Goal: Information Seeking & Learning: Learn about a topic

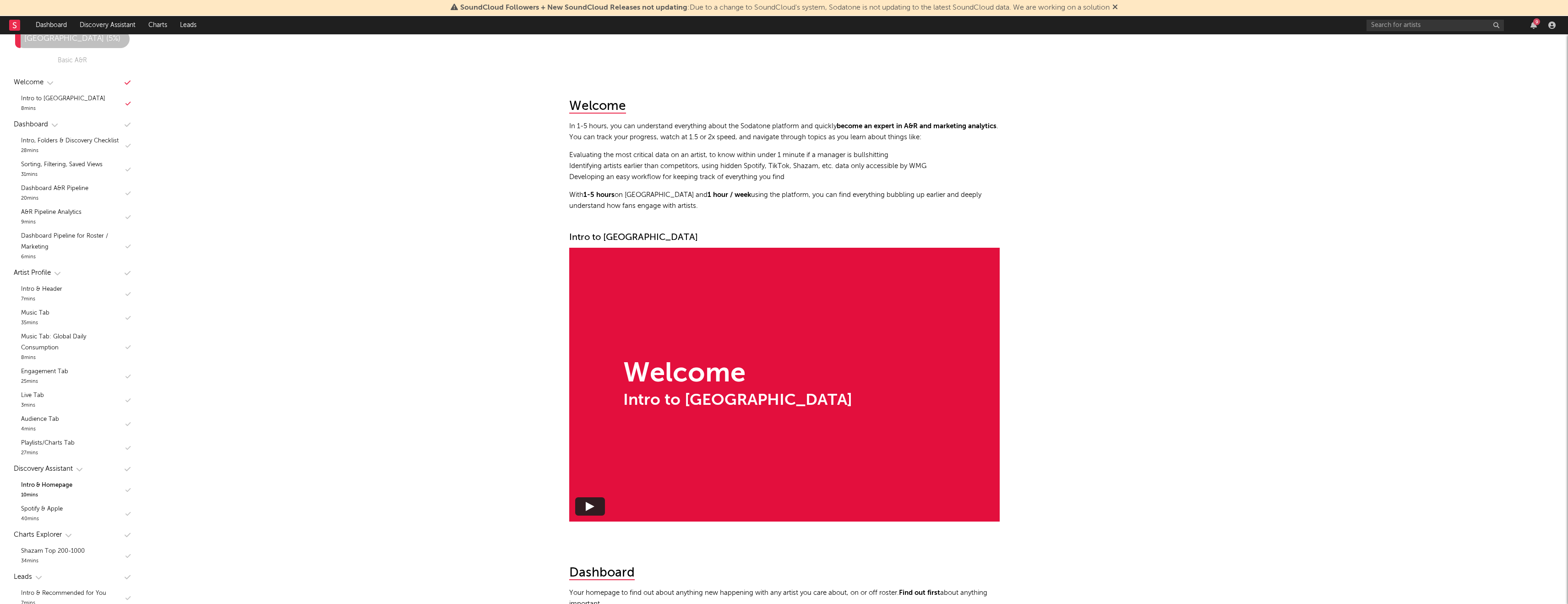
scroll to position [4672, 0]
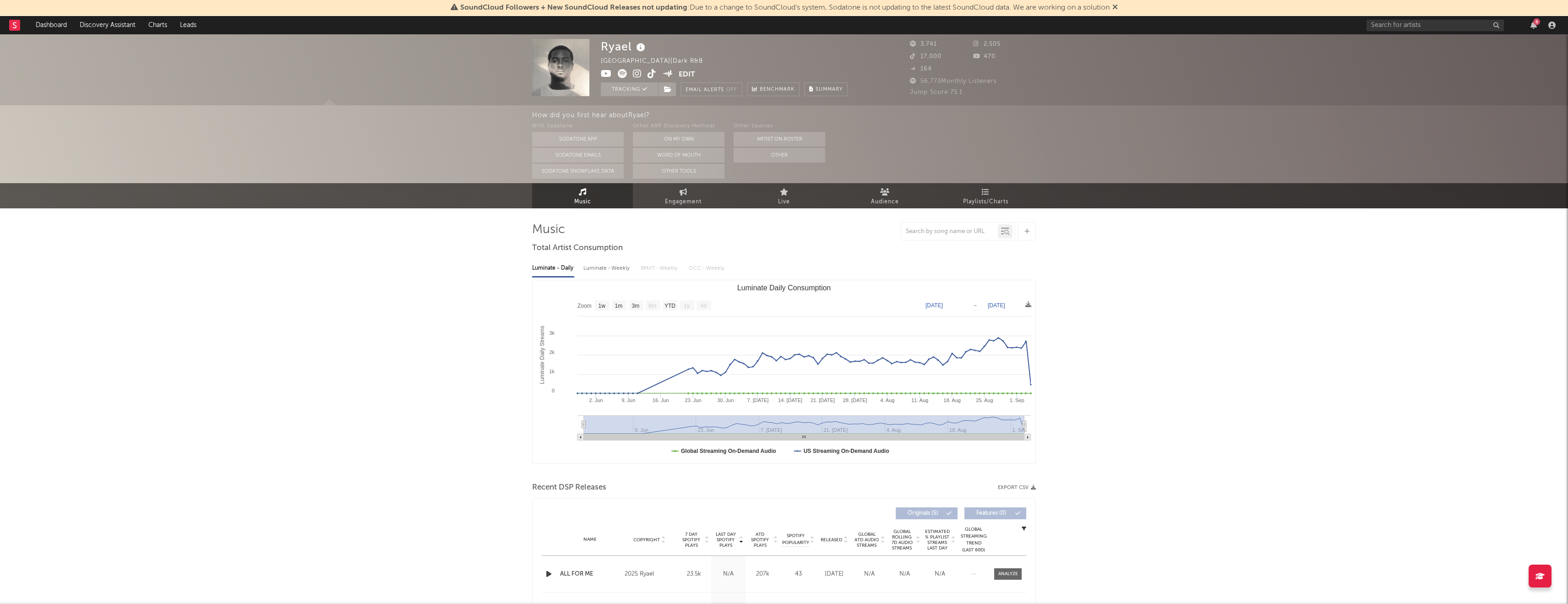
select select "1w"
click at [156, 26] on link "Charts" at bounding box center [158, 25] width 32 height 19
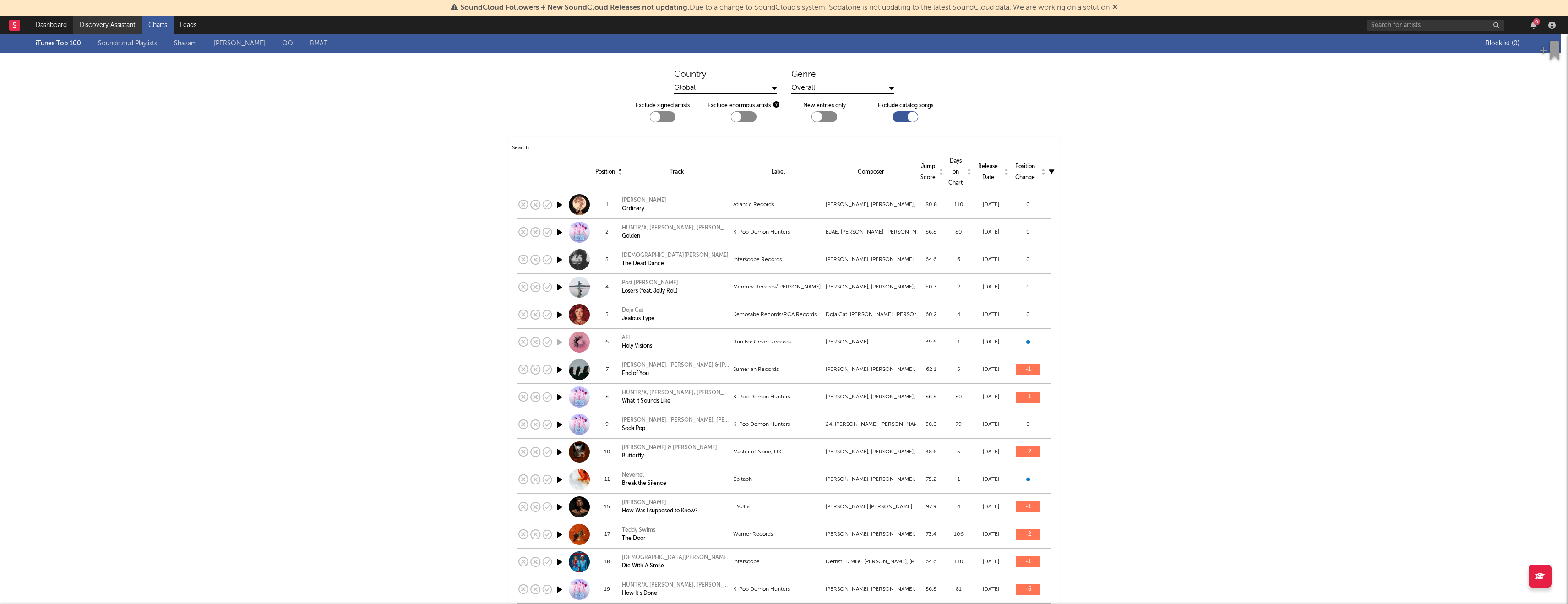
click at [119, 26] on link "Discovery Assistant" at bounding box center [107, 25] width 69 height 19
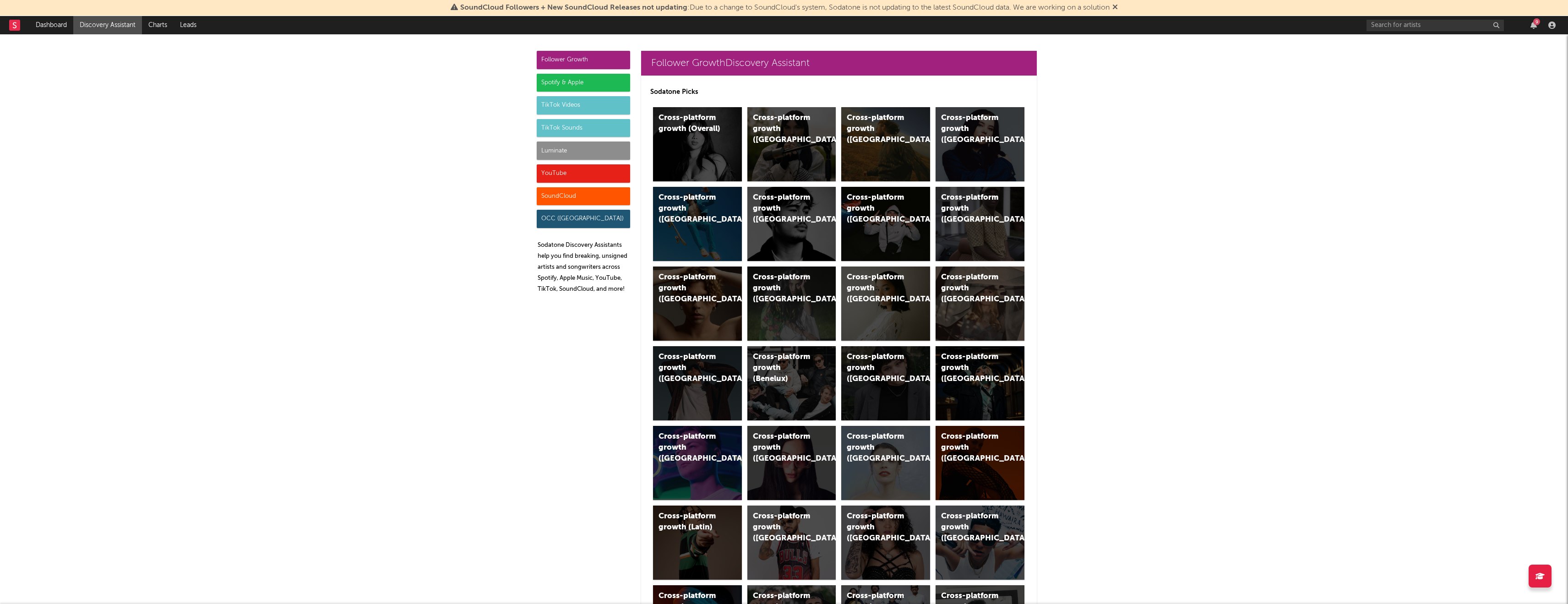
click at [575, 84] on div "Spotify & Apple" at bounding box center [584, 83] width 94 height 19
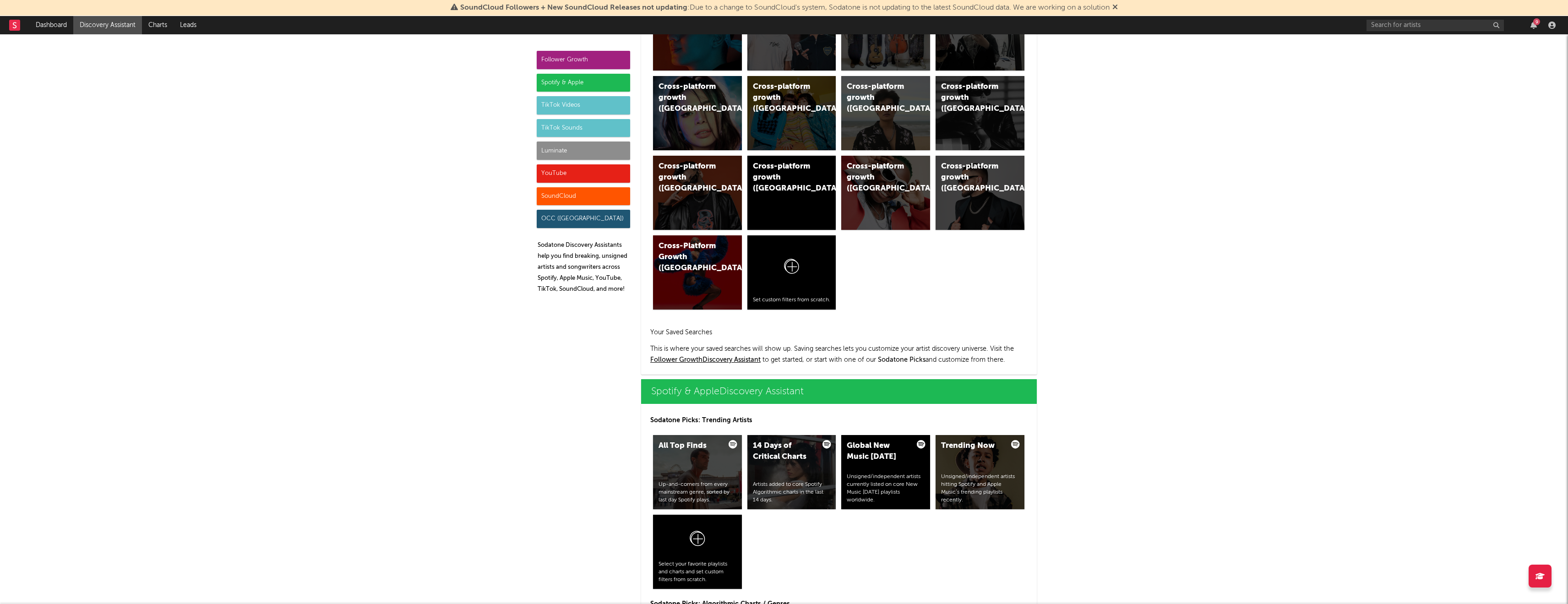
scroll to position [916, 0]
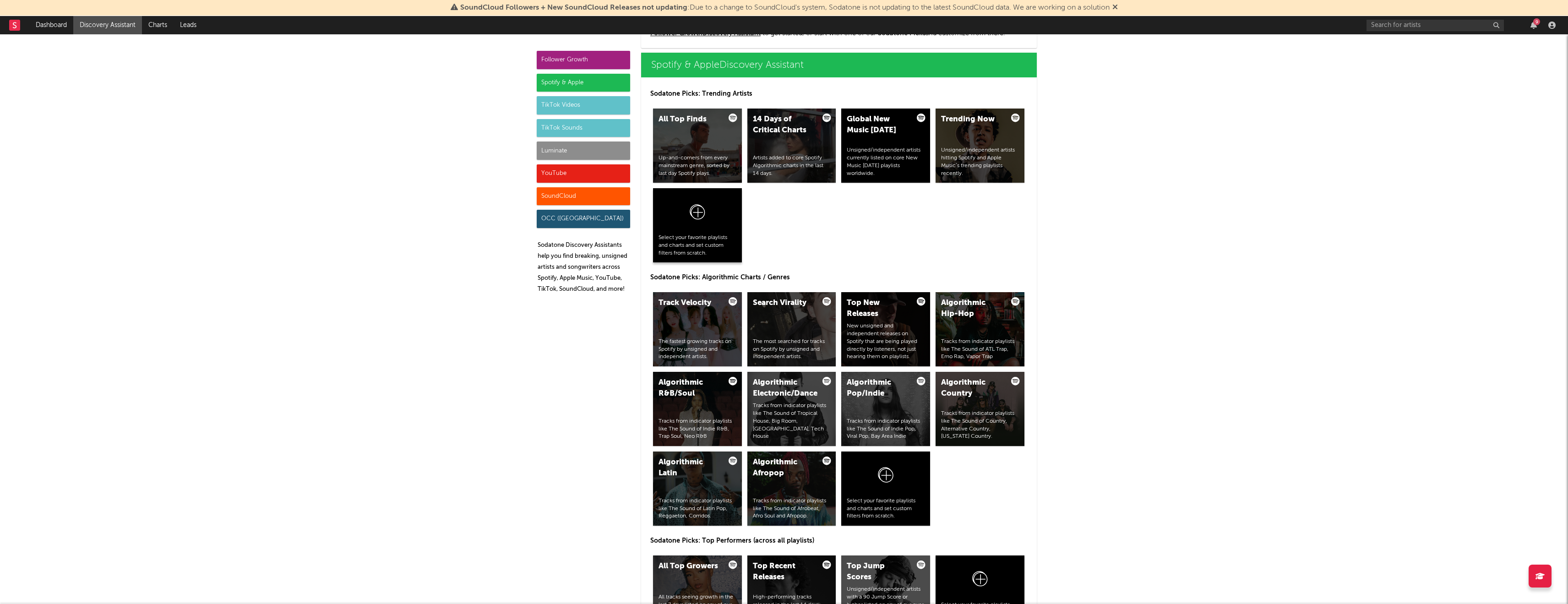
click at [700, 236] on div "Select your favorite playlists and charts and set custom filters from scratch." at bounding box center [697, 245] width 78 height 23
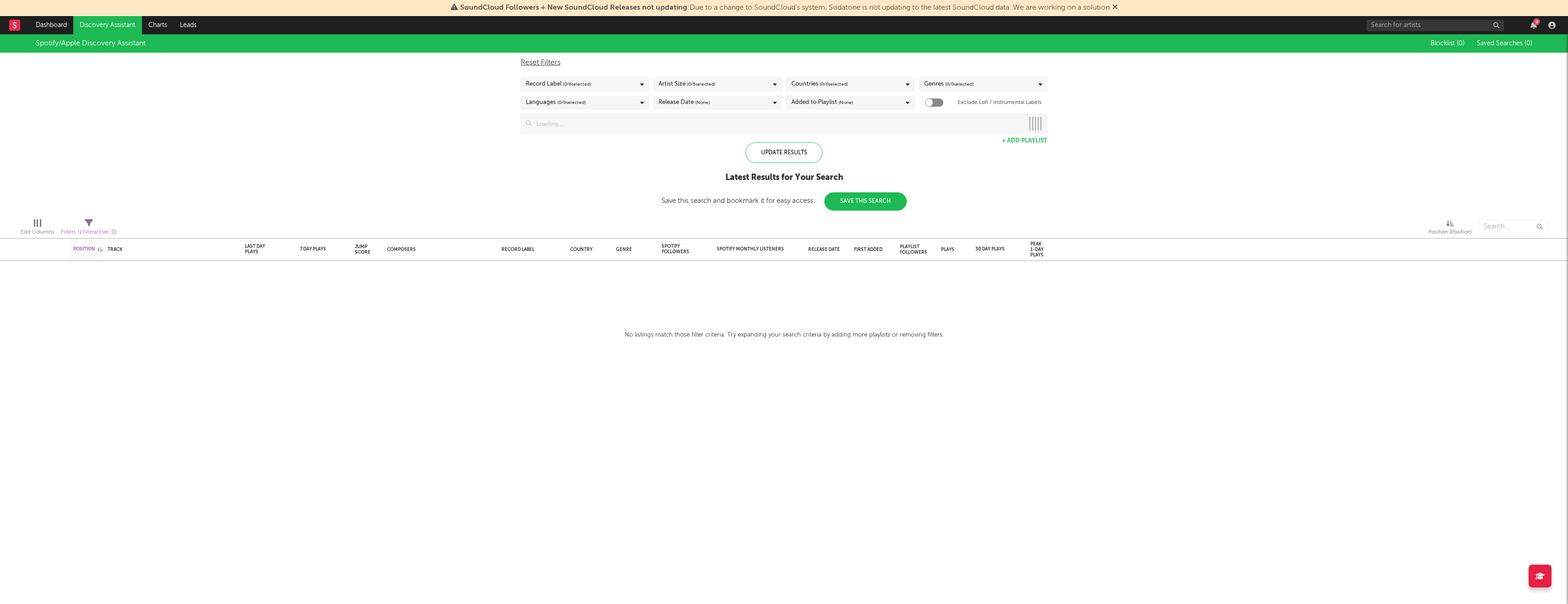
drag, startPoint x: 798, startPoint y: 154, endPoint x: 647, endPoint y: 101, distance: 160.0
click at [798, 155] on div "Update Results" at bounding box center [784, 153] width 77 height 21
click at [1014, 143] on button "+ Add Playlist" at bounding box center [1025, 140] width 45 height 6
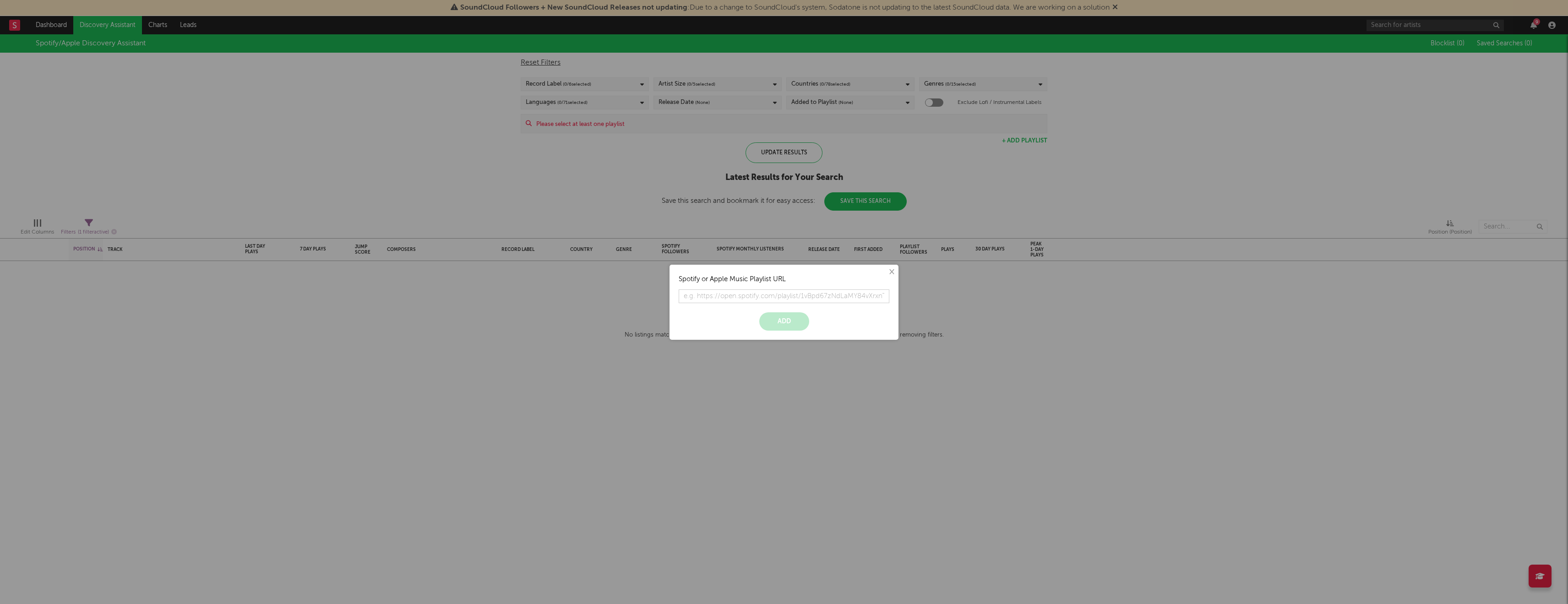
click at [892, 277] on button "×" at bounding box center [891, 272] width 10 height 10
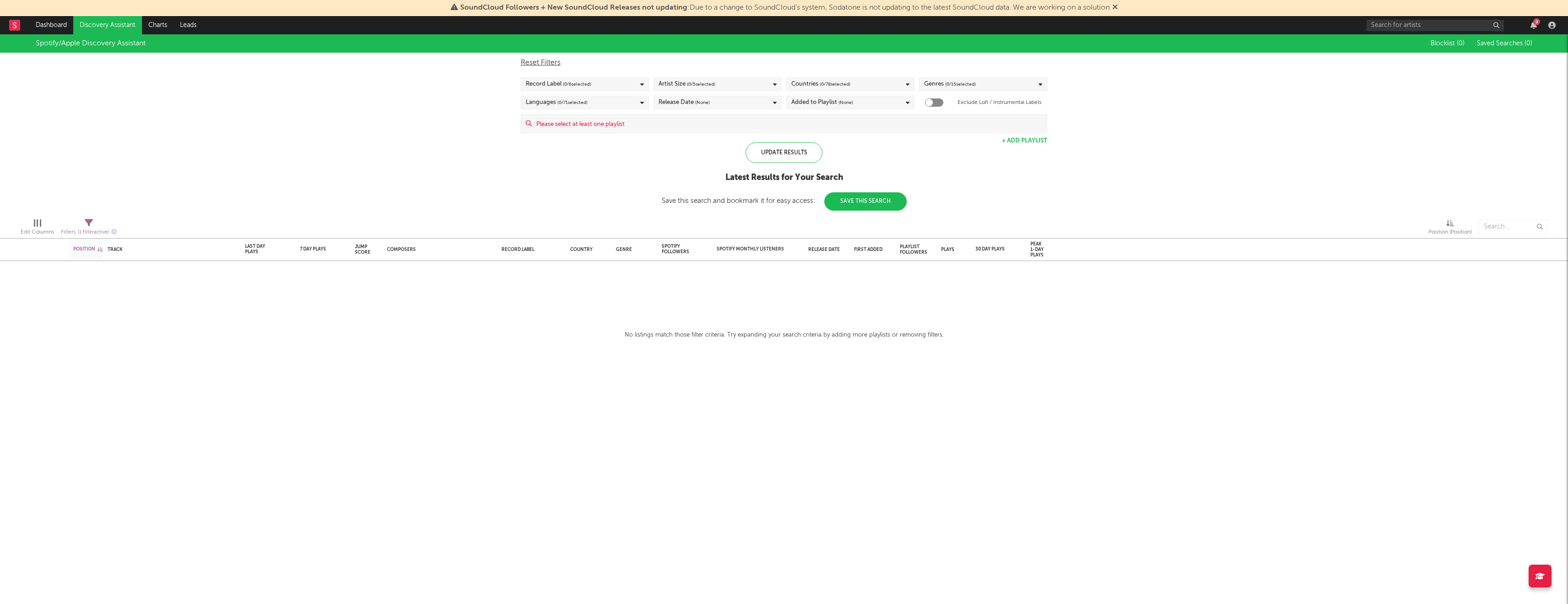
click at [589, 127] on input at bounding box center [789, 123] width 515 height 19
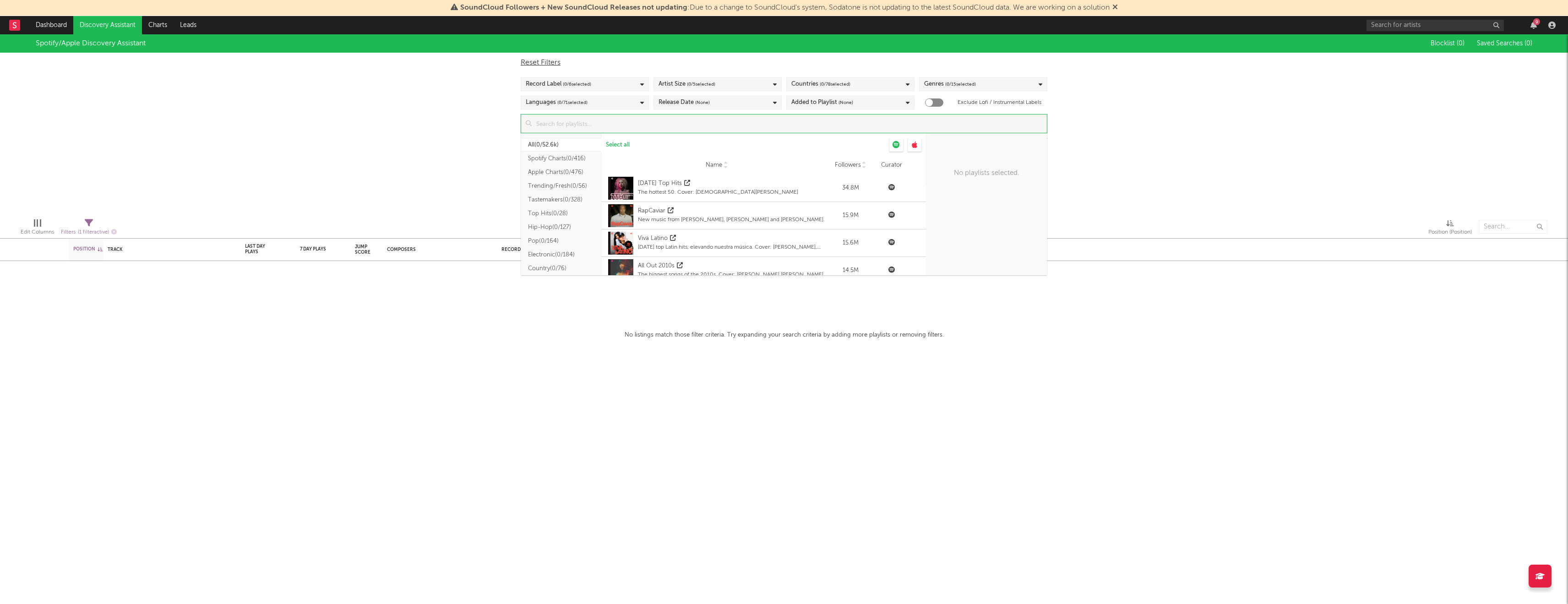
click at [545, 158] on button "Spotify Charts ( 0/416 )" at bounding box center [561, 158] width 80 height 14
click at [634, 119] on input at bounding box center [789, 123] width 515 height 19
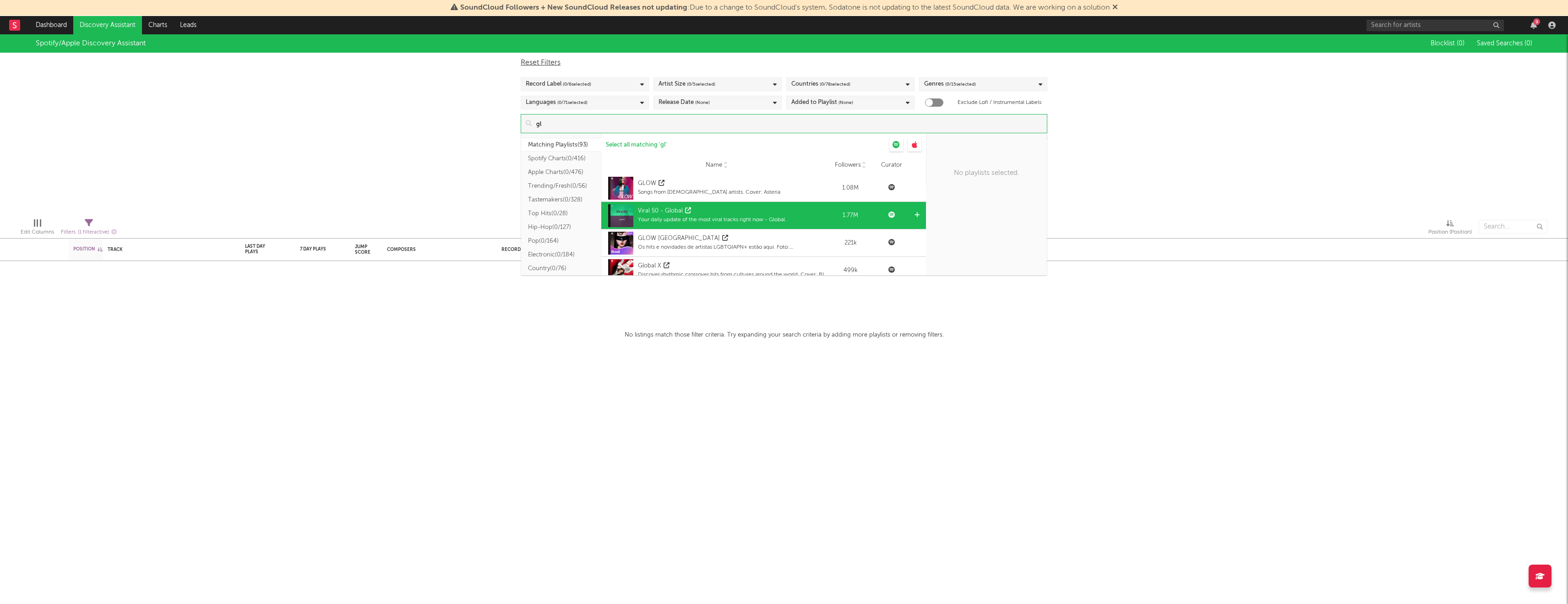
type input "g"
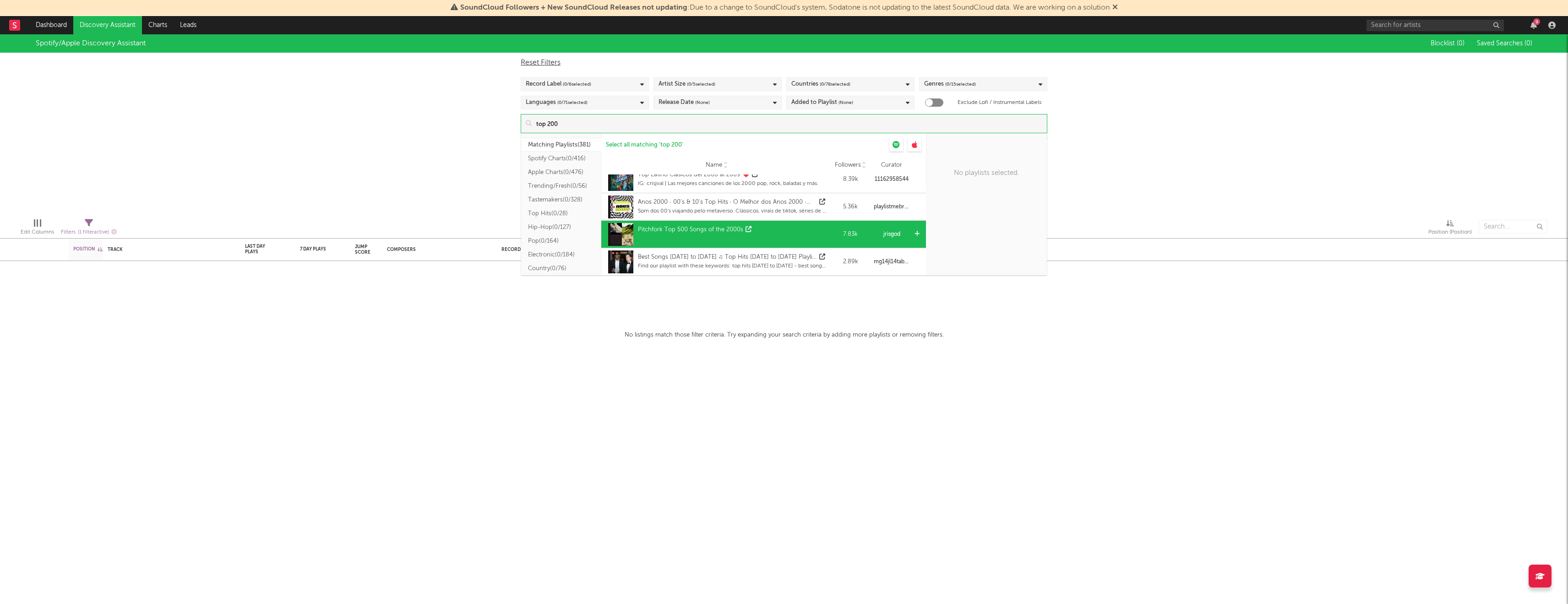
scroll to position [612, 0]
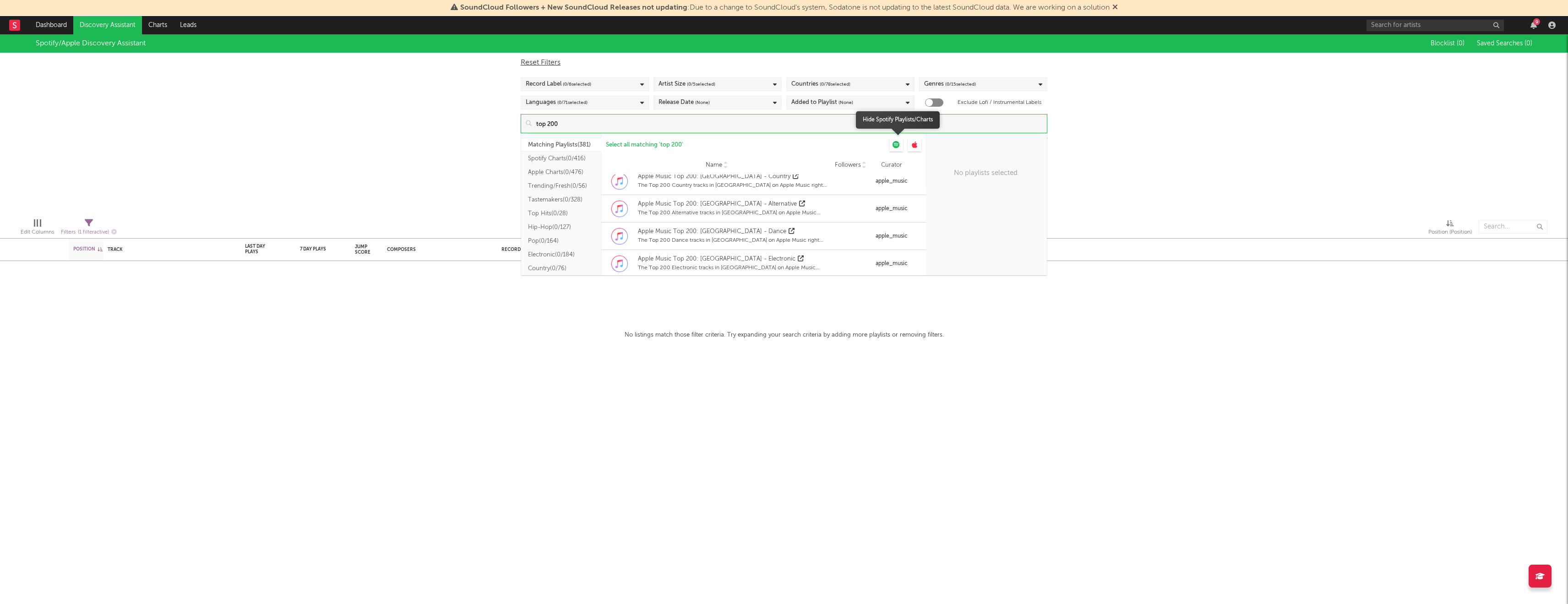
type input "top 200"
click at [899, 147] on icon at bounding box center [896, 145] width 8 height 8
click at [911, 147] on div at bounding box center [914, 145] width 14 height 14
click at [918, 147] on div at bounding box center [914, 145] width 14 height 14
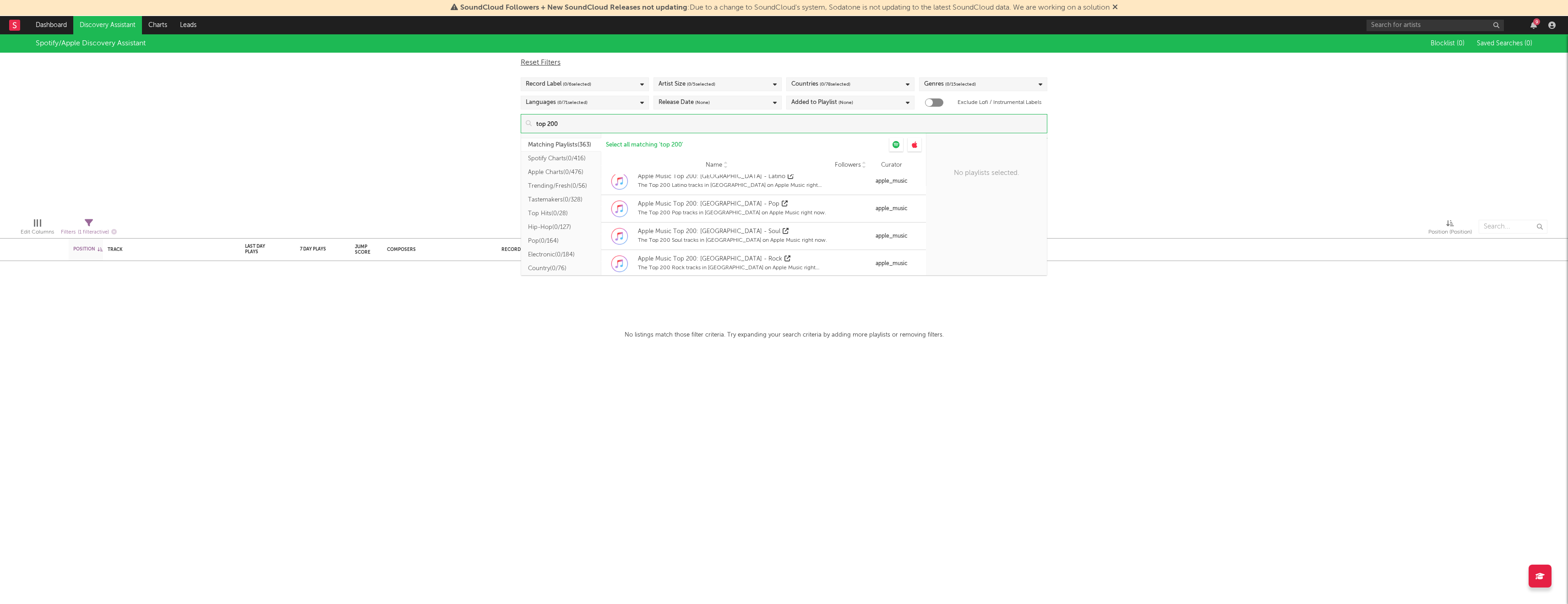
scroll to position [0, 0]
click at [558, 159] on button "Spotify Charts ( 0/416 )" at bounding box center [561, 158] width 80 height 14
click at [861, 169] on div "Name Followers Curator" at bounding box center [764, 165] width 325 height 19
click at [862, 168] on icon at bounding box center [864, 167] width 5 height 3
click at [863, 163] on icon at bounding box center [864, 163] width 5 height 3
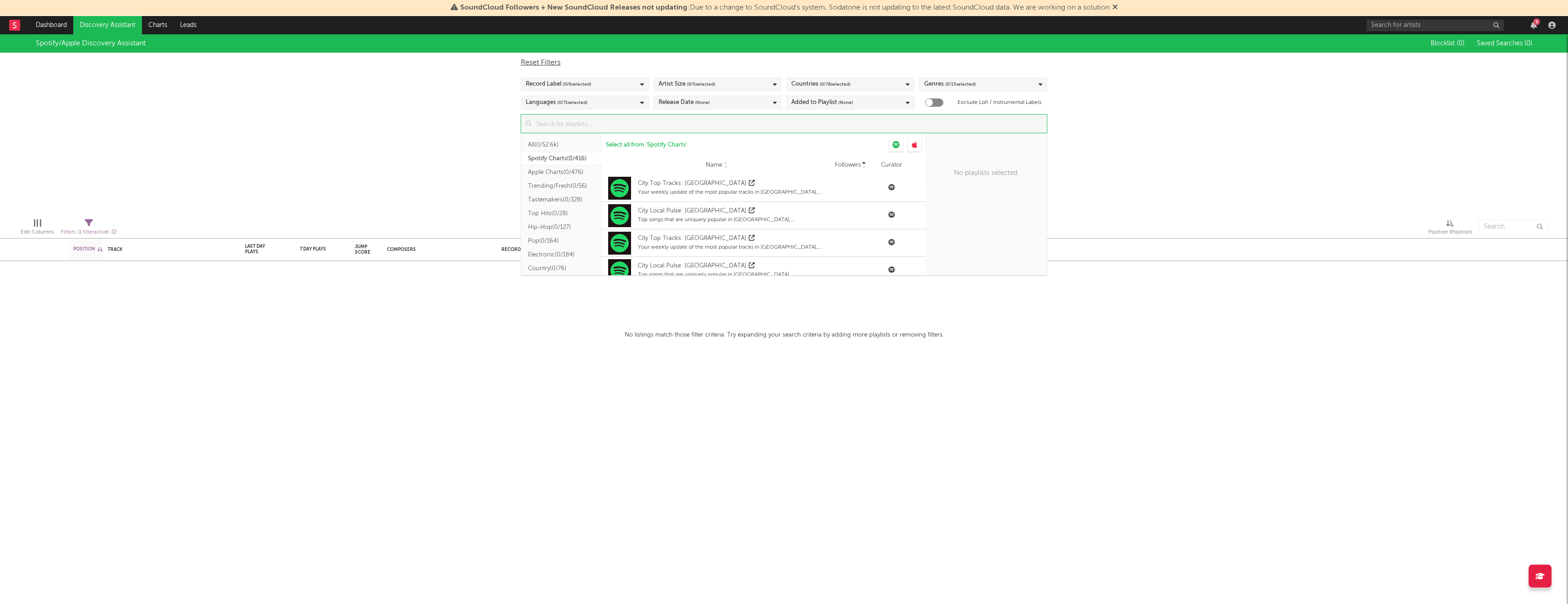
click at [753, 127] on input at bounding box center [789, 123] width 515 height 19
type input "global"
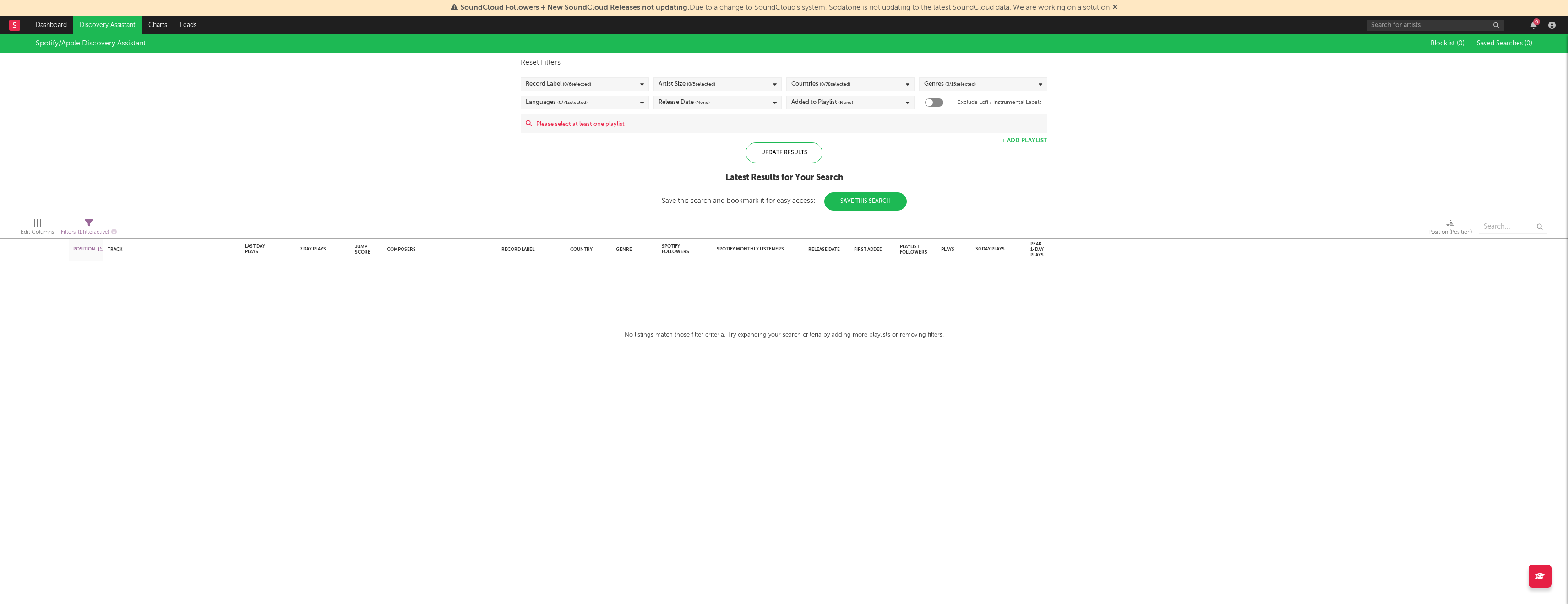
click at [540, 355] on div "Position Position Change Track Last Day Plays 1D Change DoD % Growth 7 Day Play…" at bounding box center [784, 319] width 1568 height 570
click at [161, 30] on link "Charts" at bounding box center [158, 25] width 32 height 19
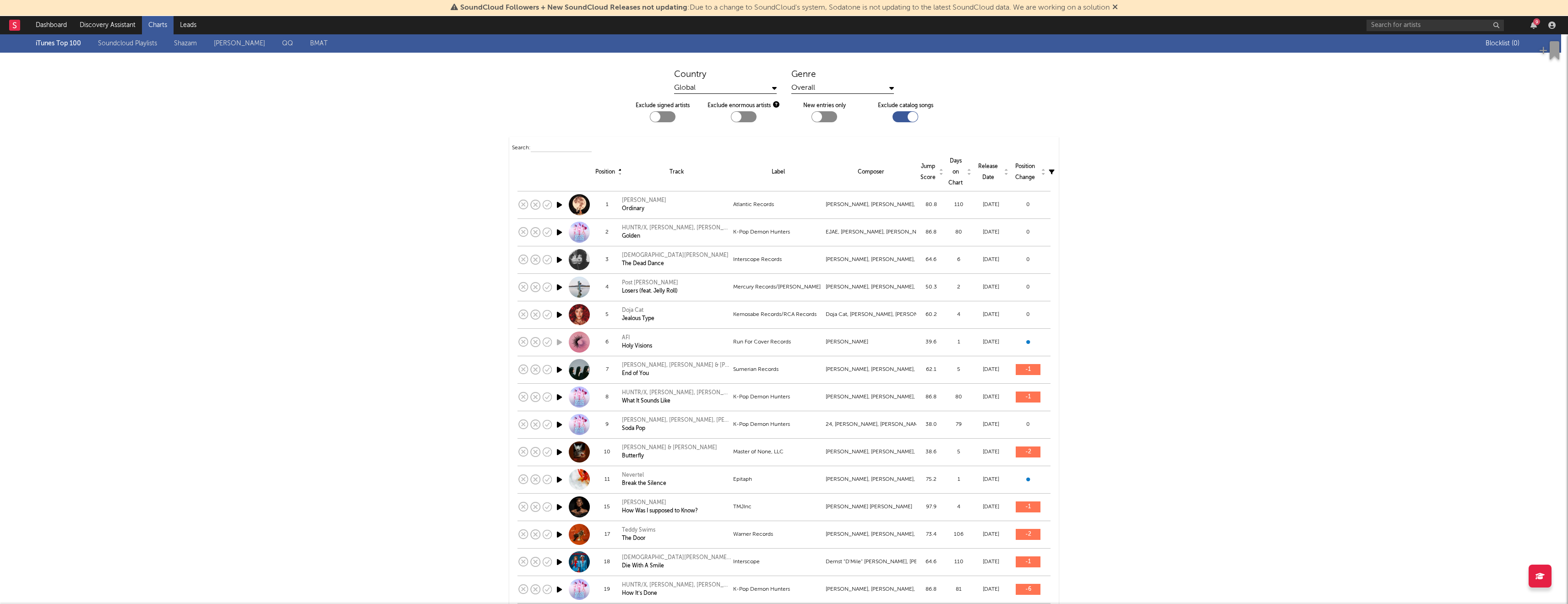
click at [767, 89] on div "Global" at bounding box center [725, 88] width 103 height 12
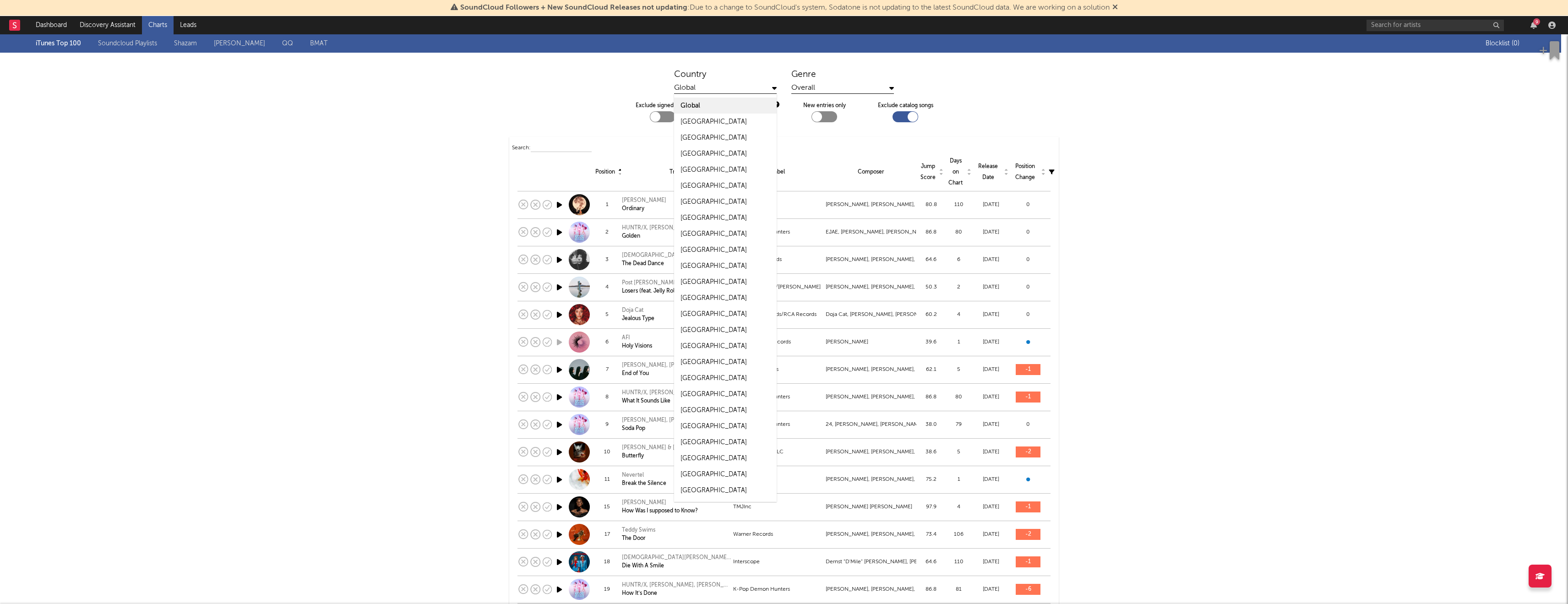
click at [768, 85] on div "Global" at bounding box center [725, 88] width 103 height 12
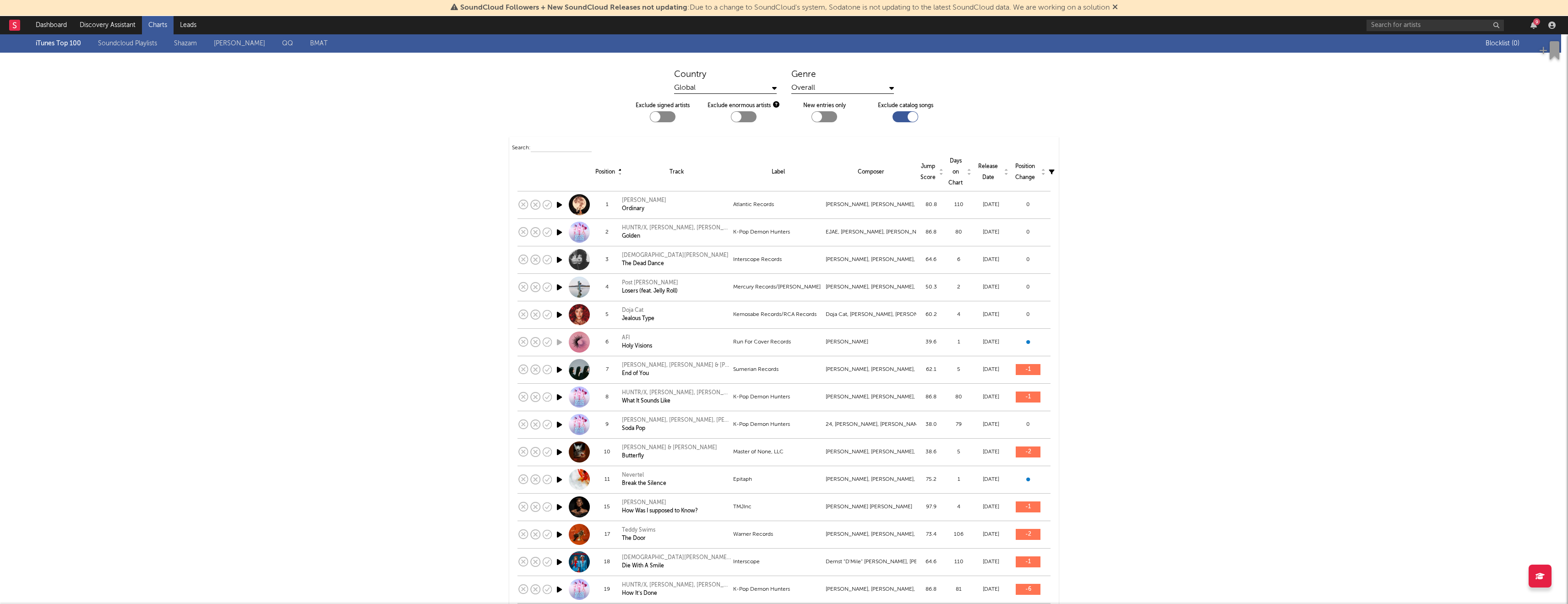
click at [848, 85] on div "Overall" at bounding box center [842, 88] width 103 height 12
click at [839, 102] on div "Overall" at bounding box center [842, 105] width 103 height 16
click at [107, 28] on link "Discovery Assistant" at bounding box center [107, 25] width 69 height 19
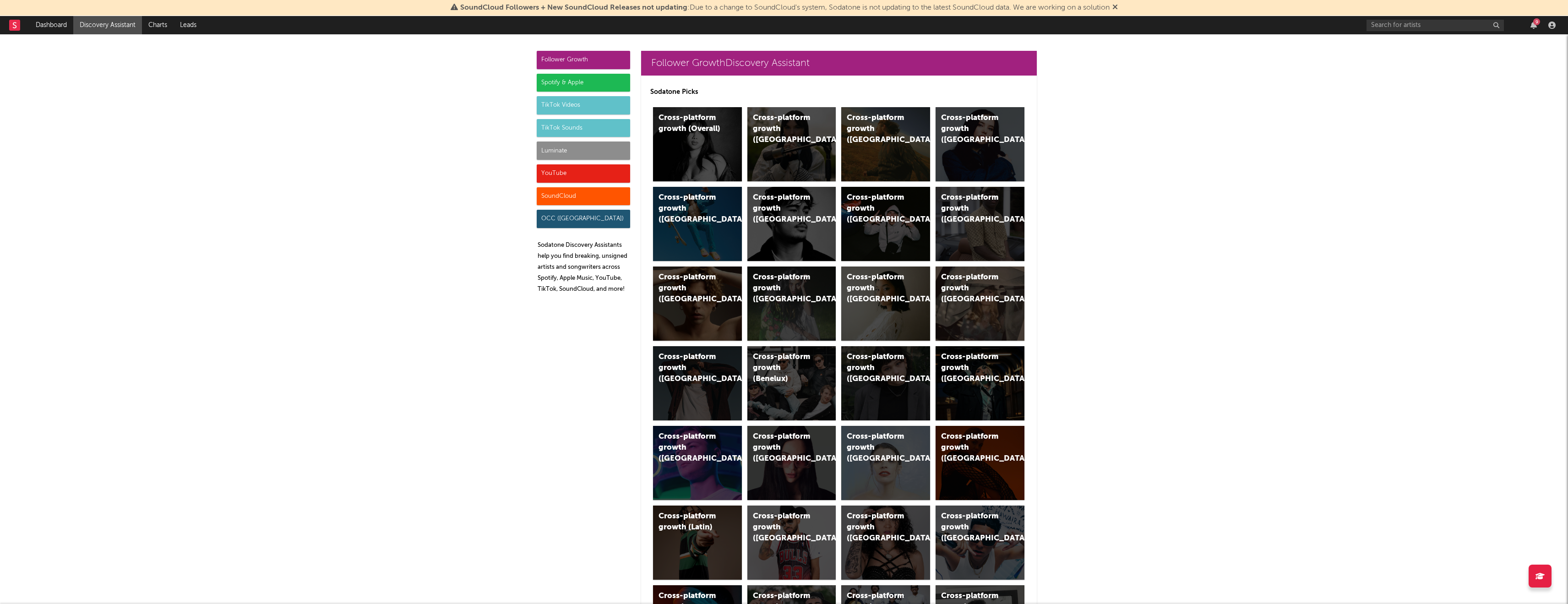
click at [579, 84] on div "Spotify & Apple" at bounding box center [584, 83] width 94 height 19
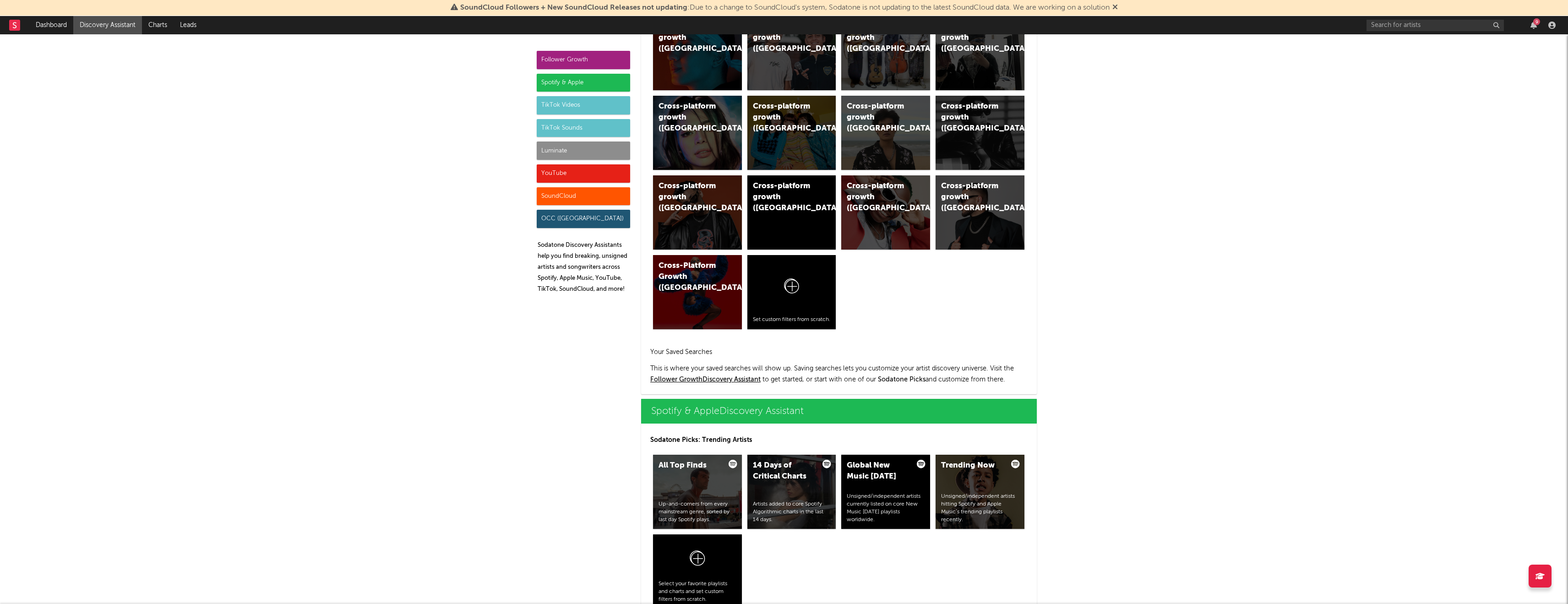
scroll to position [916, 0]
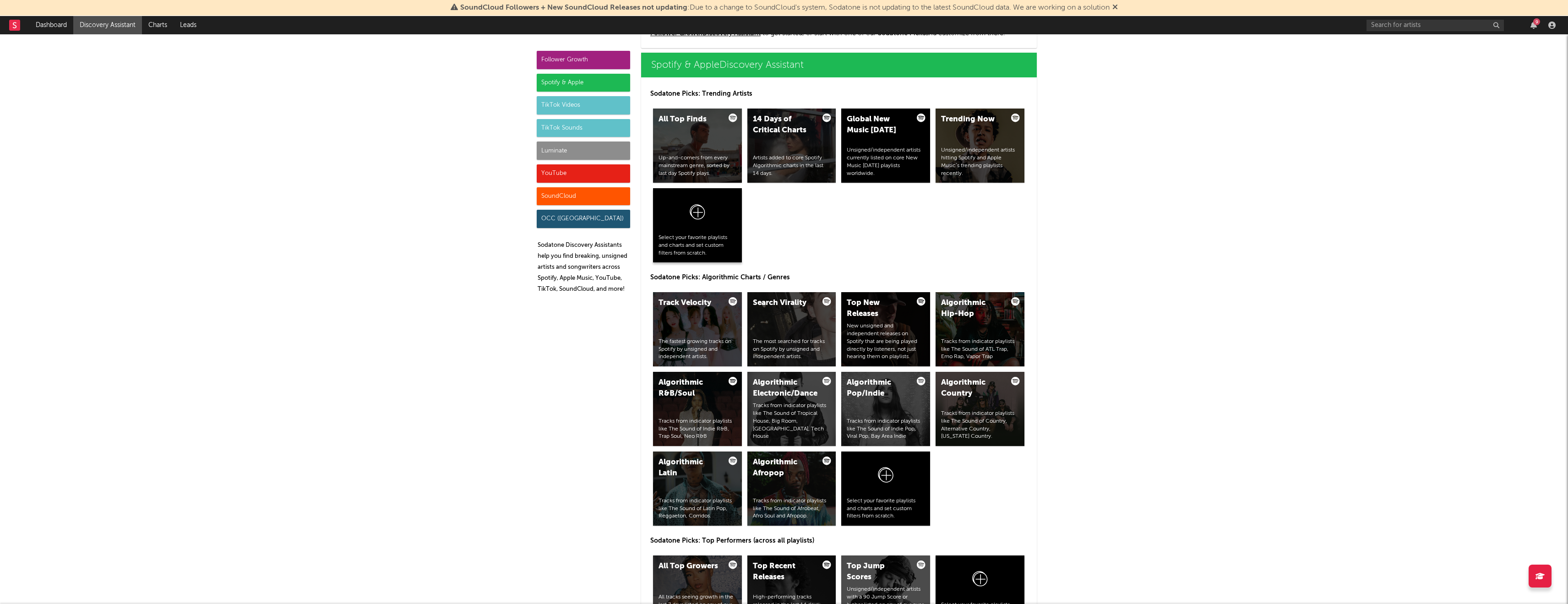
click at [715, 222] on div at bounding box center [697, 214] width 78 height 41
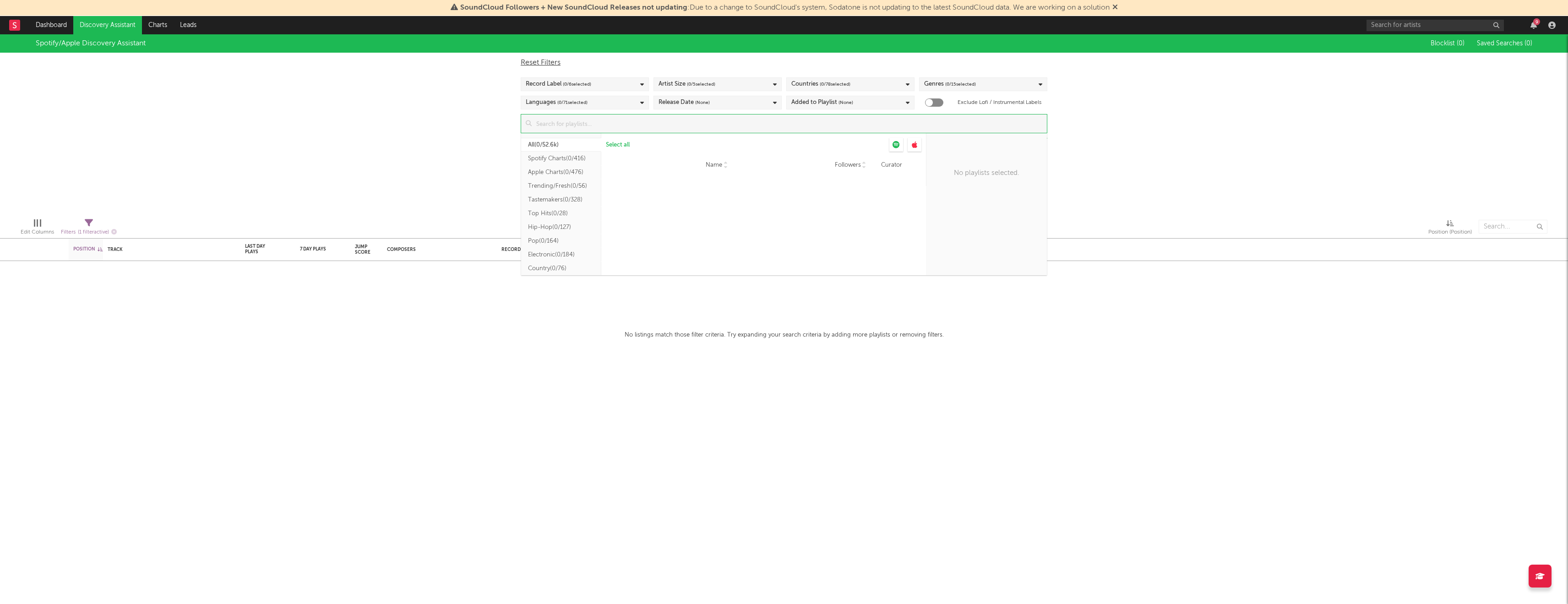
click at [603, 124] on input at bounding box center [789, 123] width 515 height 19
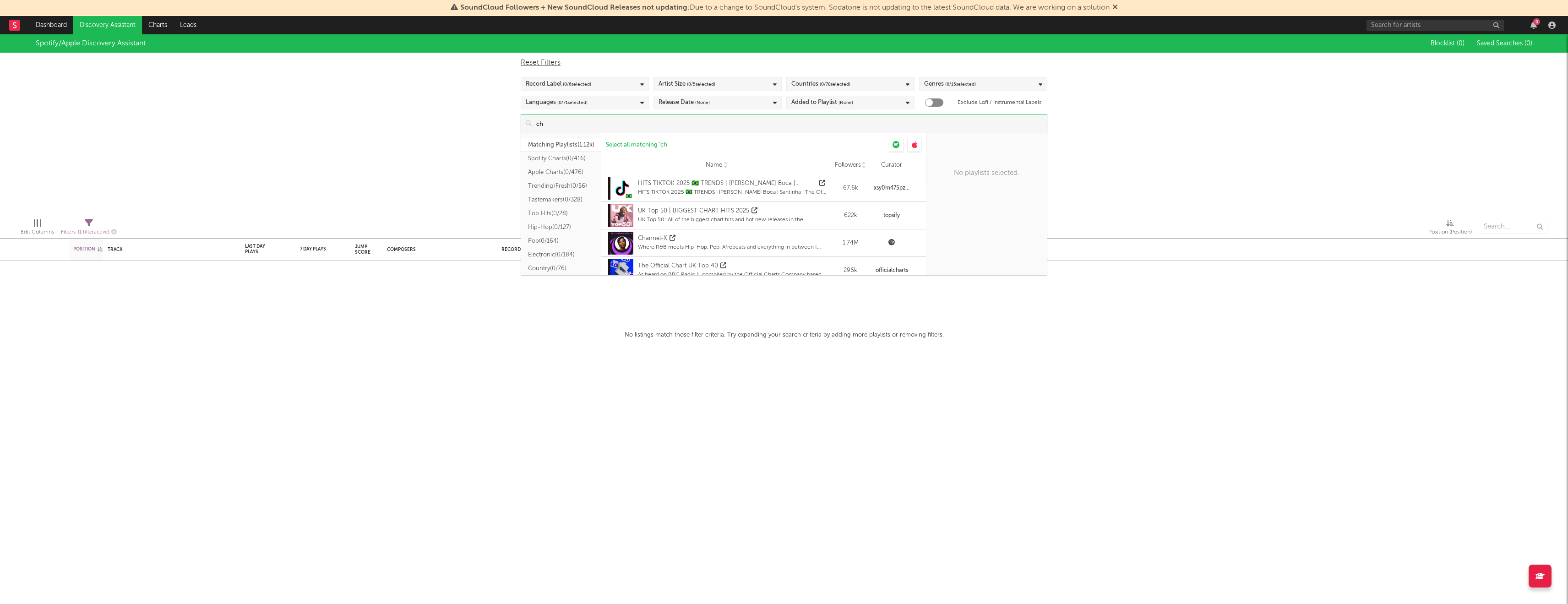
type input "c"
type input "top 200 gl"
click at [550, 216] on button "Top Hits ( 0/28 )" at bounding box center [561, 214] width 80 height 14
click at [557, 267] on button "Other ( 0/49.7k )" at bounding box center [561, 264] width 80 height 14
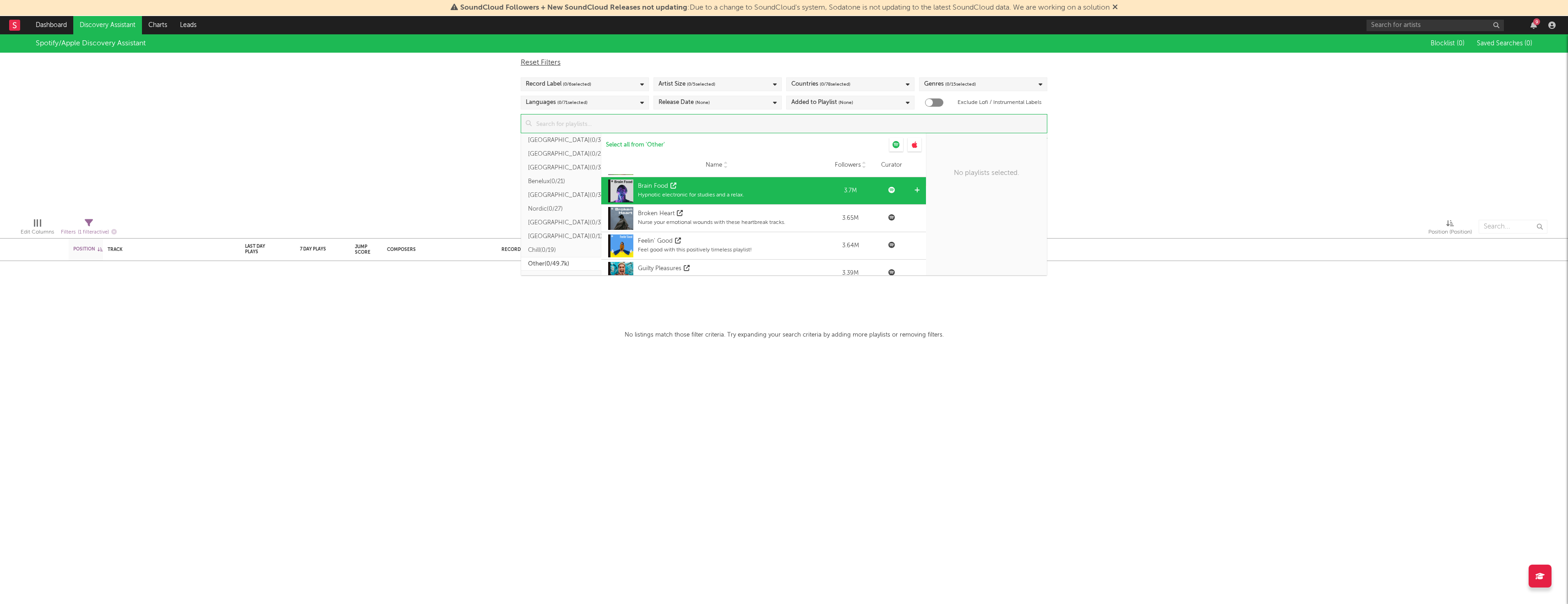
scroll to position [904, 0]
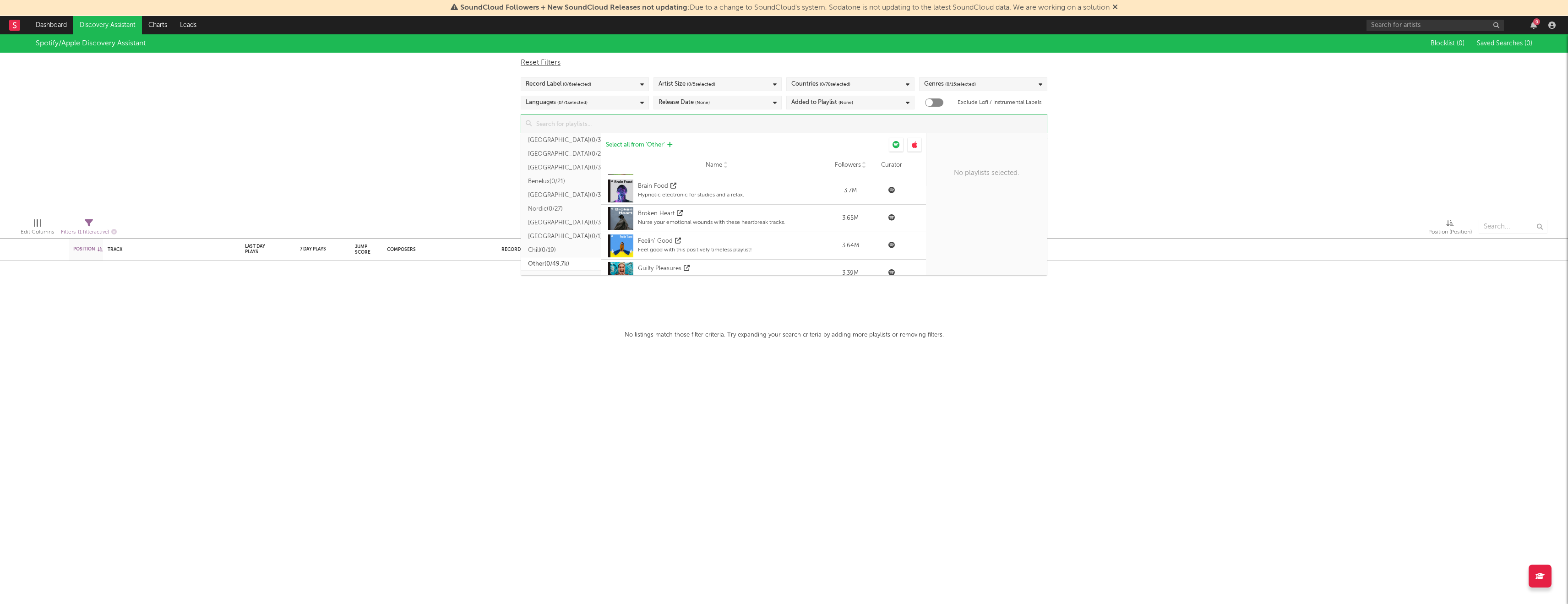
click at [648, 141] on button "Select all from ' Other '" at bounding box center [639, 145] width 76 height 14
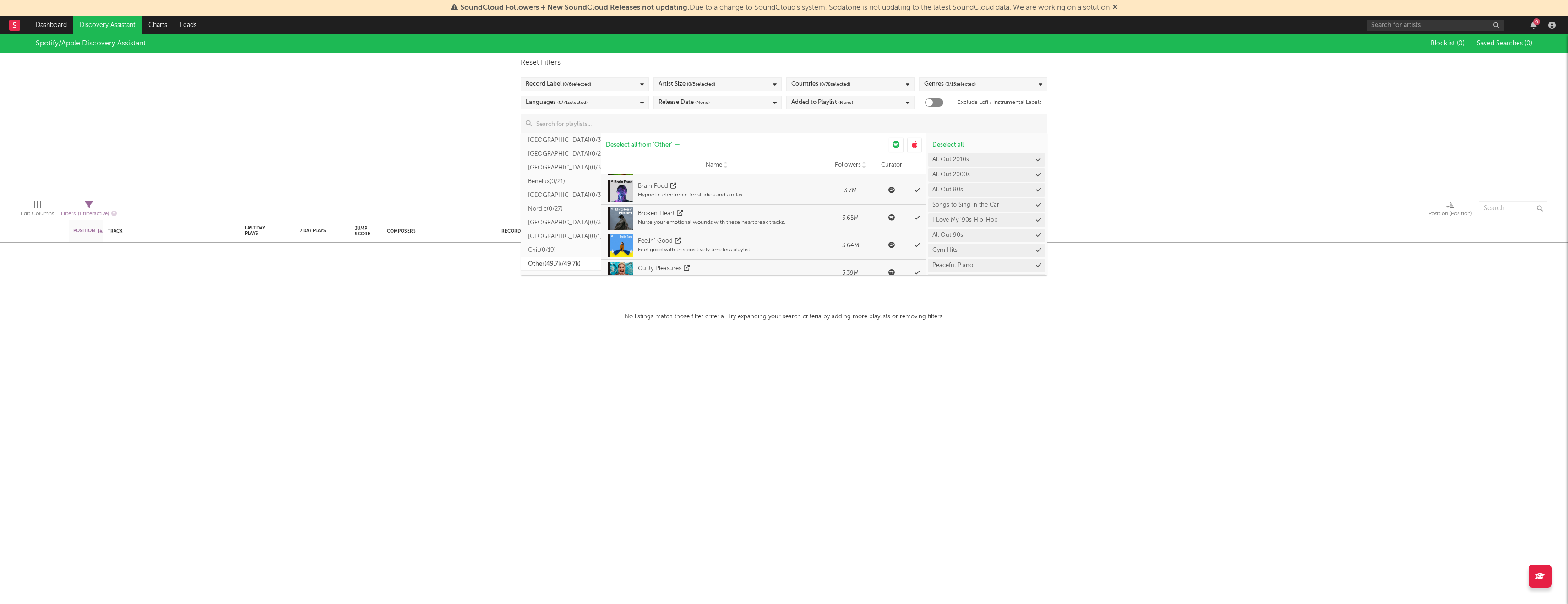
click at [660, 139] on button "Deselect all from ' Other '" at bounding box center [642, 145] width 83 height 14
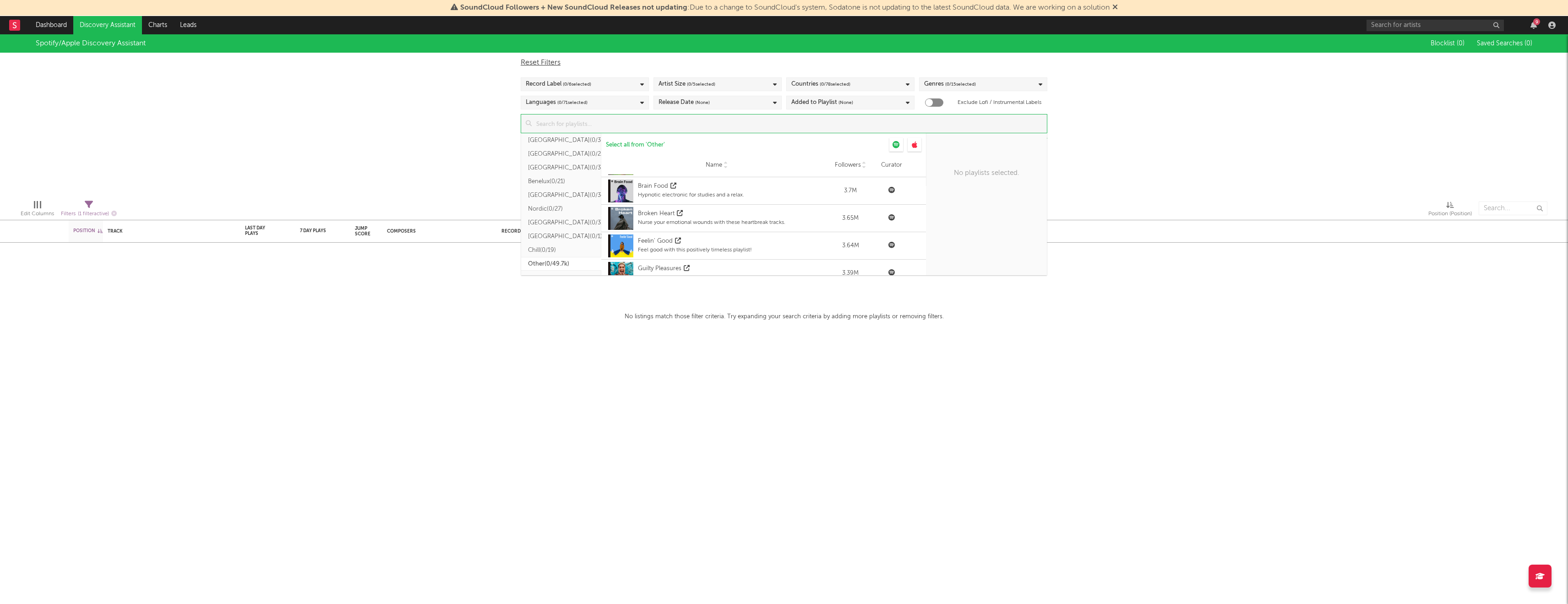
click at [775, 133] on div "Update Results" at bounding box center [784, 124] width 527 height 19
click at [773, 127] on input at bounding box center [789, 123] width 515 height 19
type input "t"
click at [920, 144] on div at bounding box center [914, 145] width 14 height 14
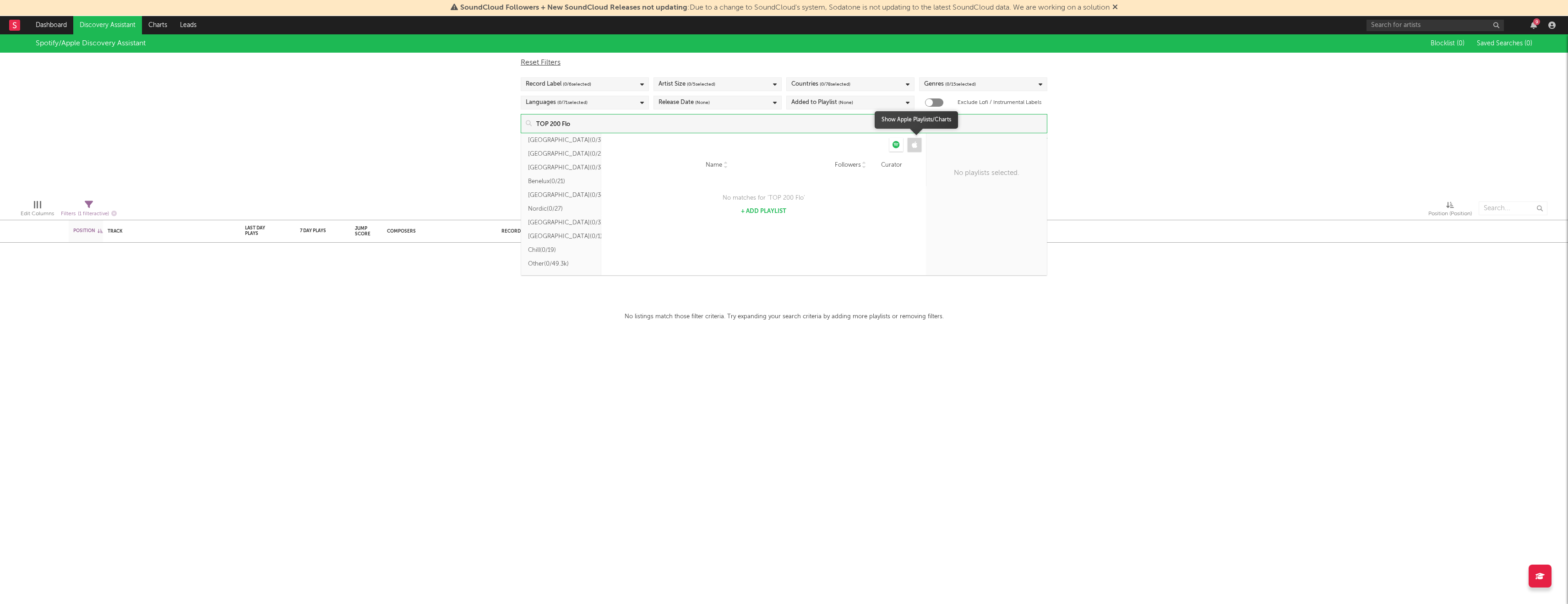
scroll to position [266, 0]
click at [915, 144] on icon at bounding box center [914, 145] width 6 height 8
click at [894, 145] on icon at bounding box center [896, 145] width 8 height 8
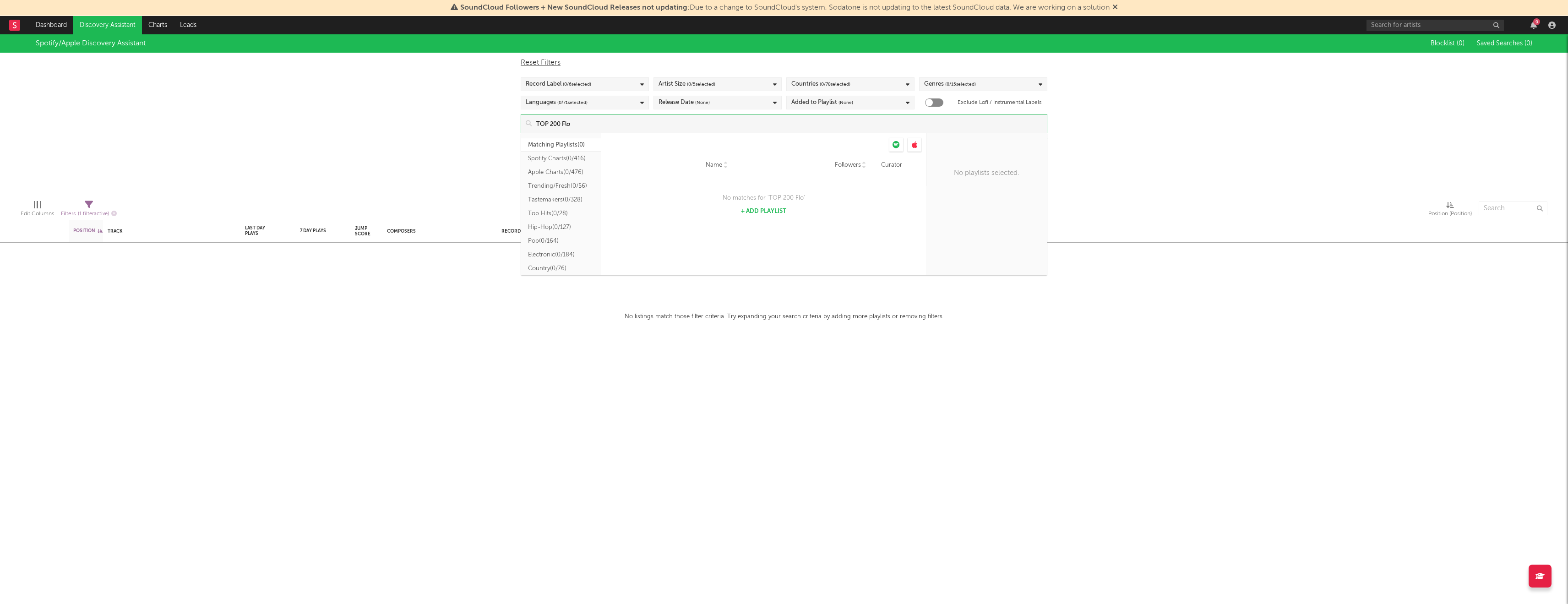
scroll to position [0, 0]
click at [567, 142] on button "Matching Playlists ( 0 )" at bounding box center [561, 145] width 80 height 14
click at [578, 118] on input "TOP 200 Flo" at bounding box center [789, 123] width 515 height 19
click at [577, 125] on input "TOP 200 Flo" at bounding box center [789, 123] width 515 height 19
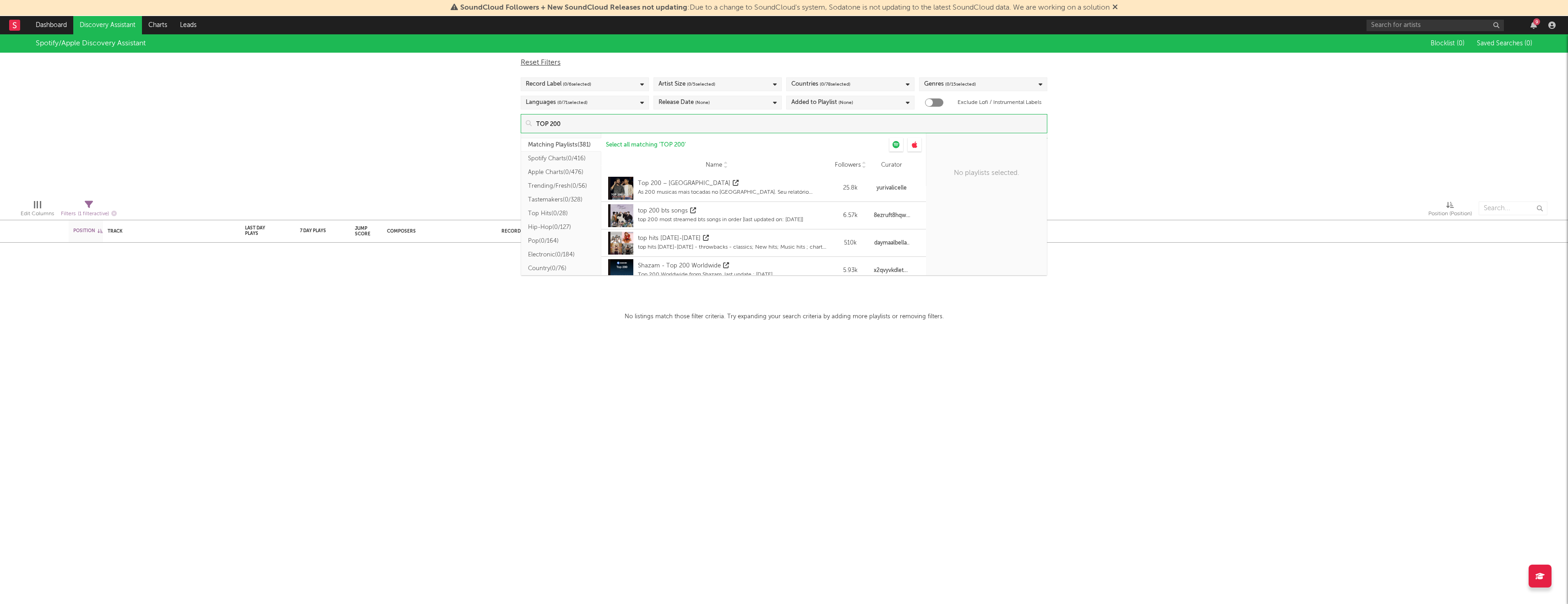
type input "TOP 200"
click at [556, 145] on button "Matching Playlists ( 381 )" at bounding box center [561, 145] width 80 height 14
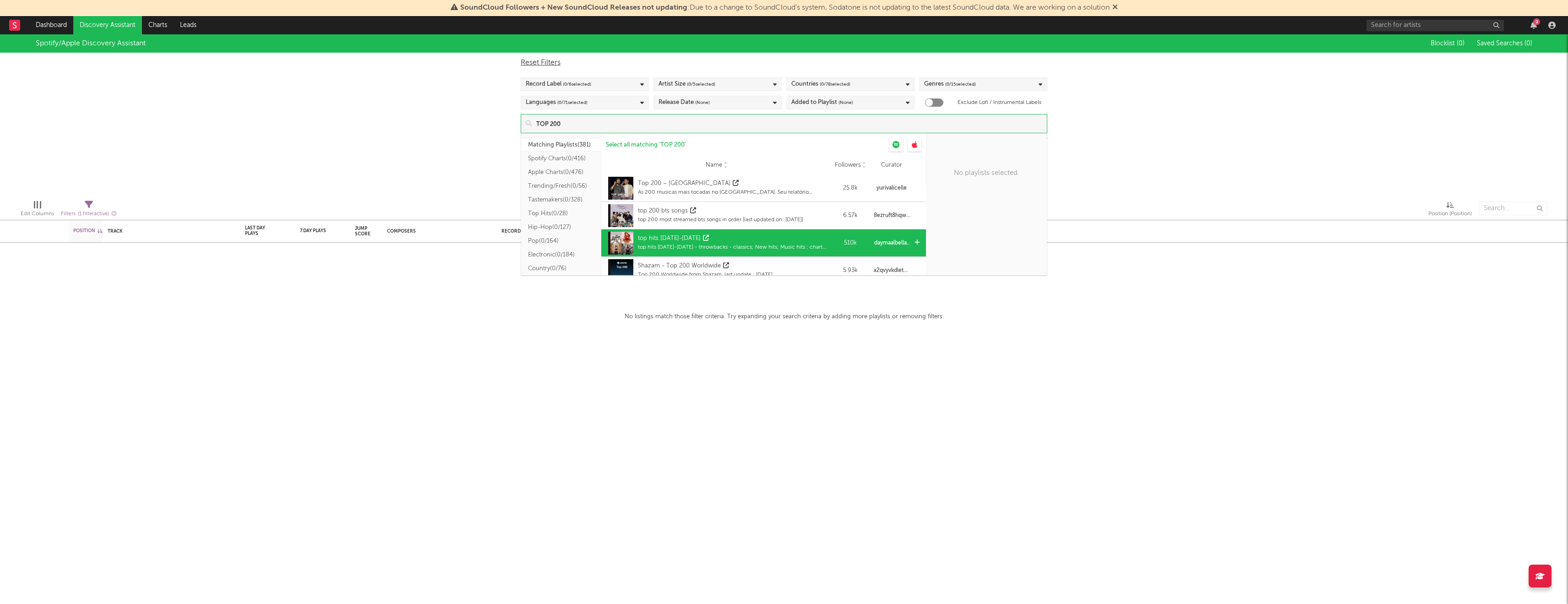
scroll to position [11, 0]
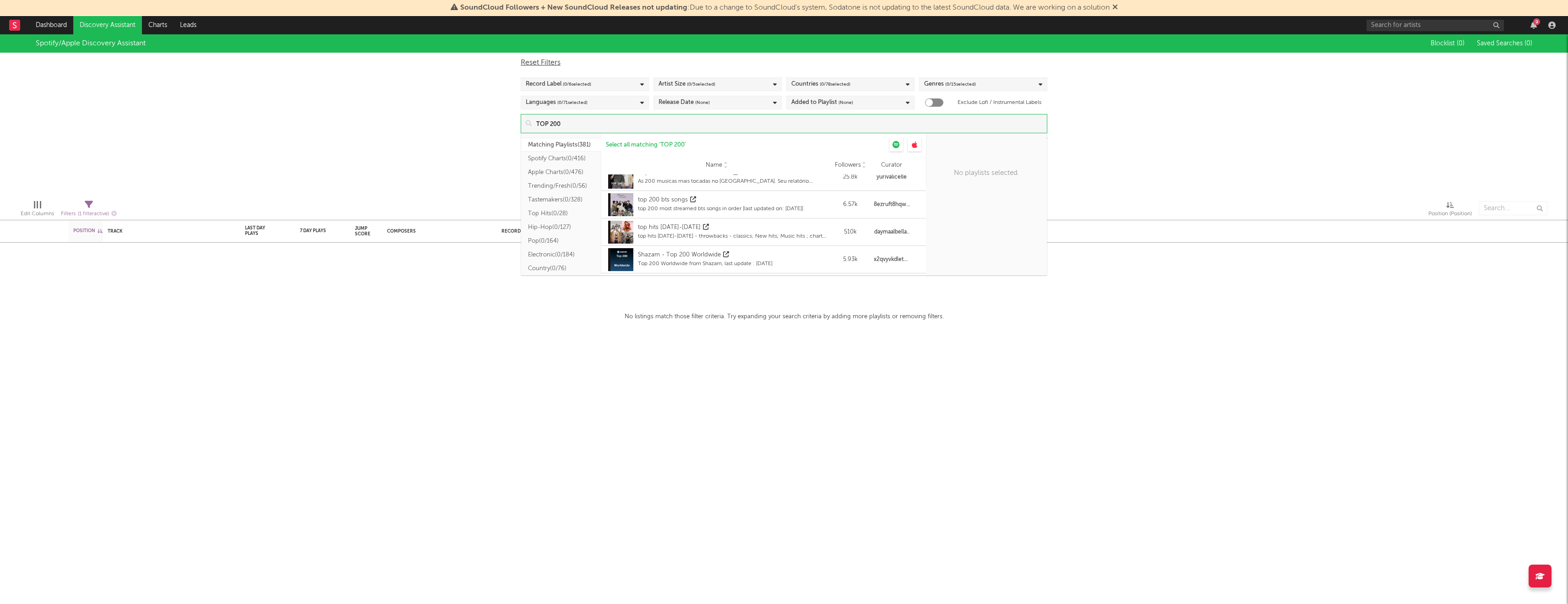
click at [564, 160] on button "Spotify Charts ( 0/416 )" at bounding box center [561, 158] width 80 height 14
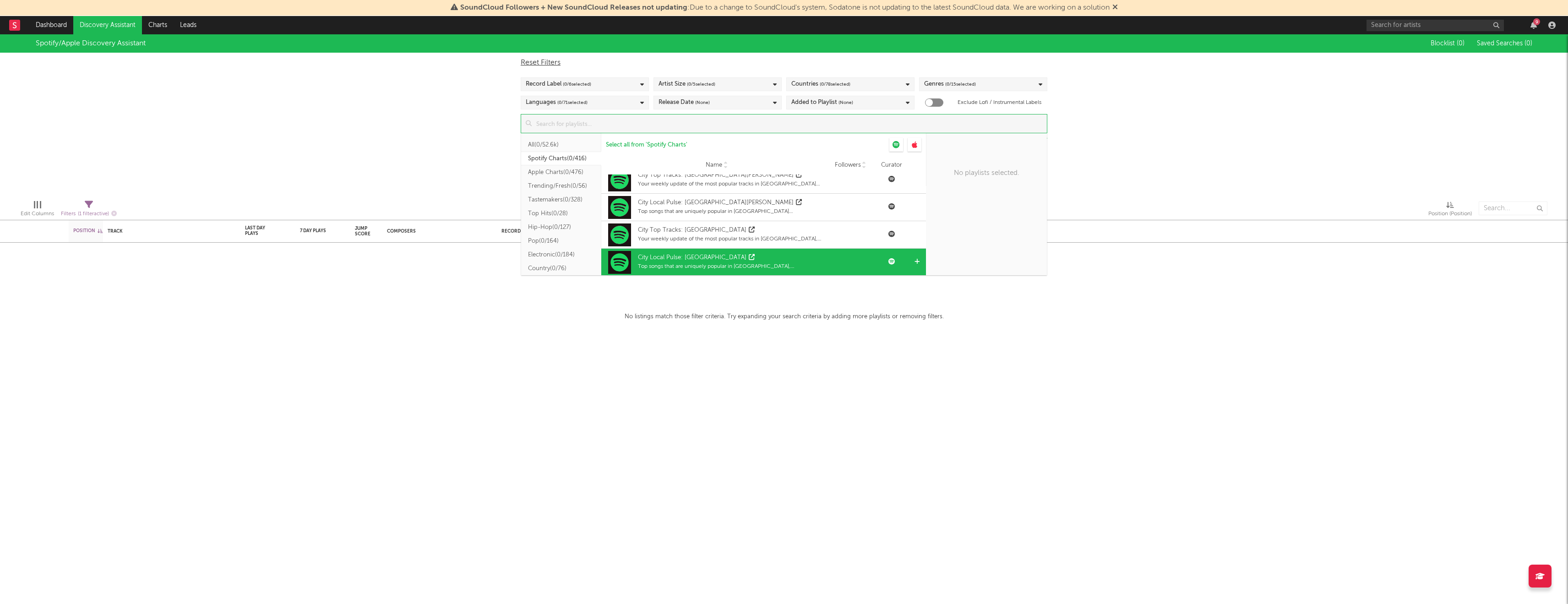
scroll to position [1604, 0]
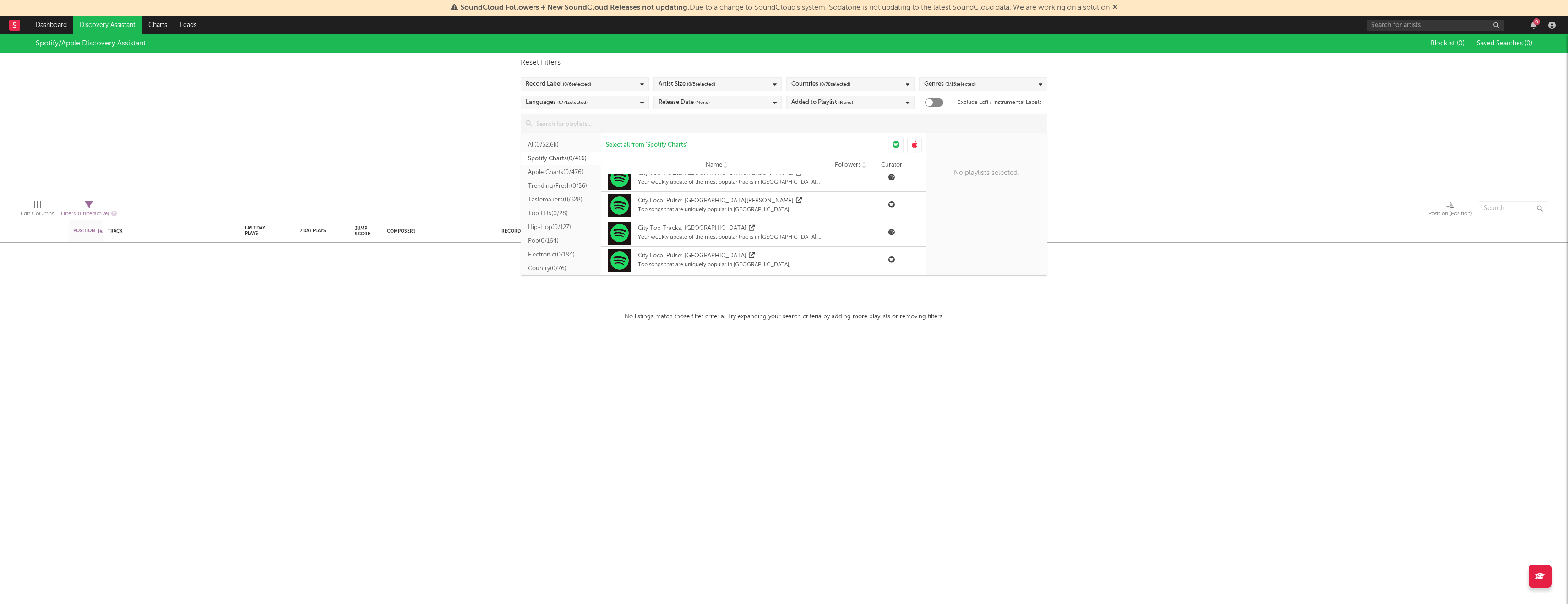
click at [554, 138] on div at bounding box center [561, 136] width 80 height 5
click at [554, 142] on button "All ( 0/52.6k )" at bounding box center [561, 145] width 80 height 14
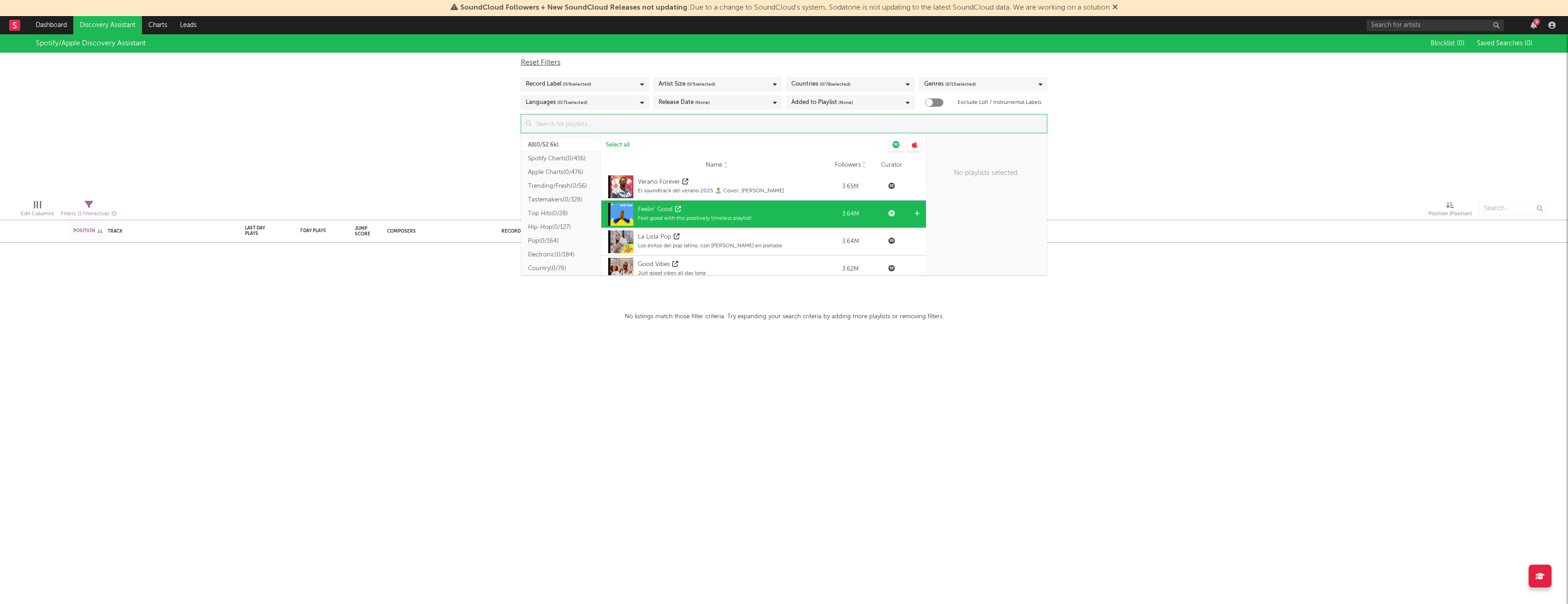
scroll to position [2070, 0]
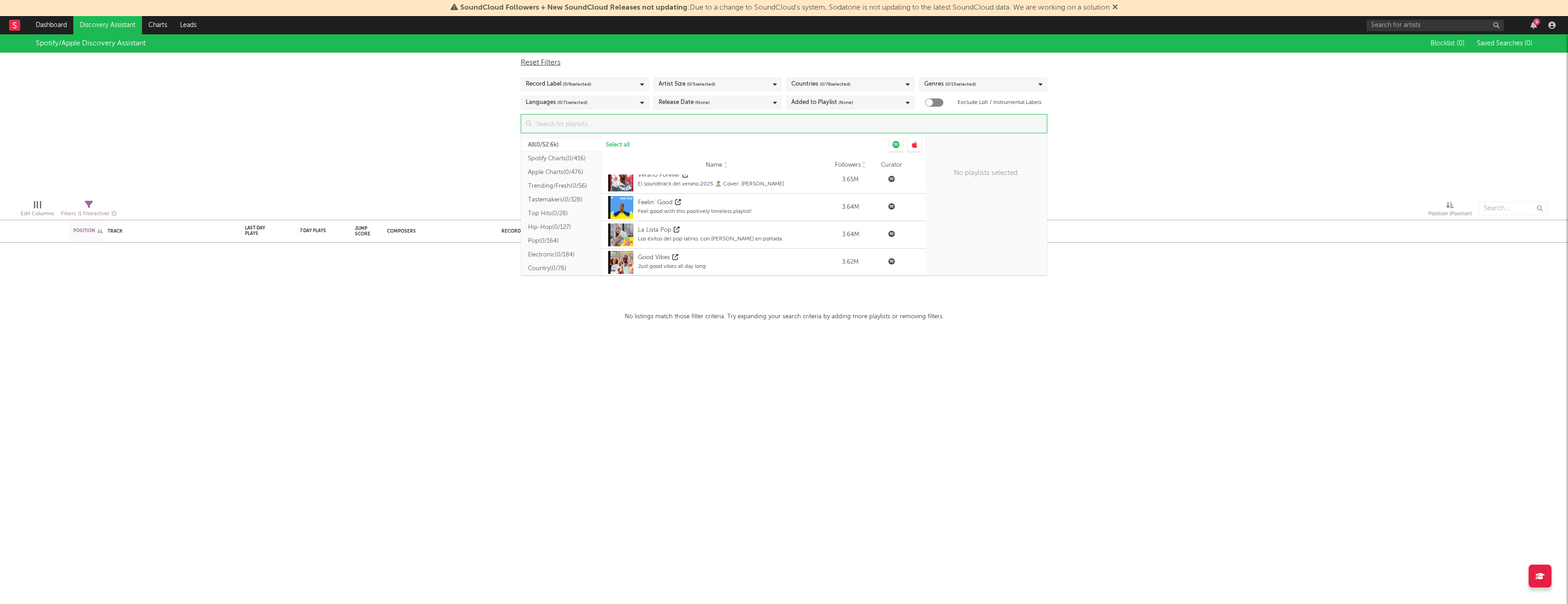
click at [120, 41] on div "Spotify/Apple Discovery Assistant" at bounding box center [91, 43] width 110 height 11
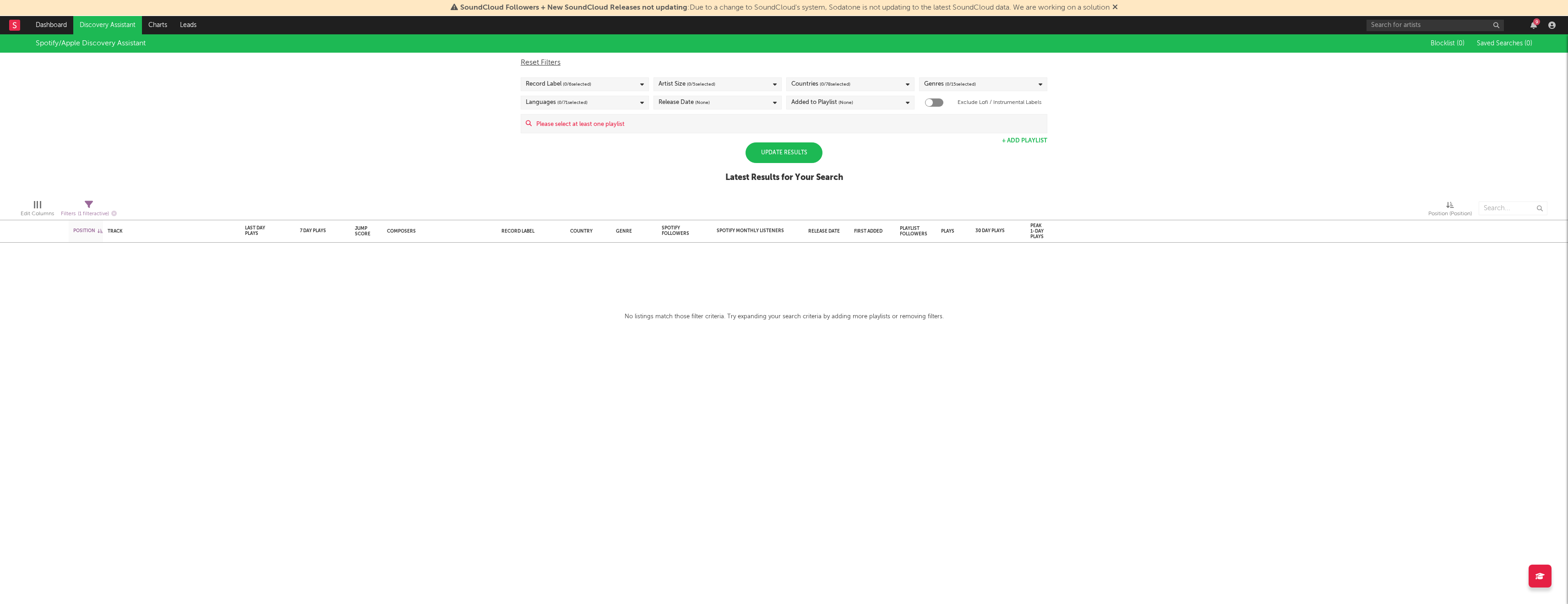
click at [122, 43] on div "Spotify/Apple Discovery Assistant" at bounding box center [91, 43] width 110 height 11
click at [888, 82] on div "Countries ( 0 / 78 selected)" at bounding box center [850, 84] width 128 height 14
click at [859, 132] on div "[GEOGRAPHIC_DATA]" at bounding box center [857, 135] width 106 height 11
click at [791, 132] on input "[GEOGRAPHIC_DATA]" at bounding box center [791, 135] width 0 height 11
click at [859, 132] on div "[GEOGRAPHIC_DATA]" at bounding box center [857, 135] width 106 height 11
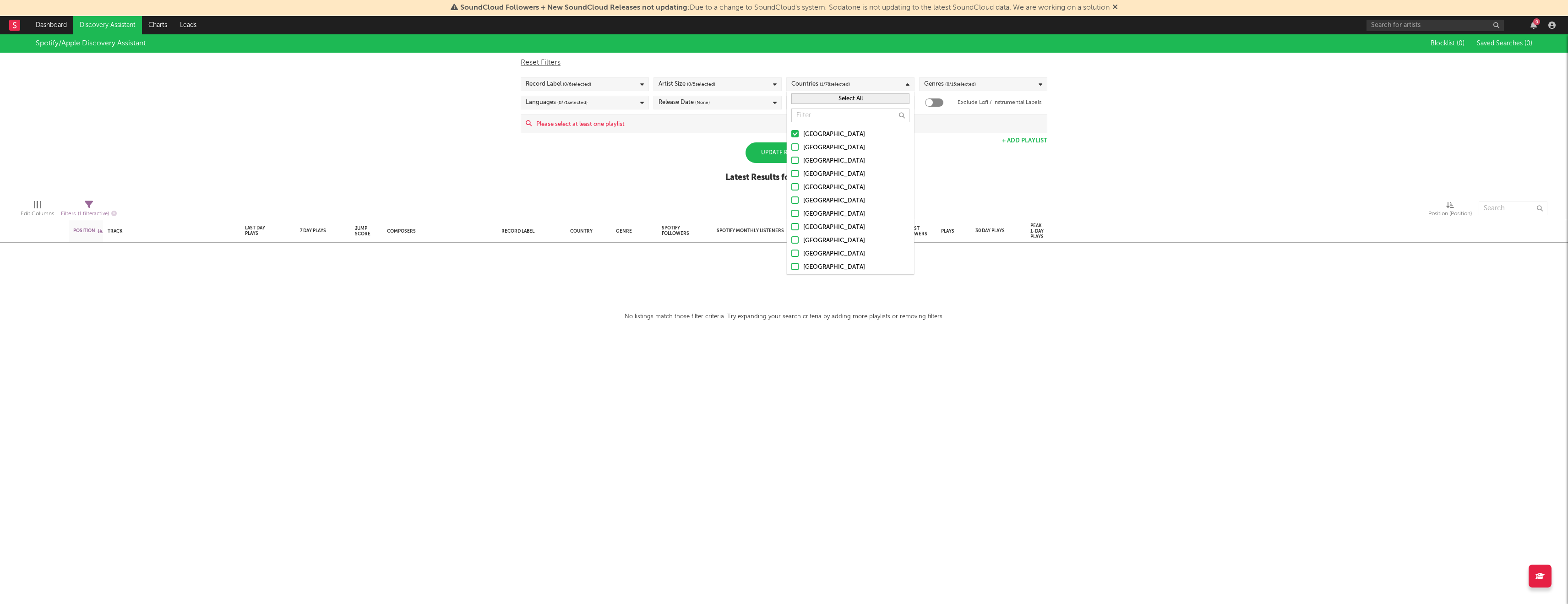
click at [791, 132] on input "[GEOGRAPHIC_DATA]" at bounding box center [791, 135] width 0 height 11
click at [961, 142] on div "Spotify/Apple Discovery Assistant Blocklist ( 0 ) Saved Searches ( 0 ) Reset Fi…" at bounding box center [784, 113] width 1568 height 158
click at [795, 154] on div "Update Results" at bounding box center [784, 153] width 77 height 21
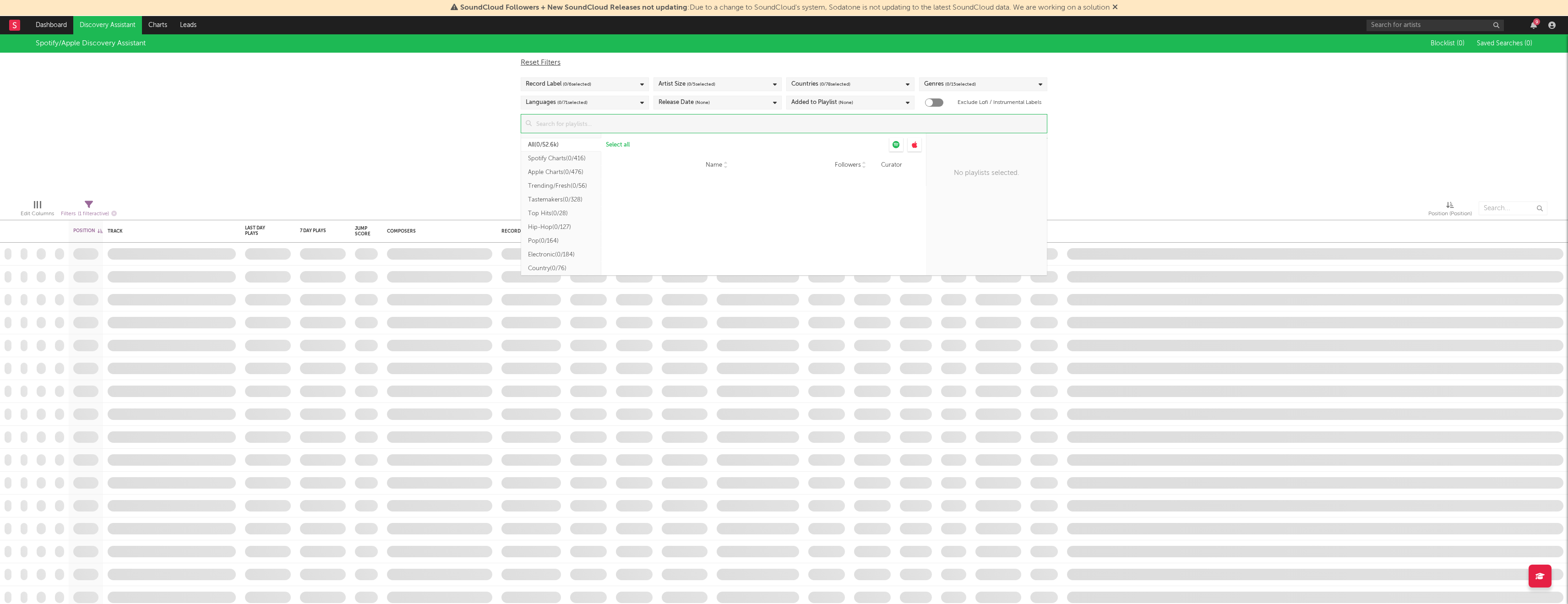
click at [611, 127] on input at bounding box center [789, 123] width 515 height 19
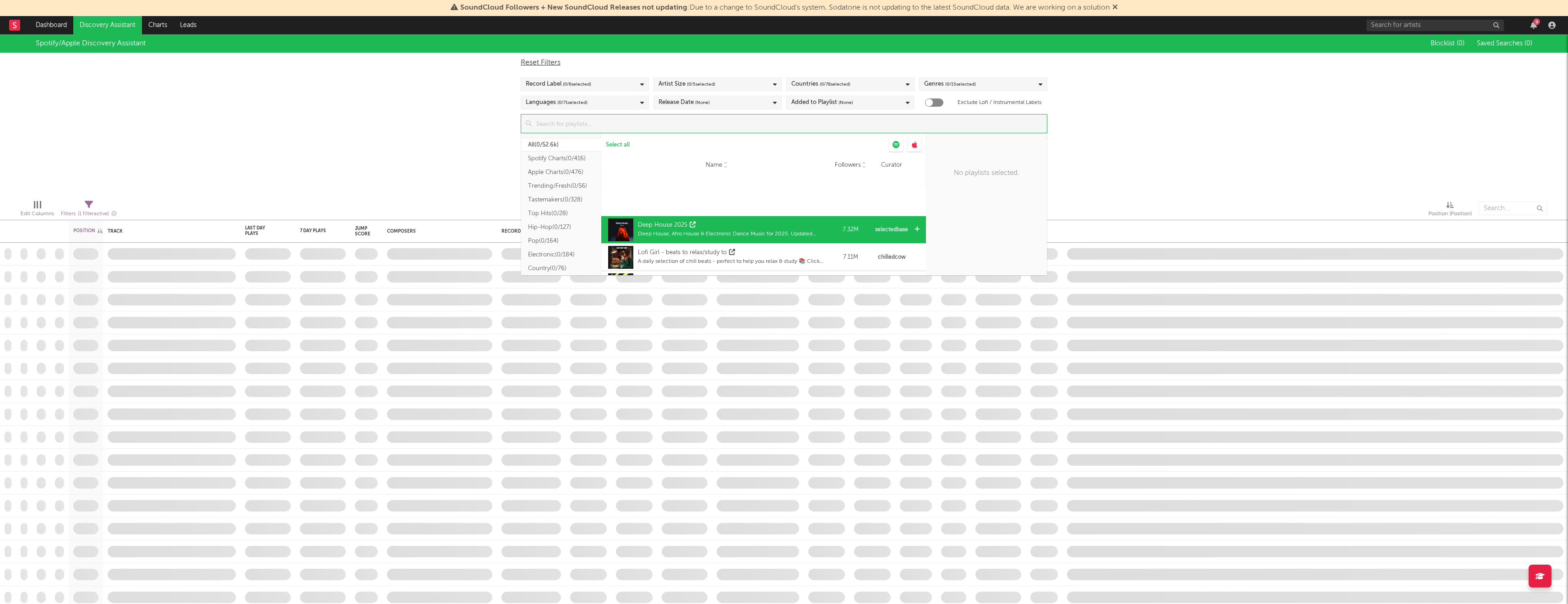
scroll to position [1010, 0]
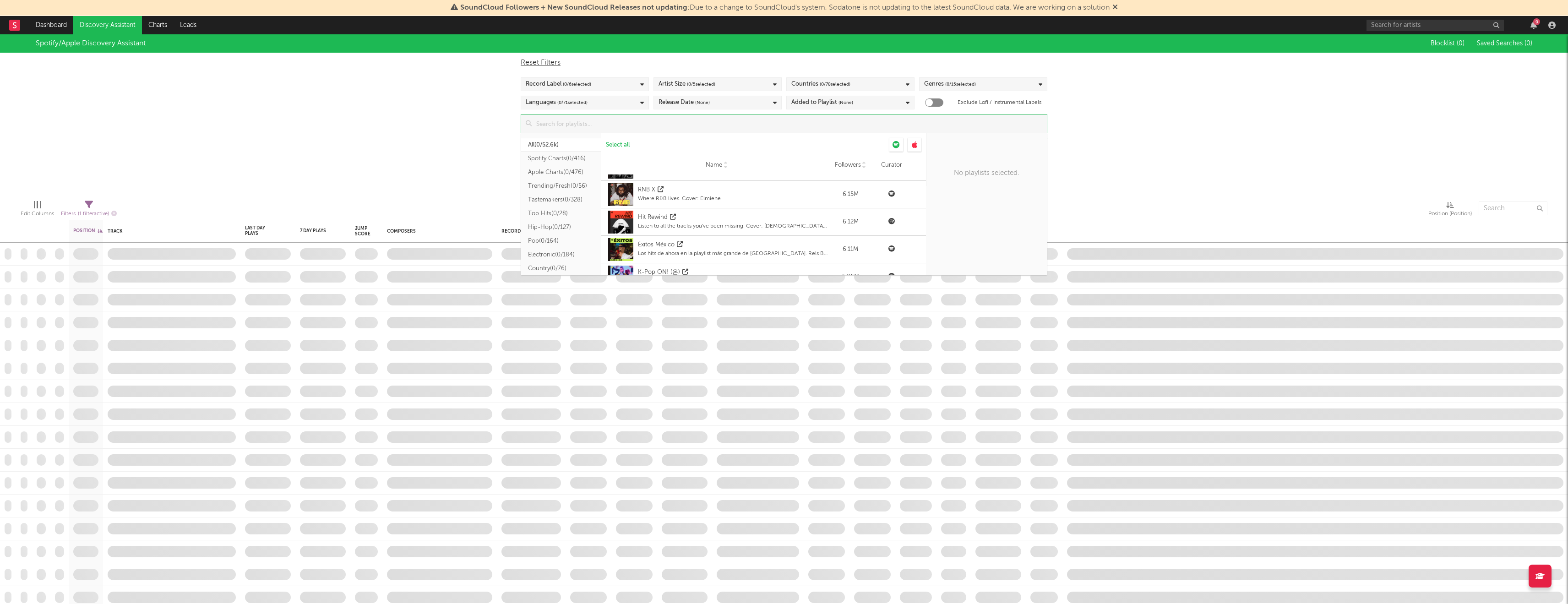
type input "G"
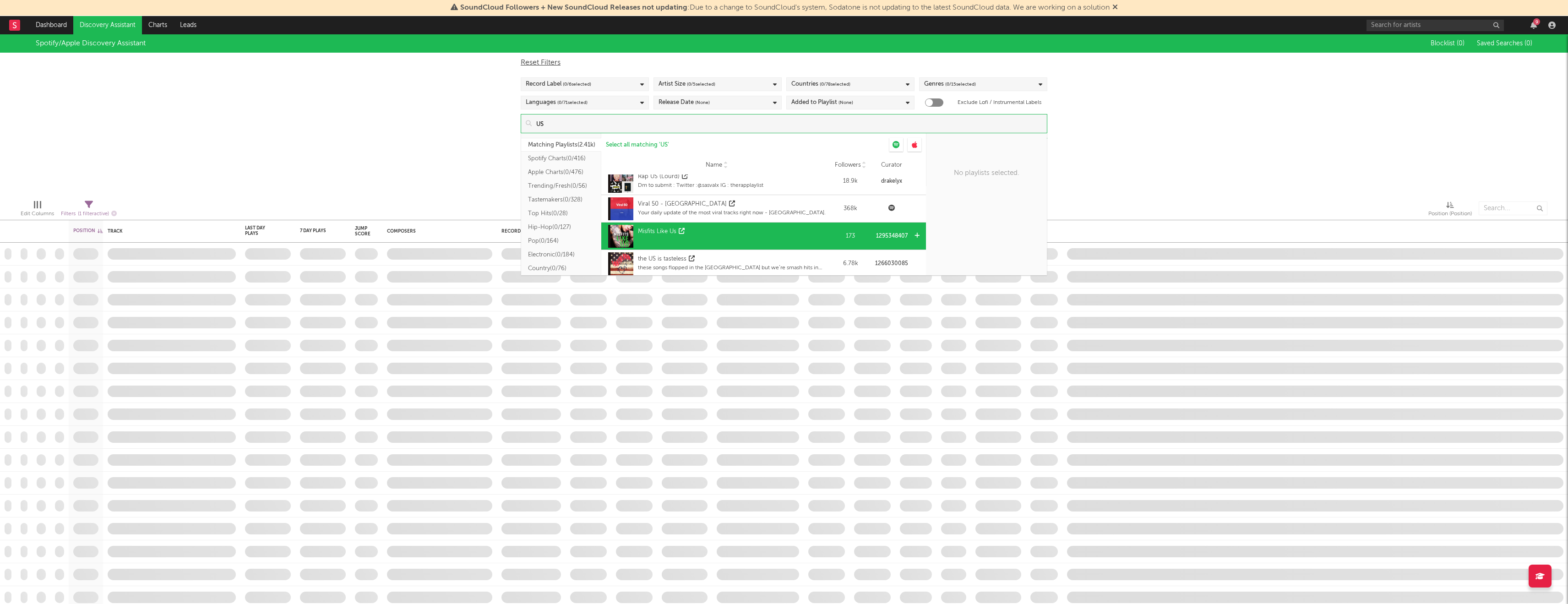
scroll to position [0, 0]
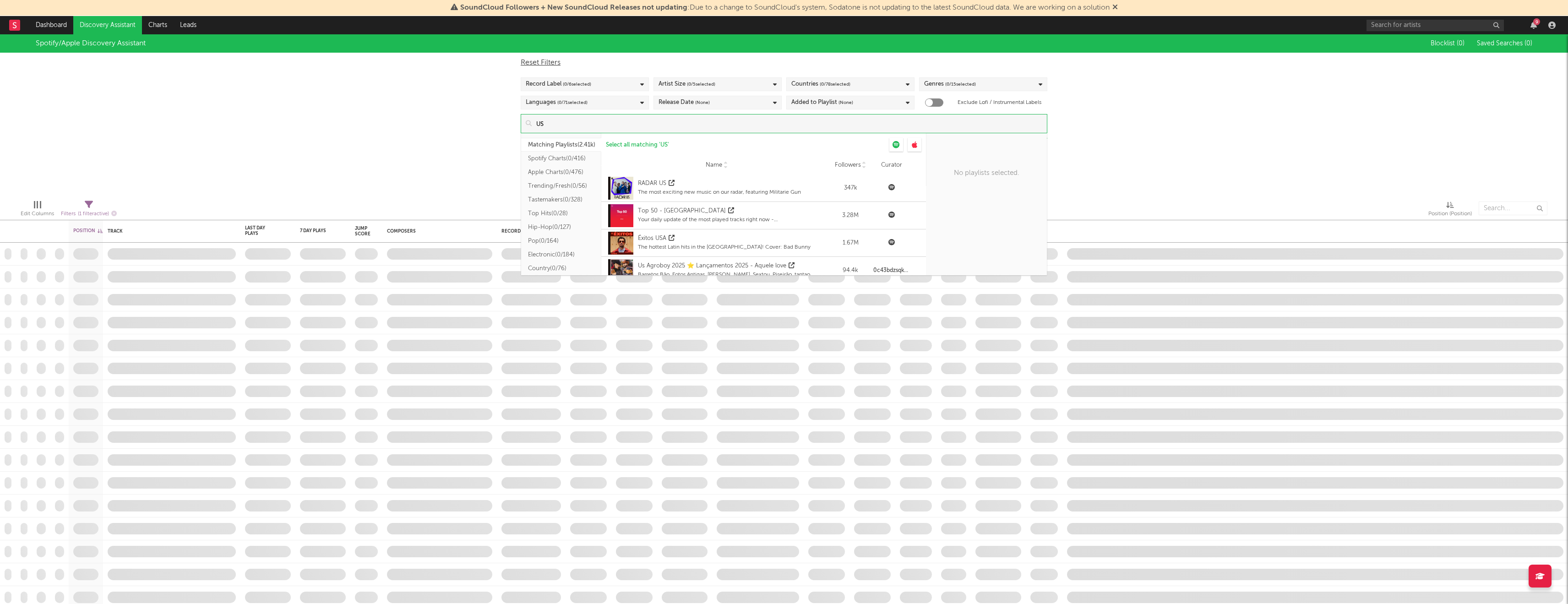
type input "U"
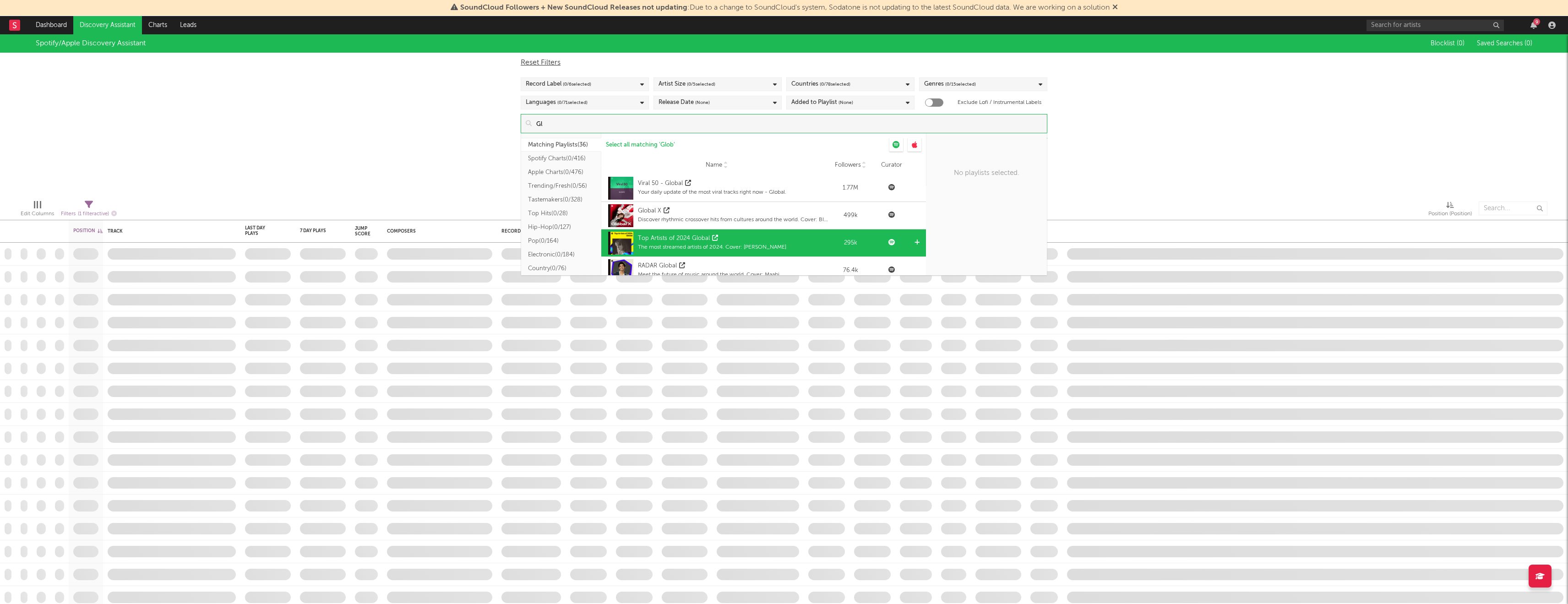
type input "G"
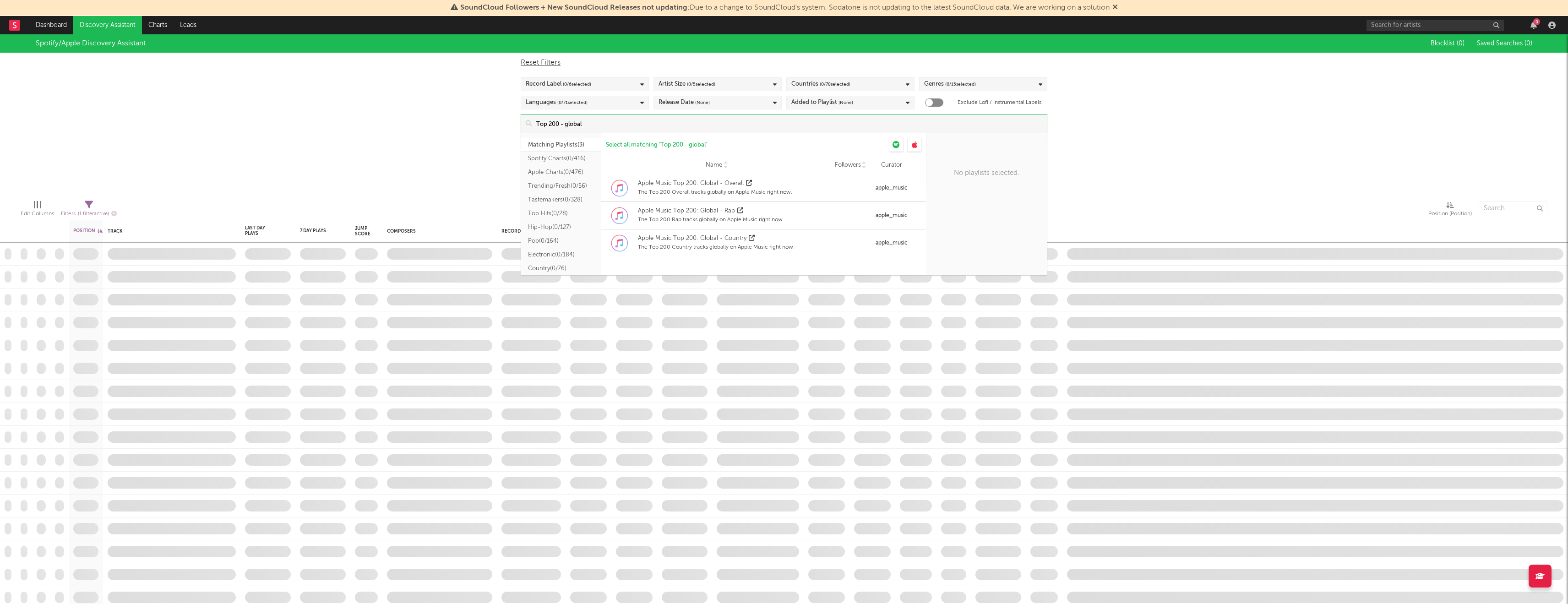
type input "Top 200 - global"
click at [569, 160] on button "Spotify Charts ( 0/416 )" at bounding box center [561, 158] width 80 height 14
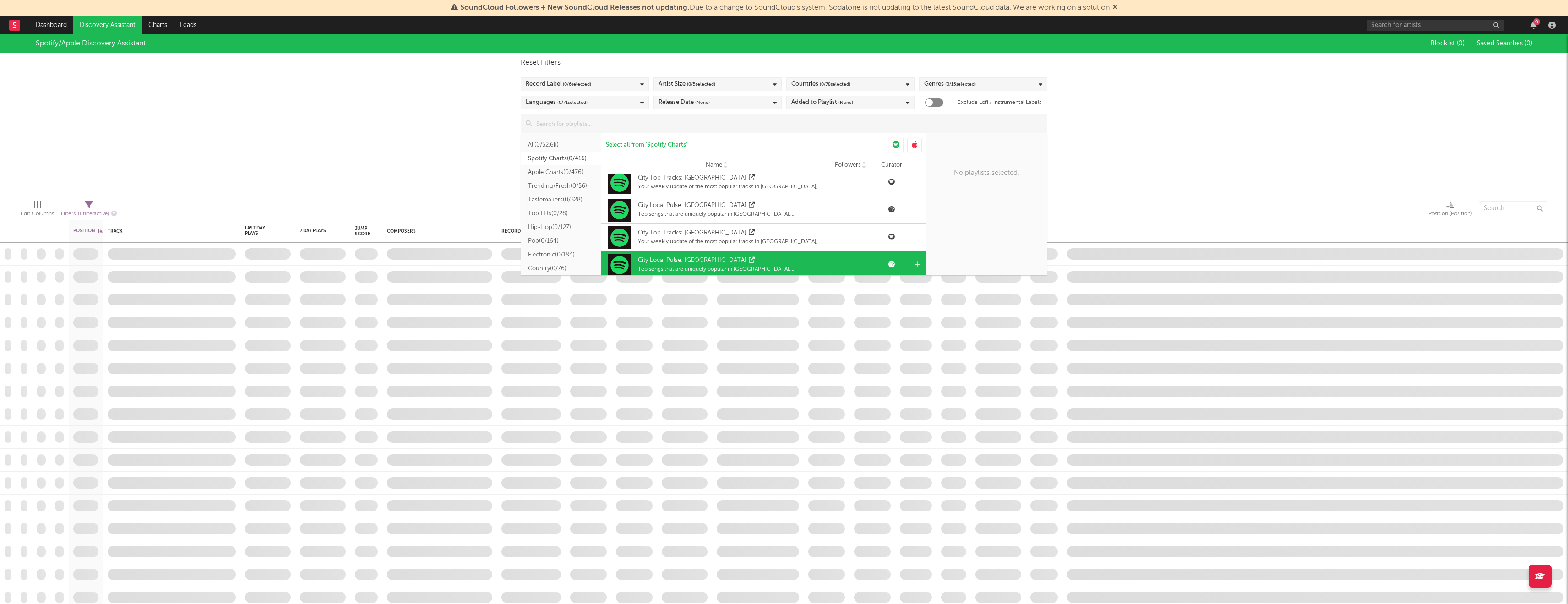
scroll to position [8, 0]
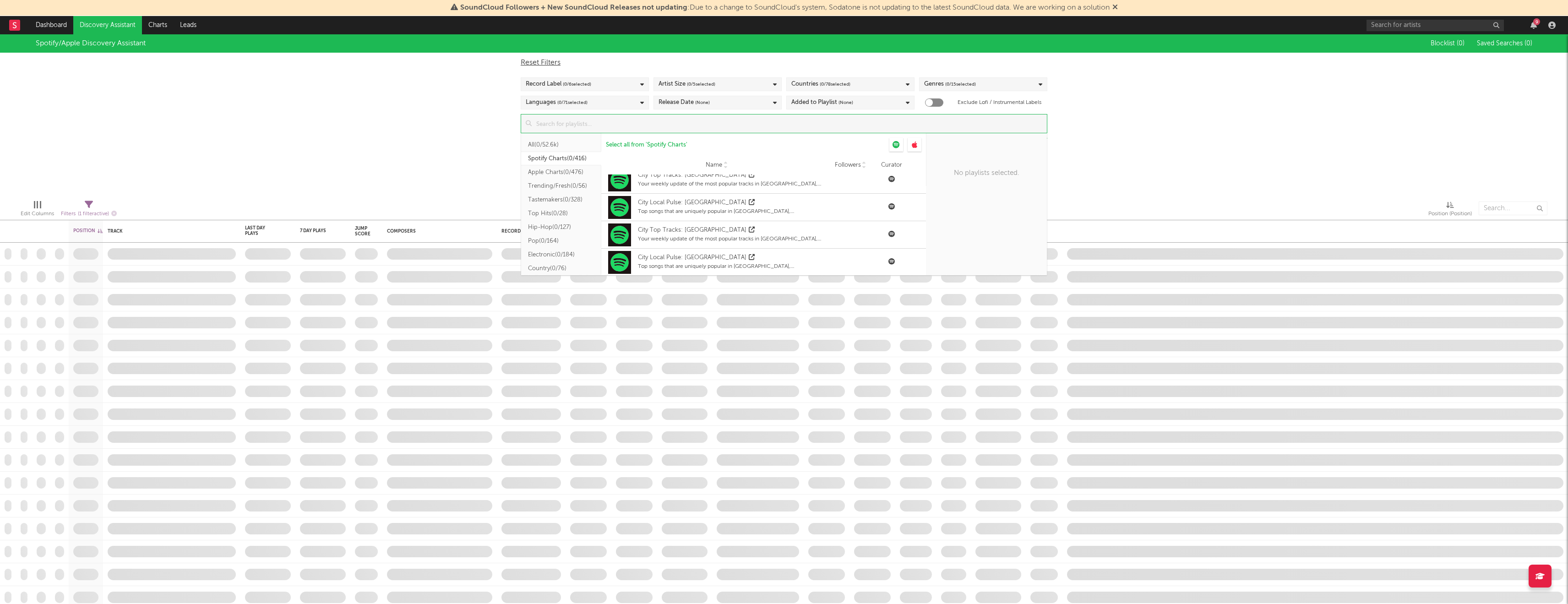
click at [636, 127] on input at bounding box center [789, 123] width 515 height 19
type input "Top 200"
click at [552, 159] on button "Spotify Charts ( 0/416 )" at bounding box center [561, 158] width 80 height 14
click at [552, 143] on button "All ( 0/52.6k )" at bounding box center [561, 145] width 80 height 14
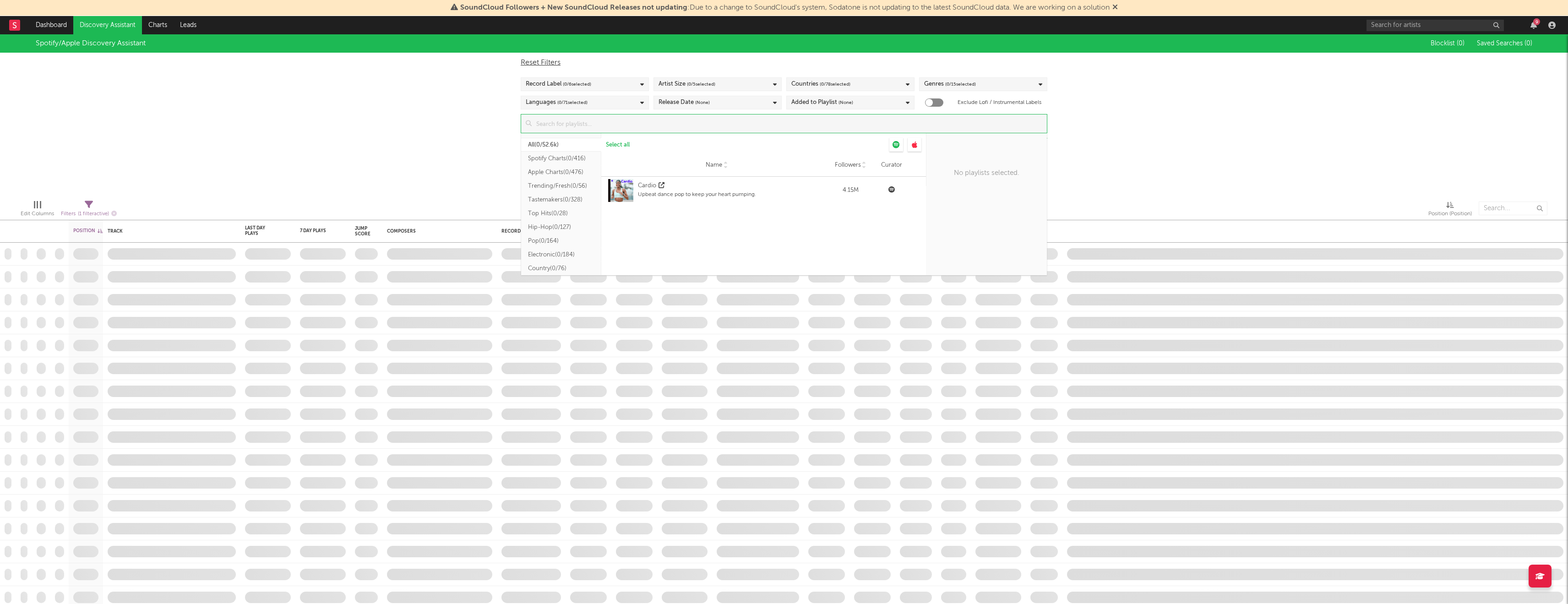
scroll to position [1318, 0]
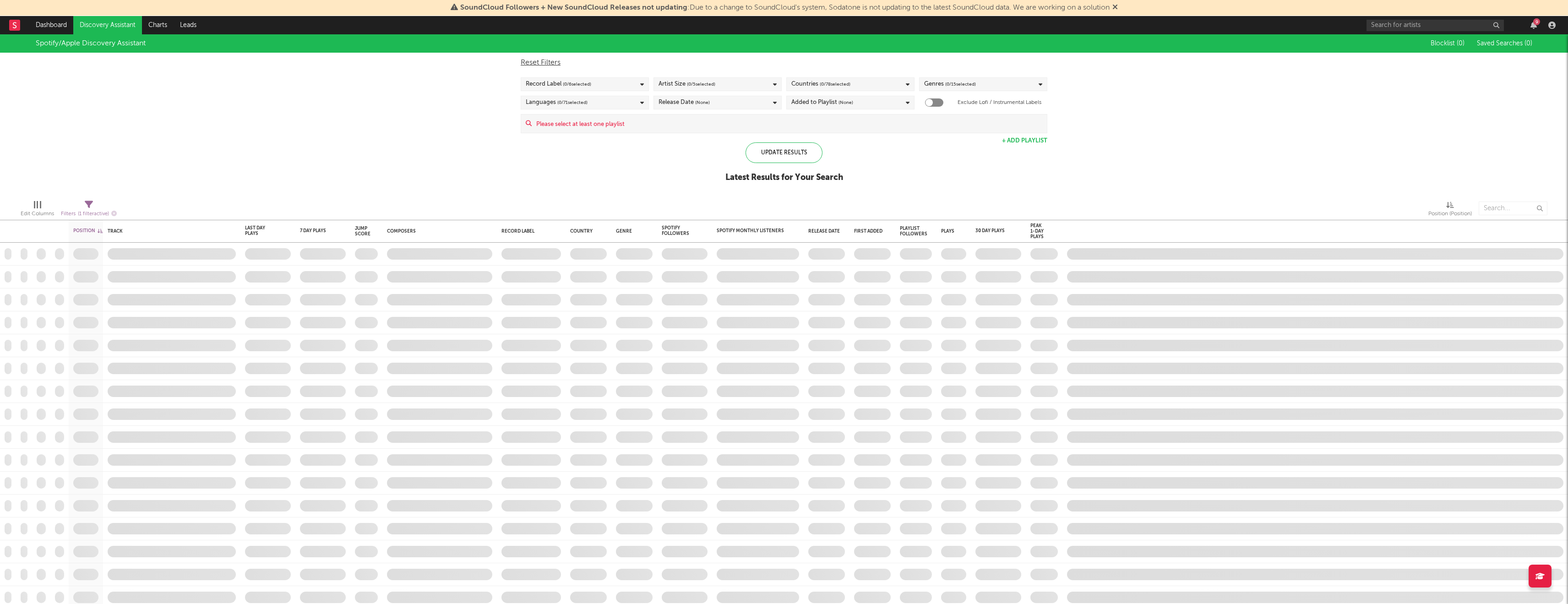
click at [429, 182] on div "Spotify/Apple Discovery Assistant Blocklist ( 0 ) Saved Searches ( 0 ) Reset Fi…" at bounding box center [784, 113] width 1568 height 158
click at [163, 22] on link "Charts" at bounding box center [158, 25] width 32 height 19
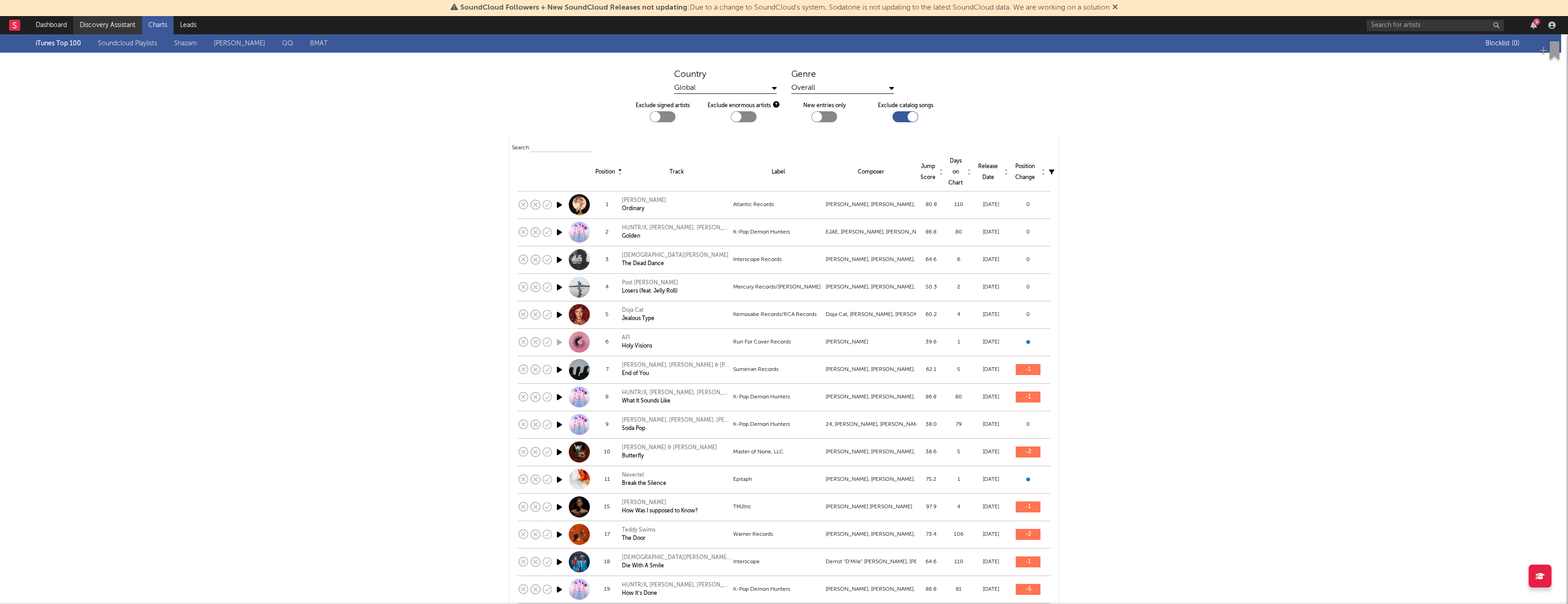
click at [123, 25] on link "Discovery Assistant" at bounding box center [107, 25] width 69 height 19
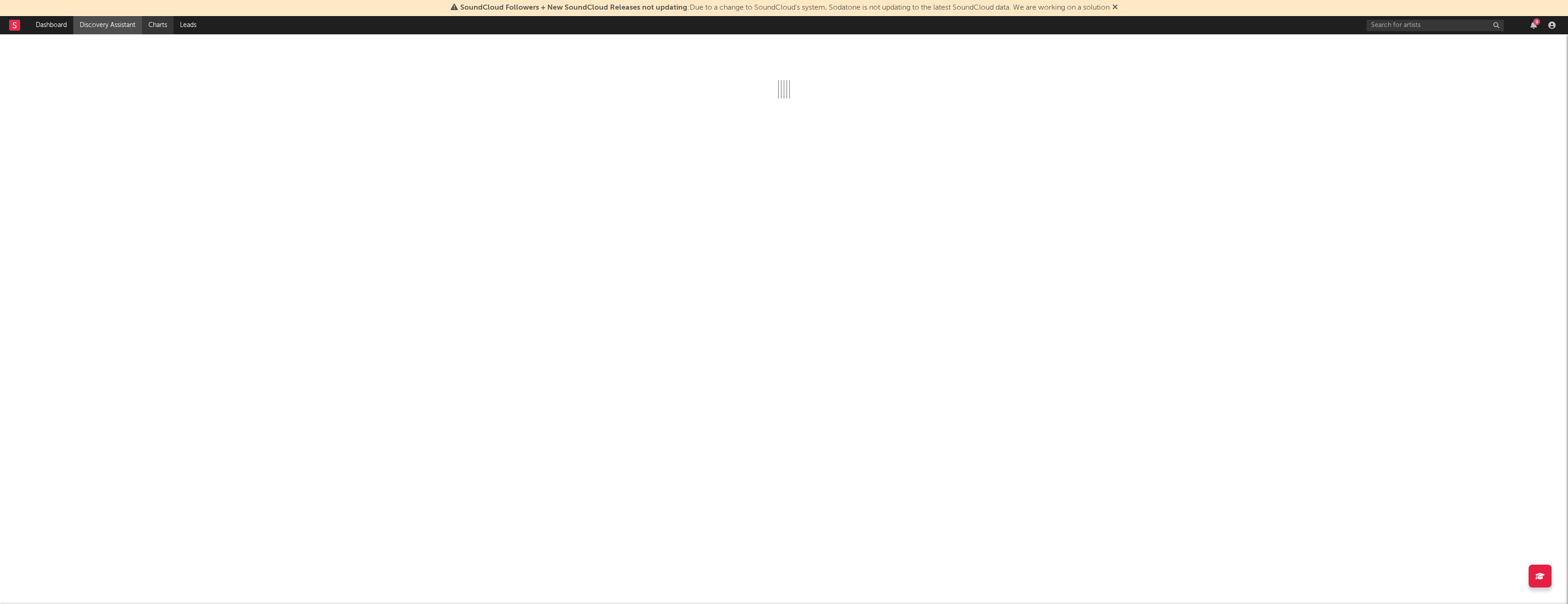
click at [155, 21] on link "Charts" at bounding box center [158, 25] width 32 height 19
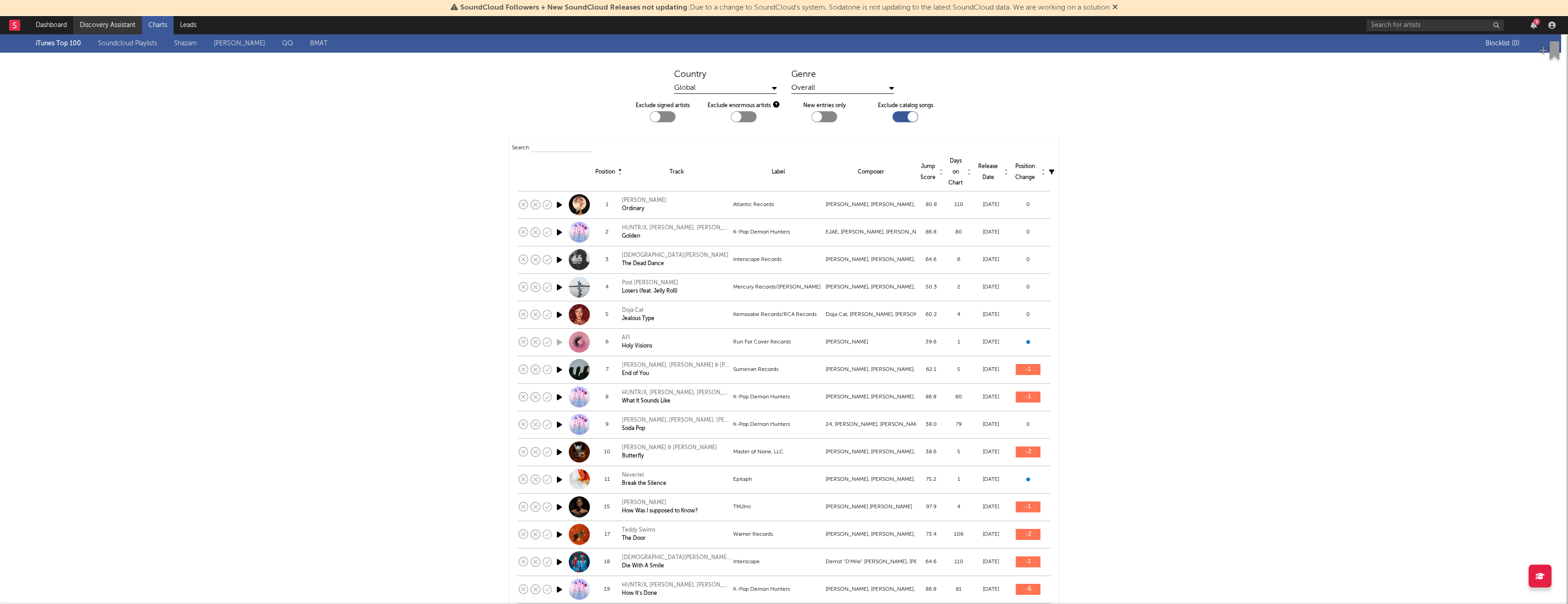
click at [132, 25] on link "Discovery Assistant" at bounding box center [107, 25] width 69 height 19
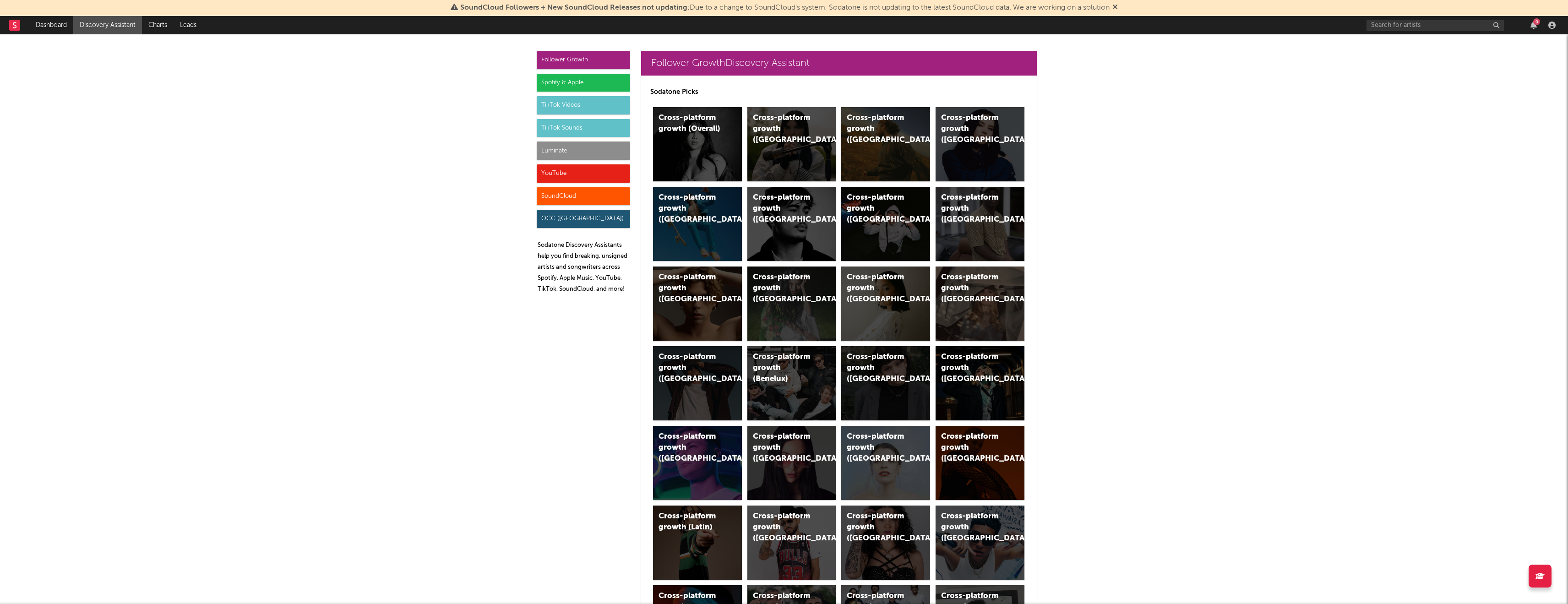
click at [602, 81] on div "Spotify & Apple" at bounding box center [584, 83] width 94 height 19
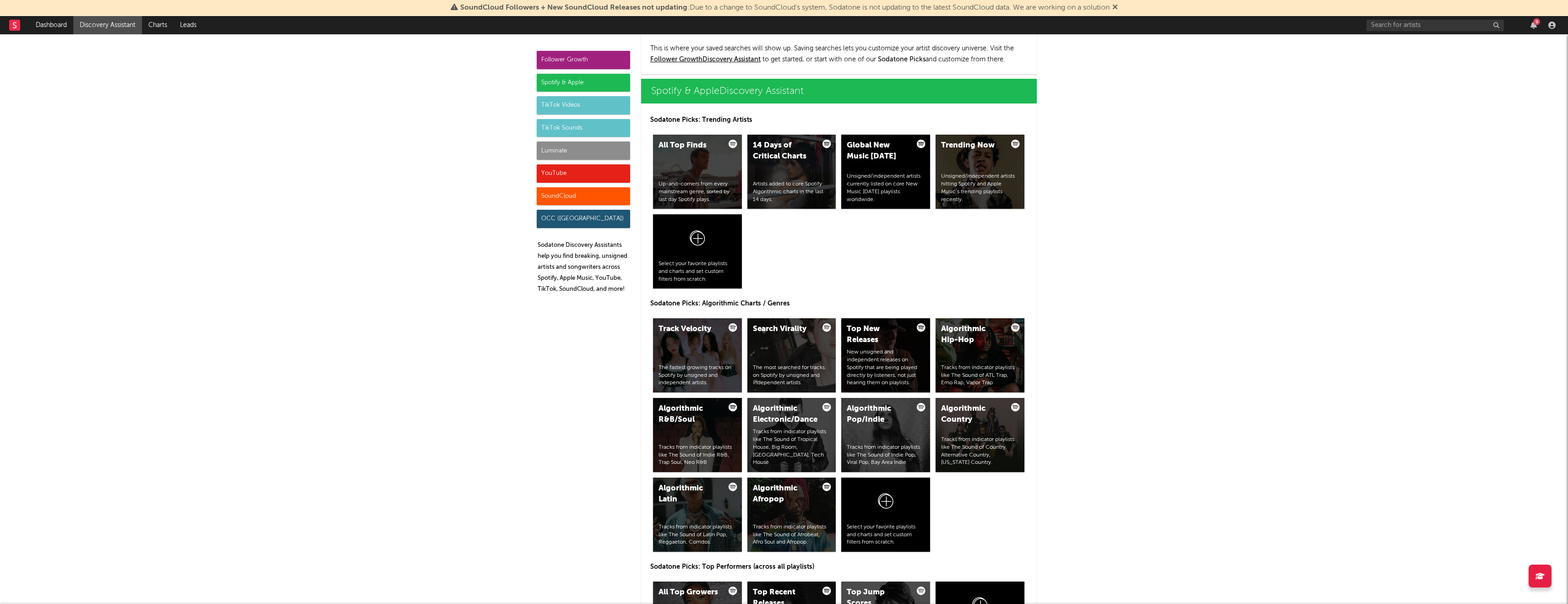
scroll to position [916, 0]
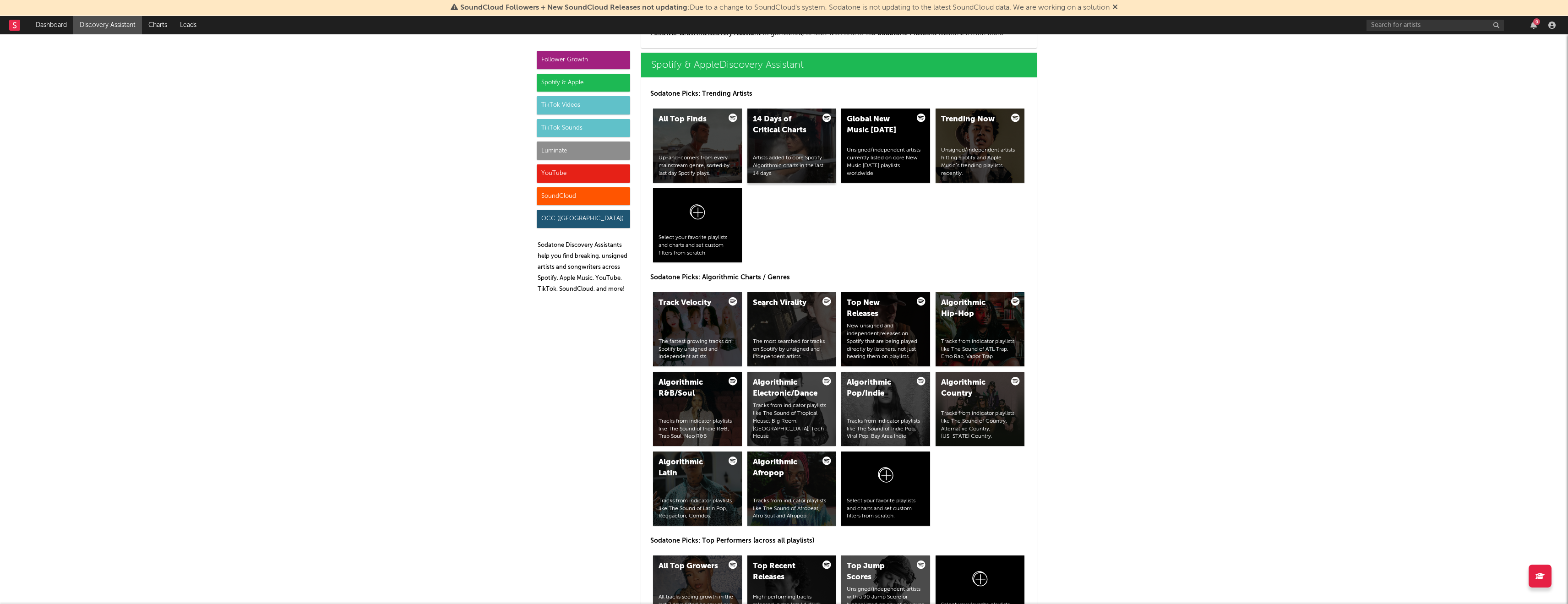
click at [819, 132] on div "14 Days of Critical Charts Artists added to core Spotify Algorithmic charts in …" at bounding box center [792, 146] width 89 height 74
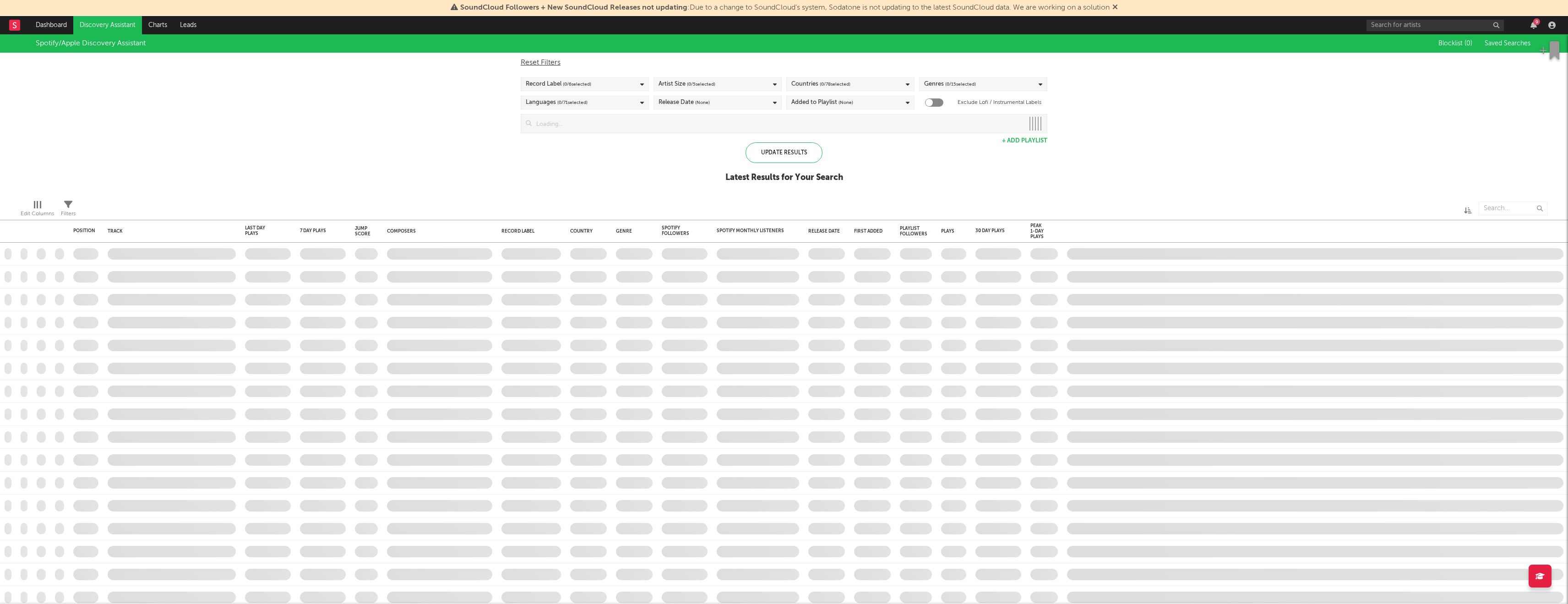
checkbox input "true"
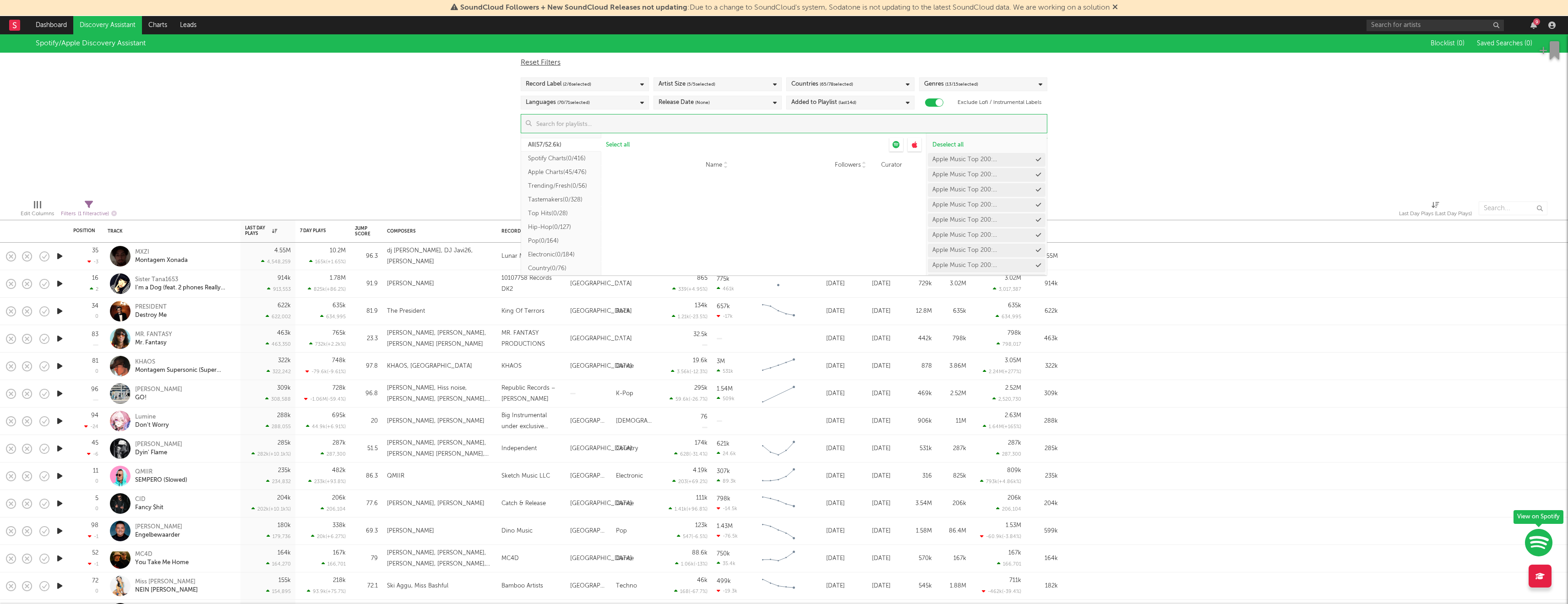
click at [810, 116] on input at bounding box center [789, 123] width 515 height 19
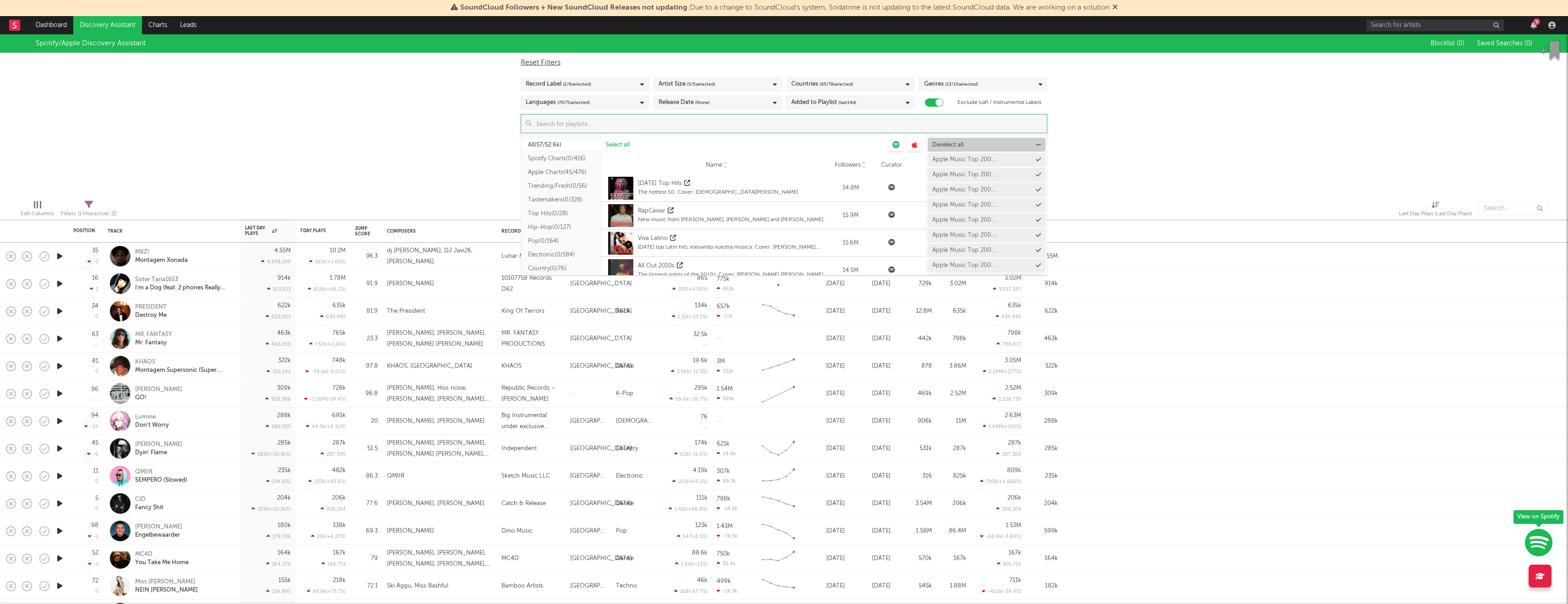
click at [950, 142] on span "Deselect all" at bounding box center [948, 145] width 31 height 6
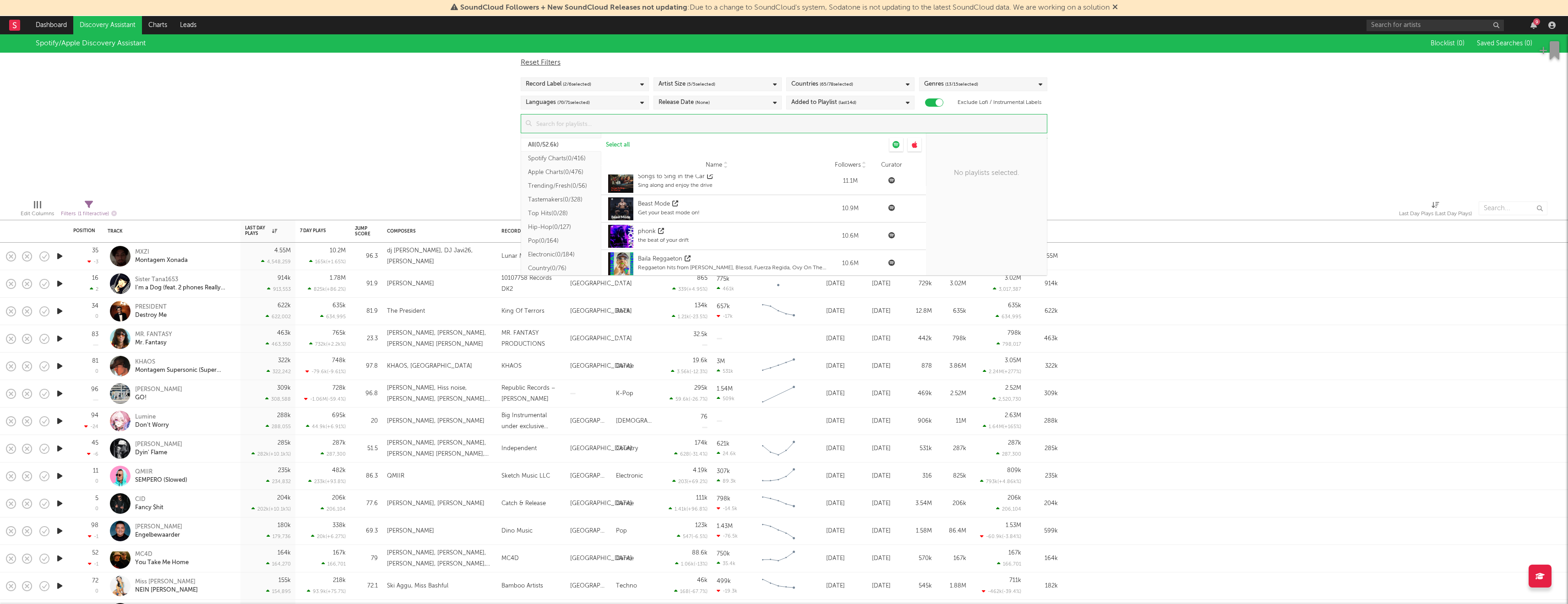
scroll to position [224, 0]
click at [565, 160] on button "Spotify Charts ( 0/416 )" at bounding box center [561, 158] width 80 height 14
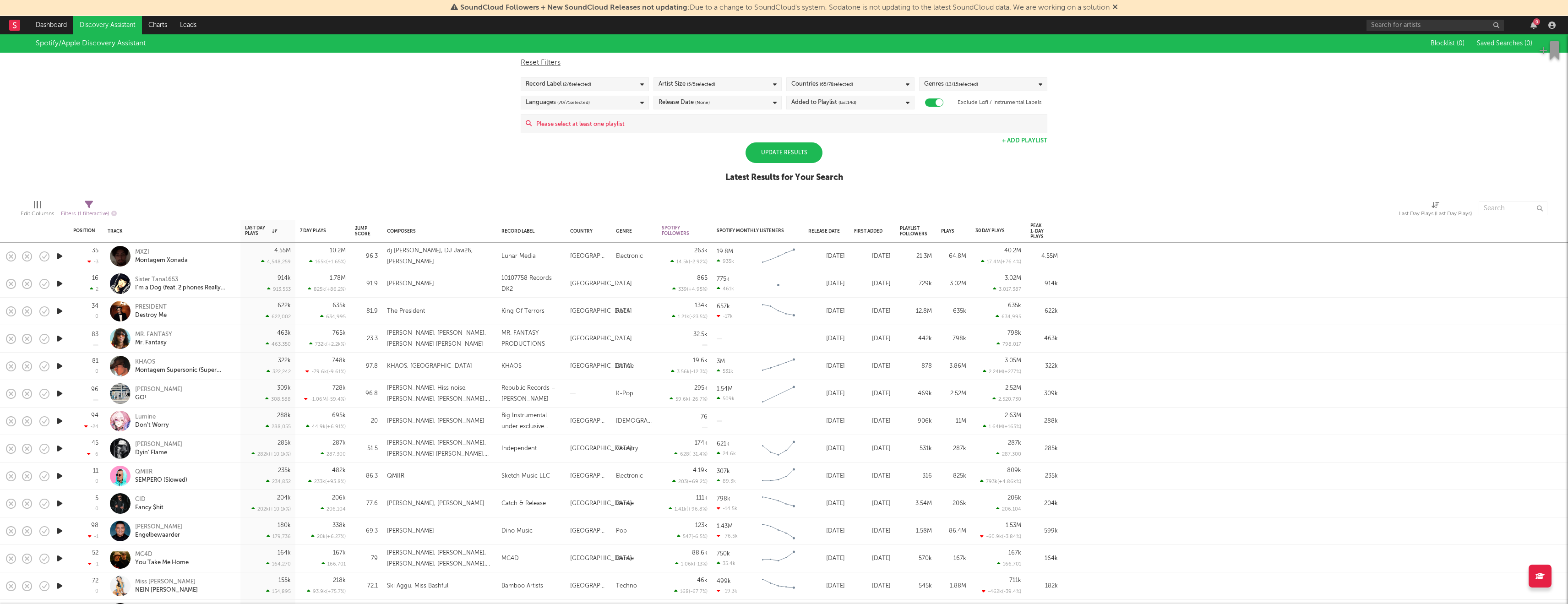
click at [850, 83] on span "( 65 / 78 selected)" at bounding box center [837, 84] width 34 height 11
click at [846, 79] on div "Countries ( 65 / 78 selected)" at bounding box center [850, 84] width 128 height 14
click at [1484, 41] on span "Saved Searches ( 0 )" at bounding box center [1505, 43] width 55 height 6
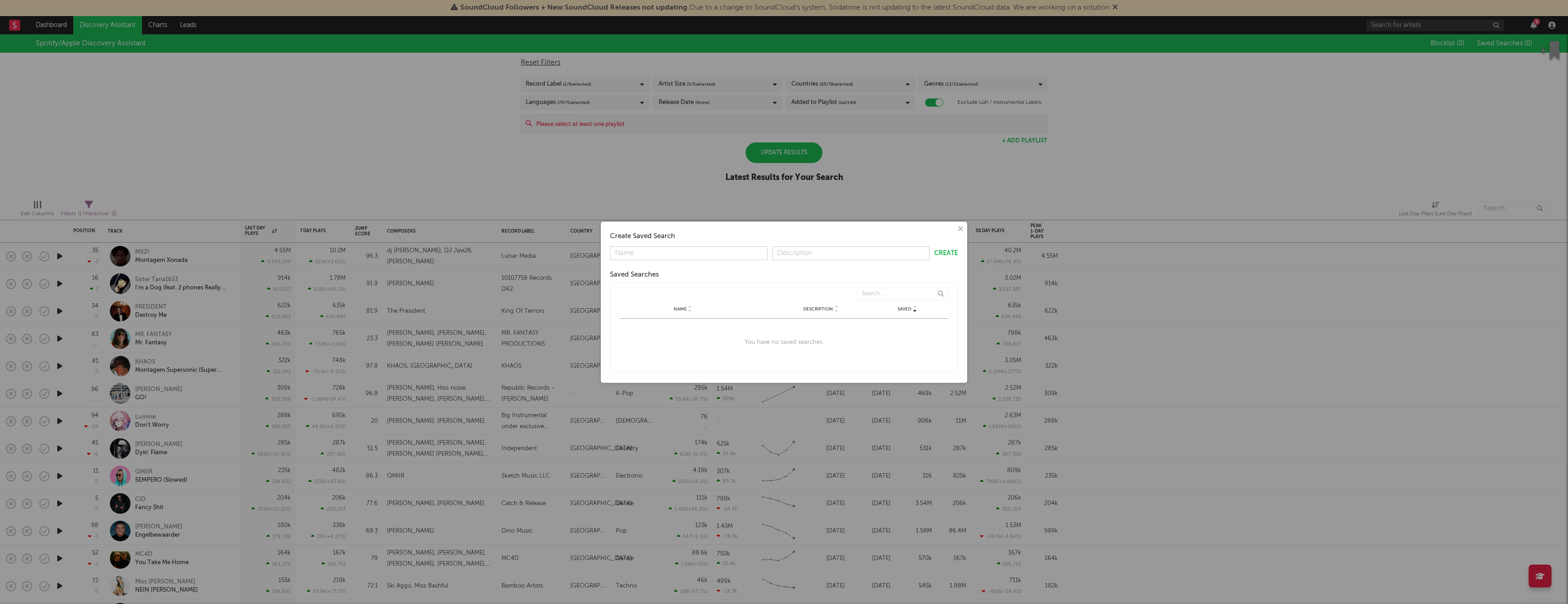
click at [961, 229] on button "×" at bounding box center [960, 229] width 10 height 10
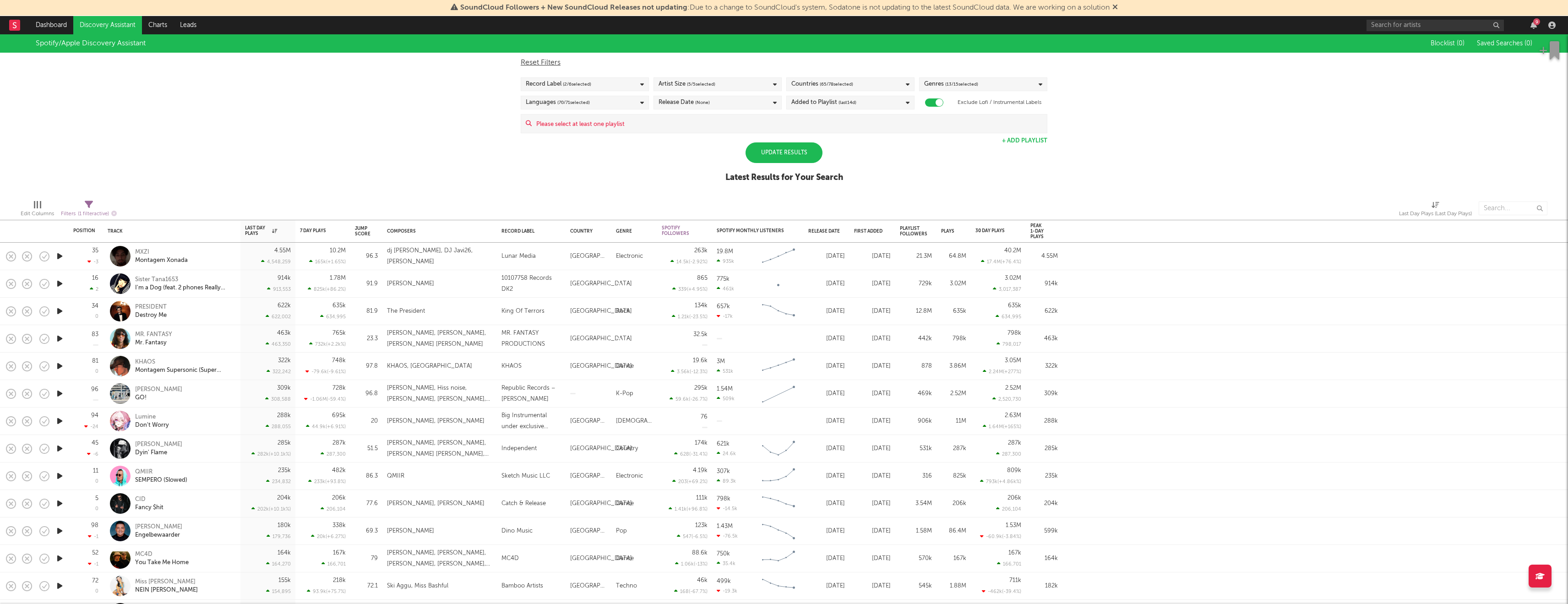
click at [1440, 43] on span "Blocklist ( 0 )" at bounding box center [1447, 43] width 34 height 6
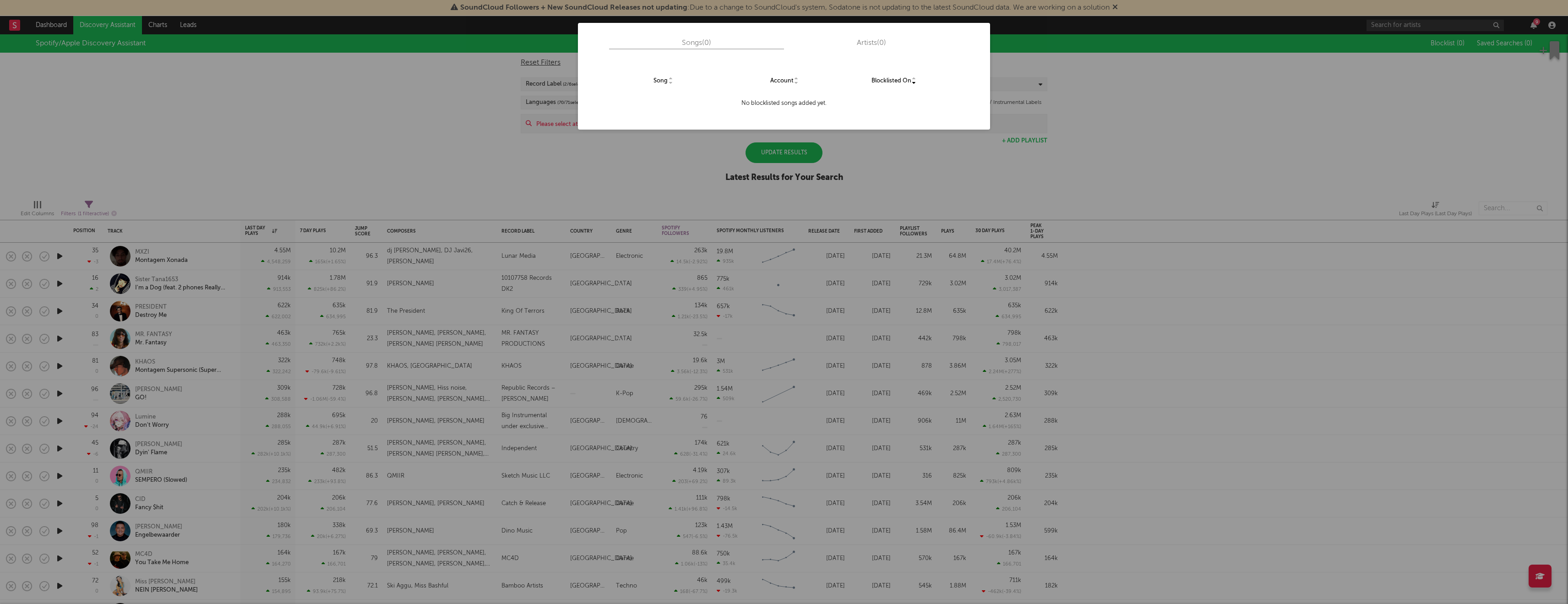
click at [1037, 152] on div "Songs ( 0 ) Artists ( 0 ) Song Account Blocklisted On No blocklisted songs adde…" at bounding box center [784, 302] width 1568 height 604
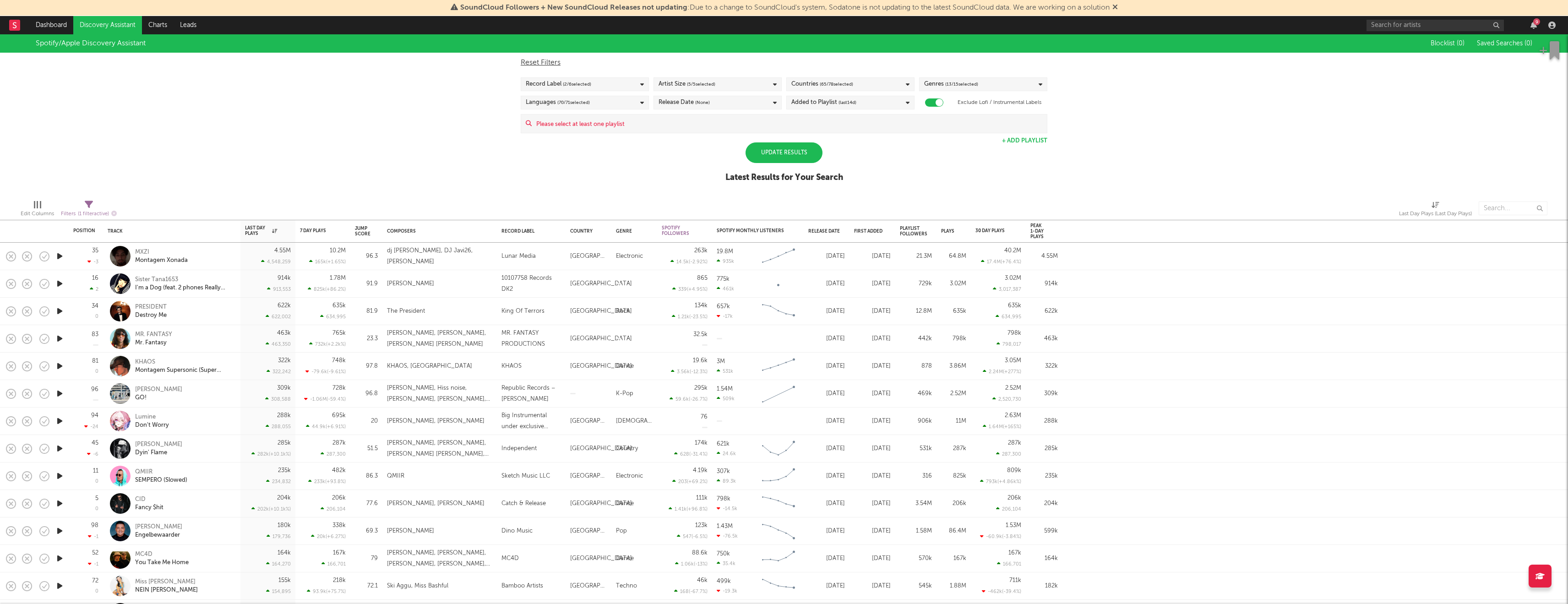
click at [92, 205] on icon at bounding box center [89, 205] width 8 height 8
select select "max"
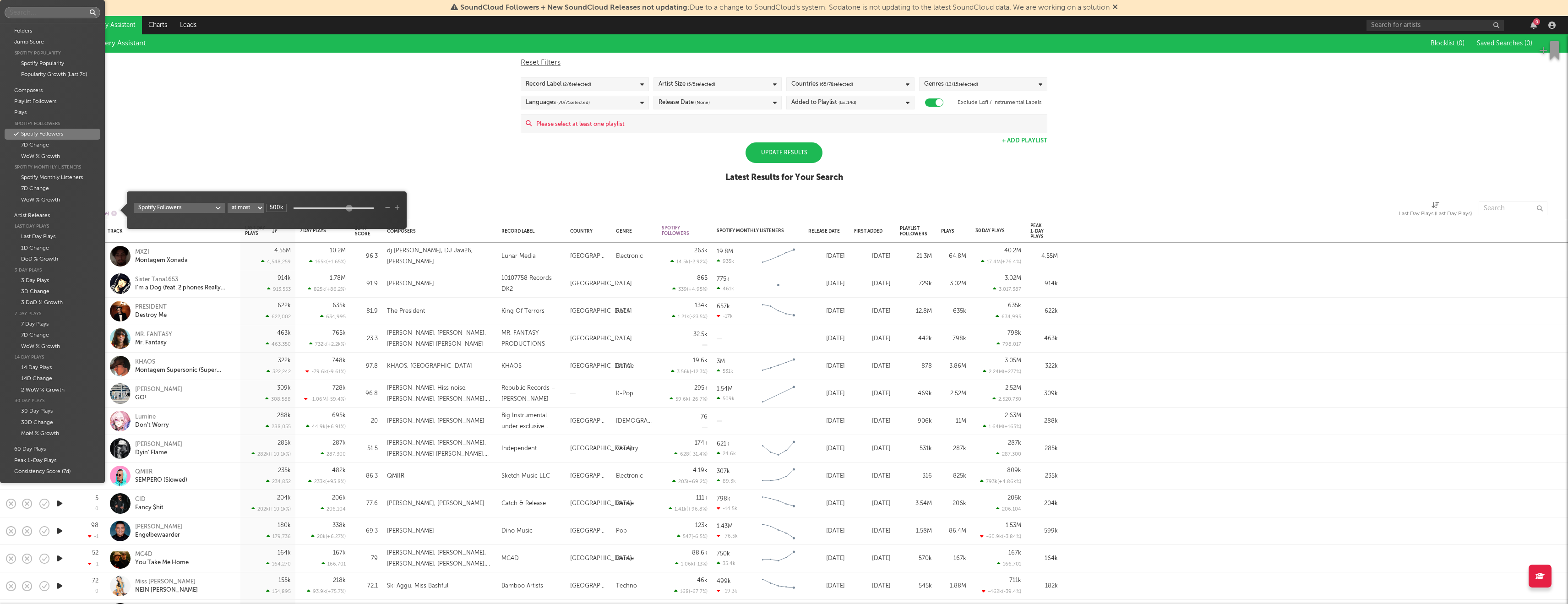
click at [219, 211] on body "SoundCloud Followers + New SoundCloud Releases not updating : Due to a change t…" at bounding box center [784, 302] width 1568 height 604
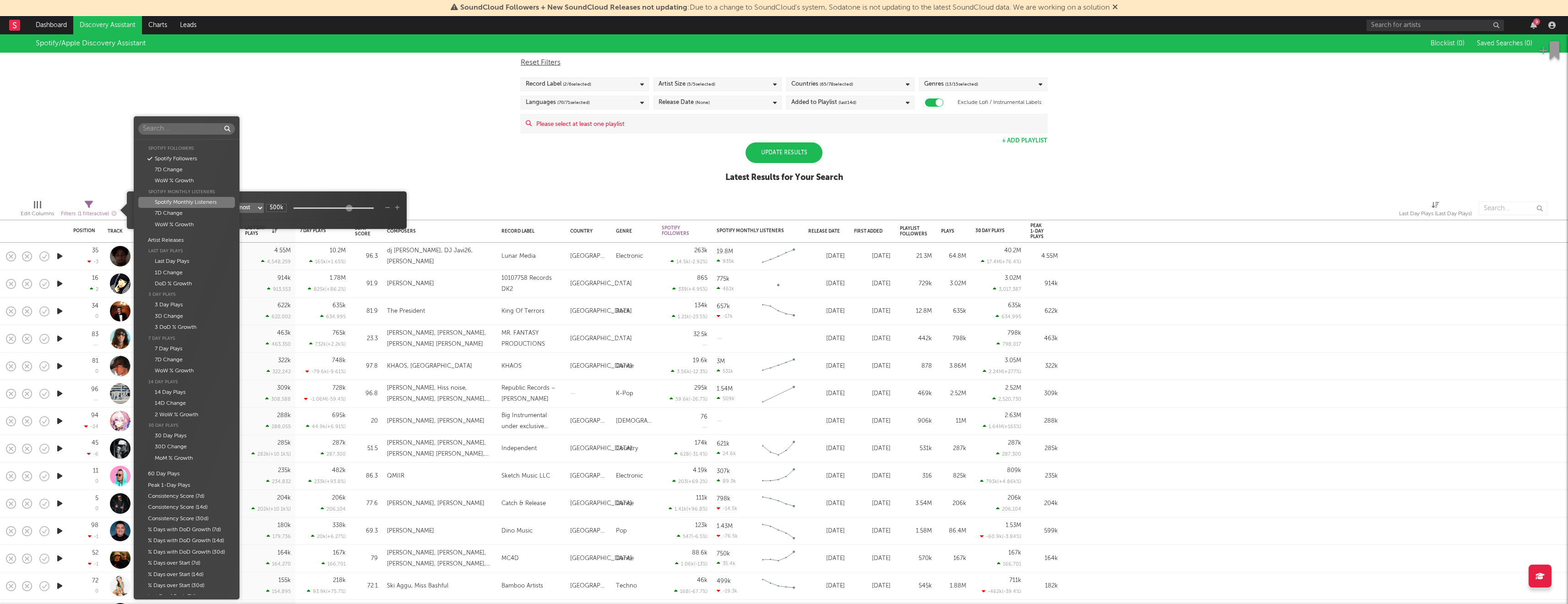
click at [300, 136] on div "Folders Jump Score Spotify Popularity Spotify Popularity Popularity Growth (Las…" at bounding box center [784, 302] width 1568 height 604
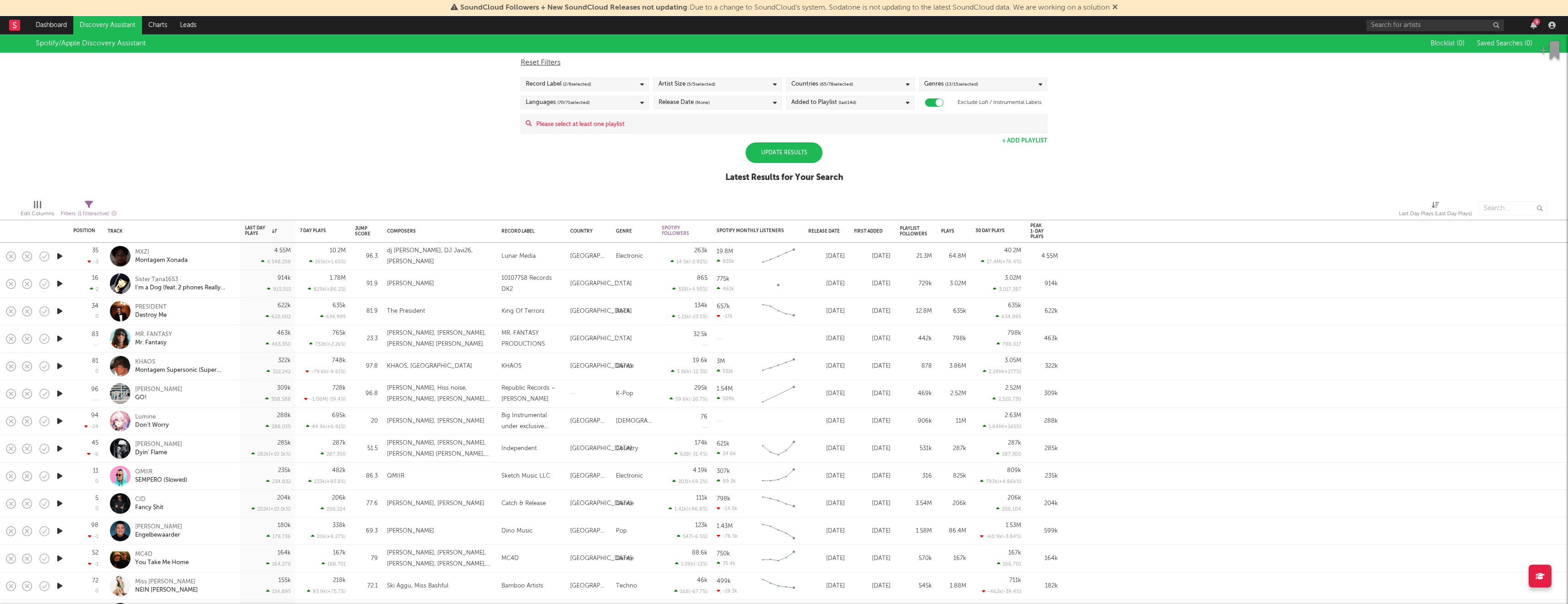
click at [221, 160] on div "Spotify/Apple Discovery Assistant Blocklist ( 0 ) Saved Searches ( 0 ) Reset Fi…" at bounding box center [784, 113] width 1568 height 158
click at [30, 209] on div "Edit Columns" at bounding box center [37, 214] width 34 height 11
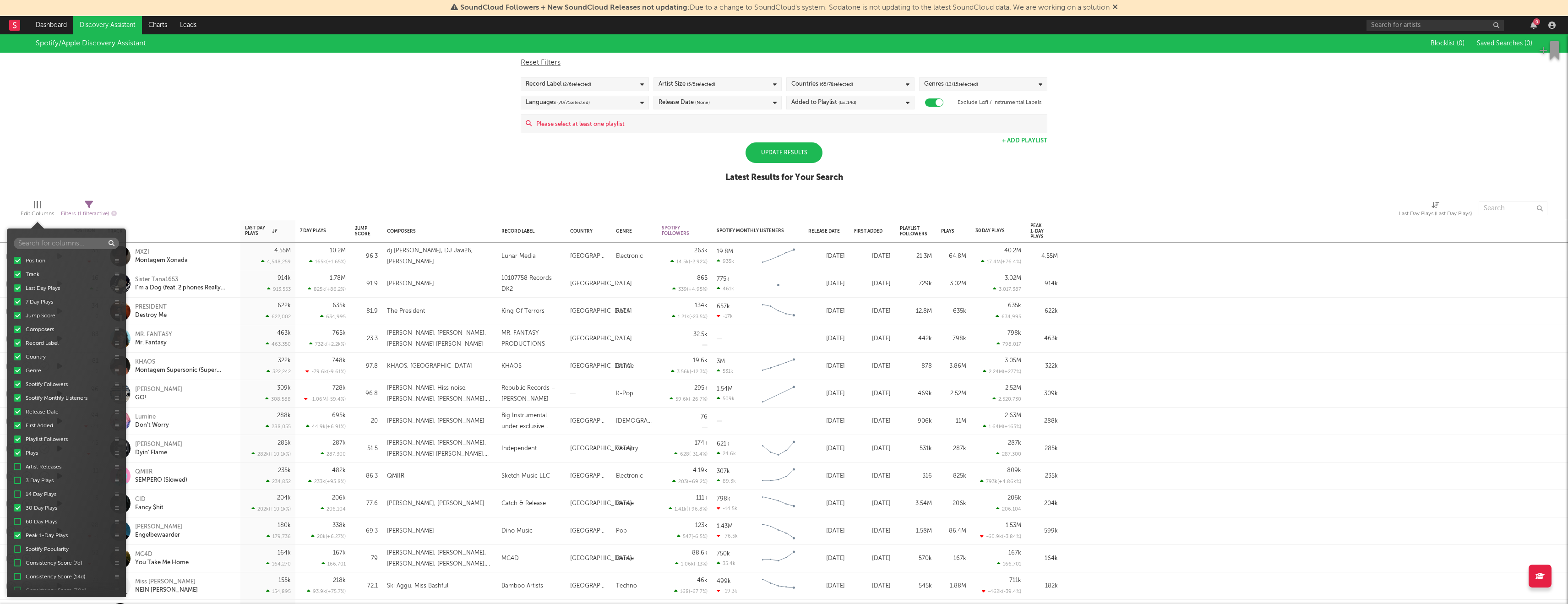
click at [164, 107] on div "Spotify/Apple Discovery Assistant Blocklist ( 0 ) Saved Searches ( 0 ) Reset Fi…" at bounding box center [784, 113] width 1568 height 158
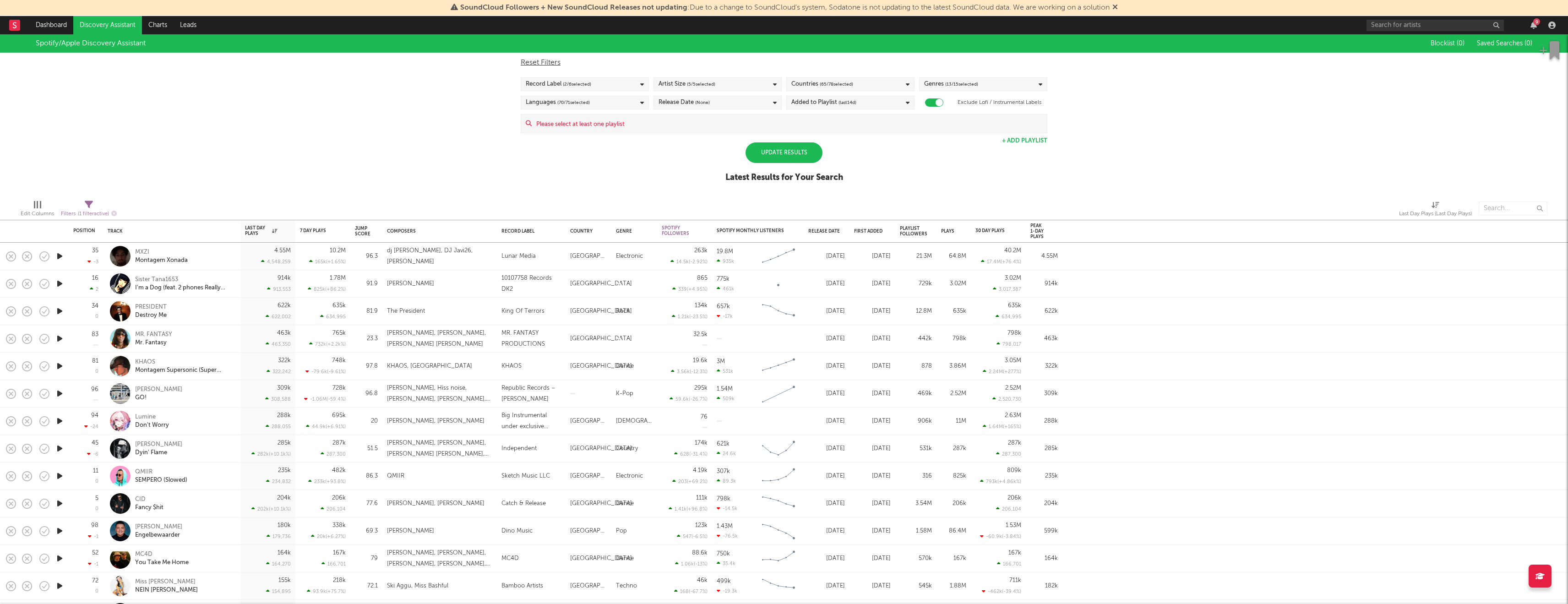
click at [114, 22] on link "Discovery Assistant" at bounding box center [107, 25] width 69 height 19
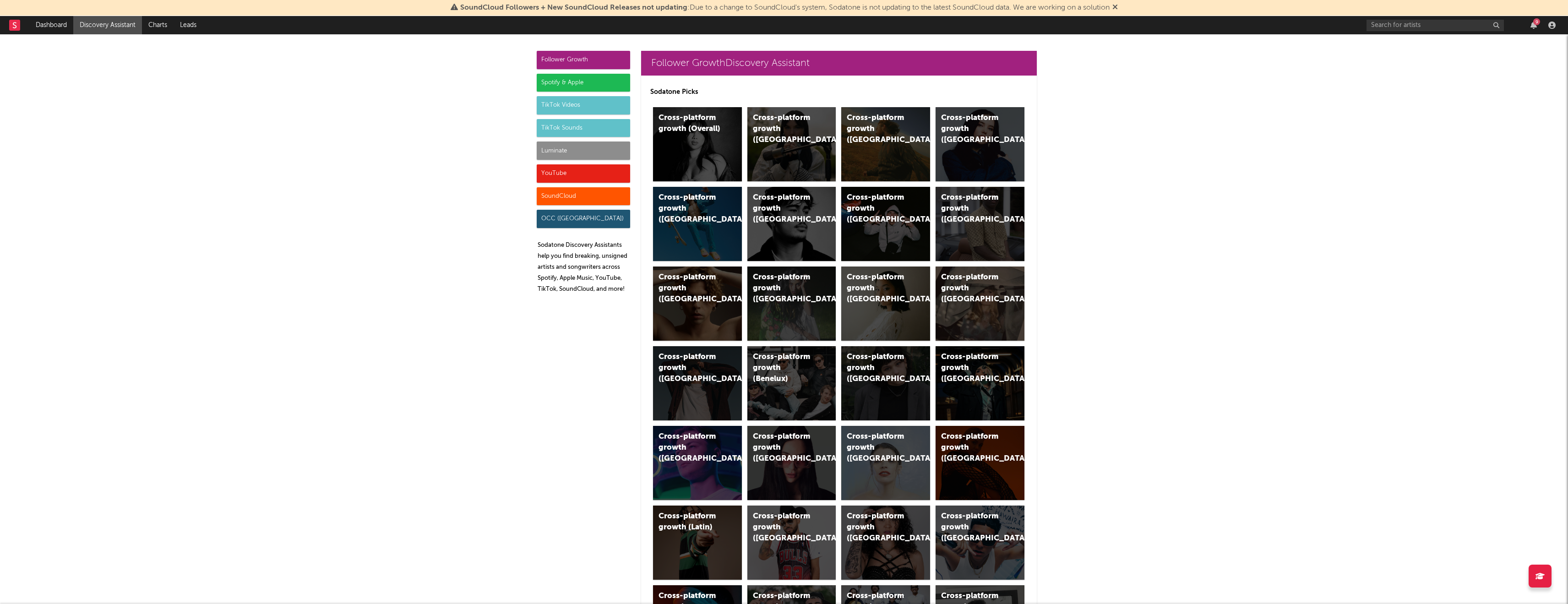
click at [578, 156] on div "Luminate" at bounding box center [584, 151] width 94 height 19
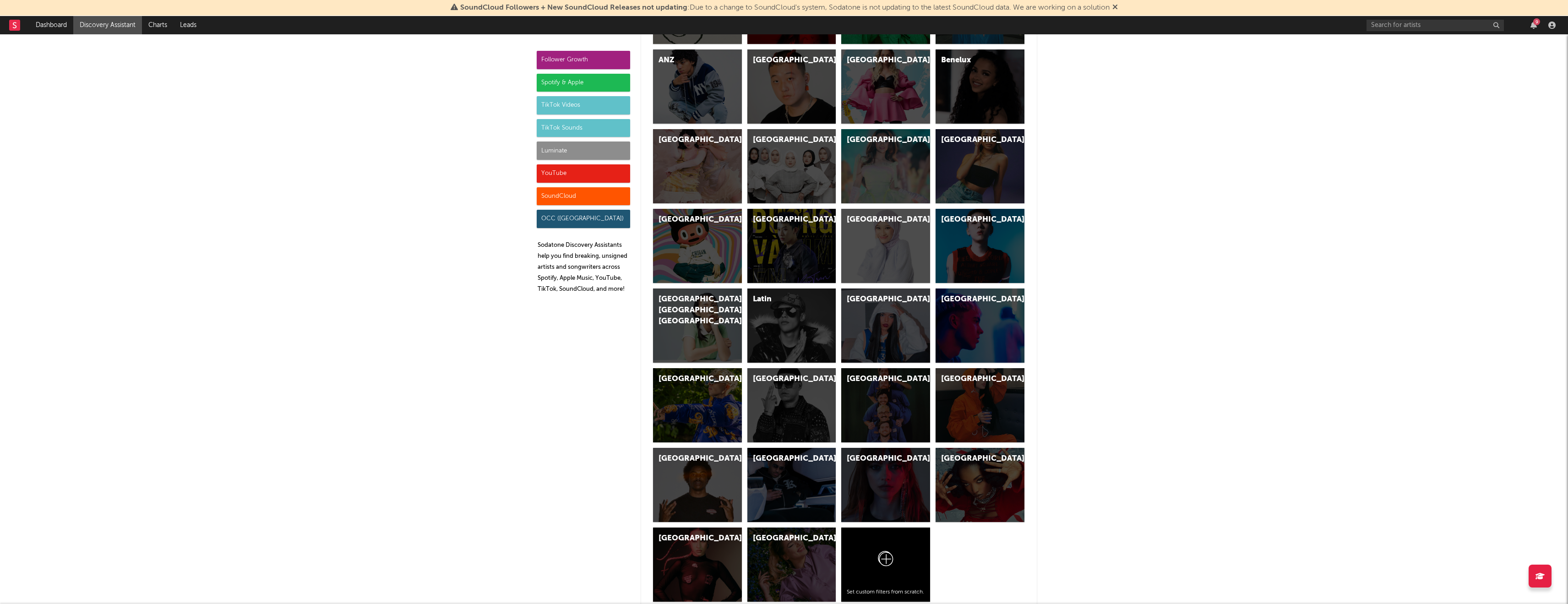
scroll to position [3924, 0]
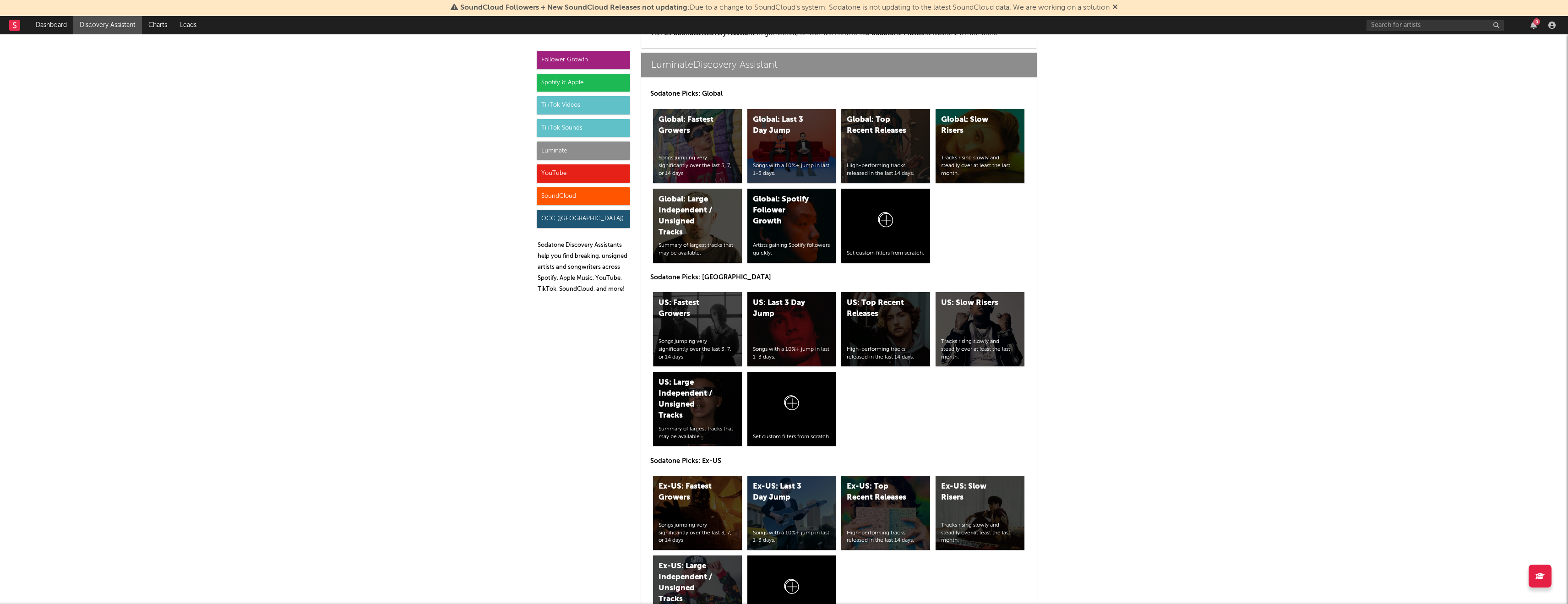
click at [576, 86] on div "Spotify & Apple" at bounding box center [584, 83] width 94 height 19
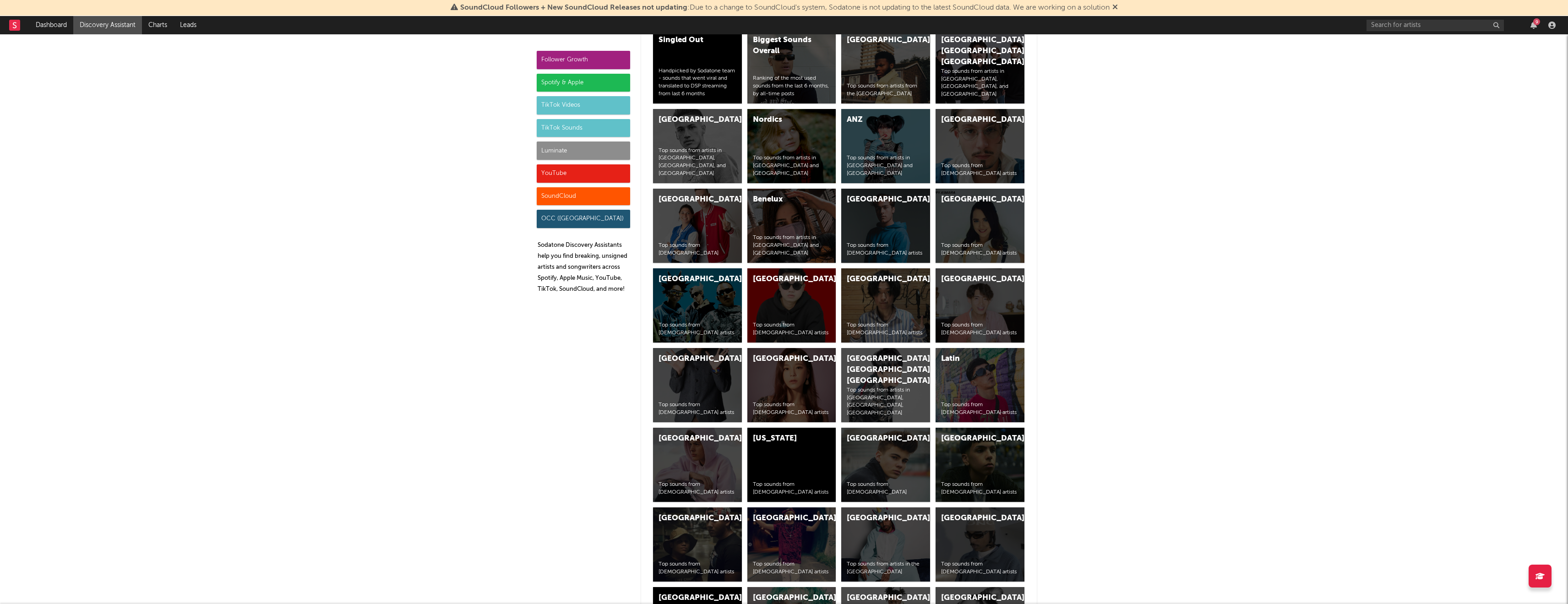
scroll to position [916, 0]
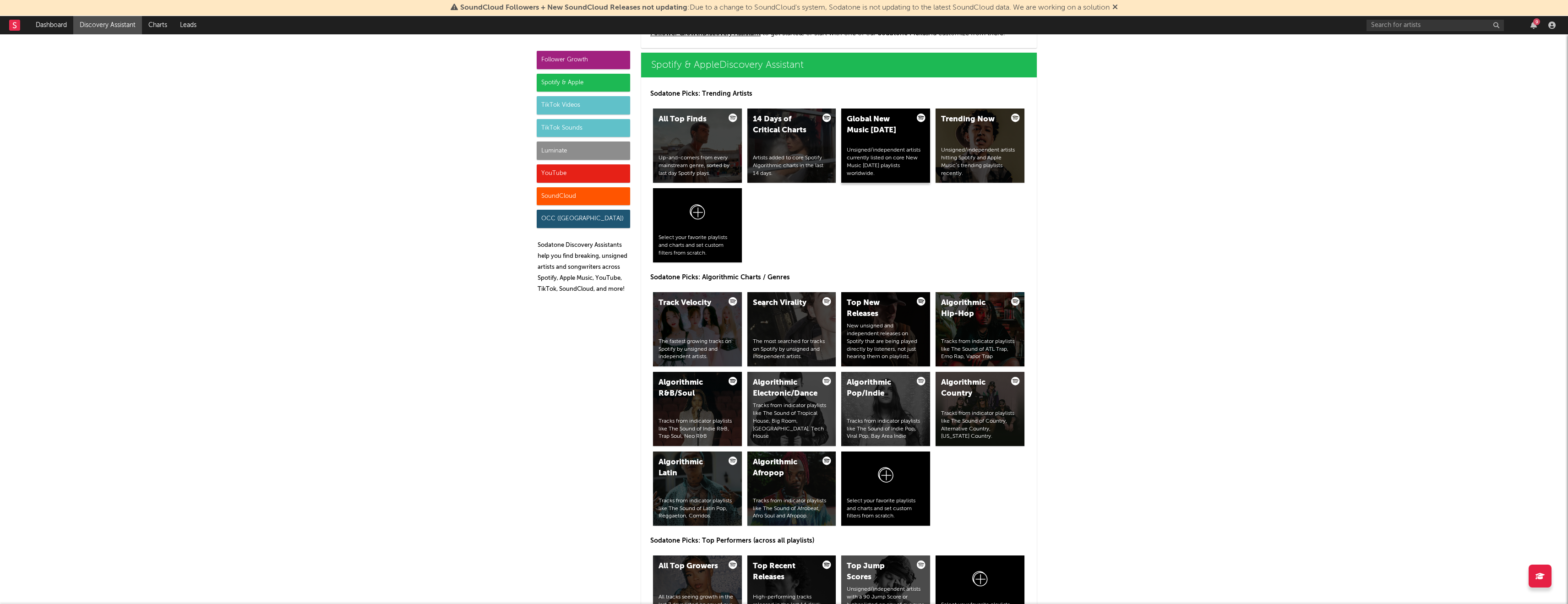
click at [905, 126] on div "Global New Music Friday" at bounding box center [878, 125] width 62 height 22
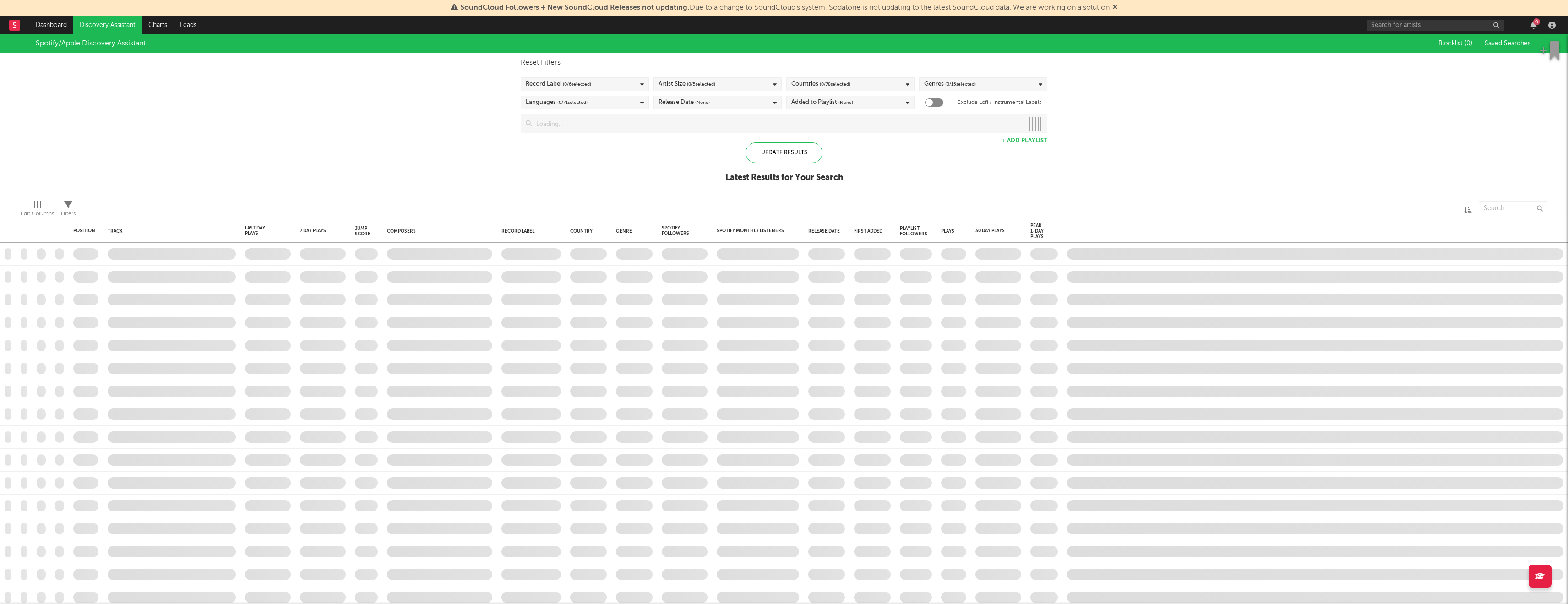
checkbox input "true"
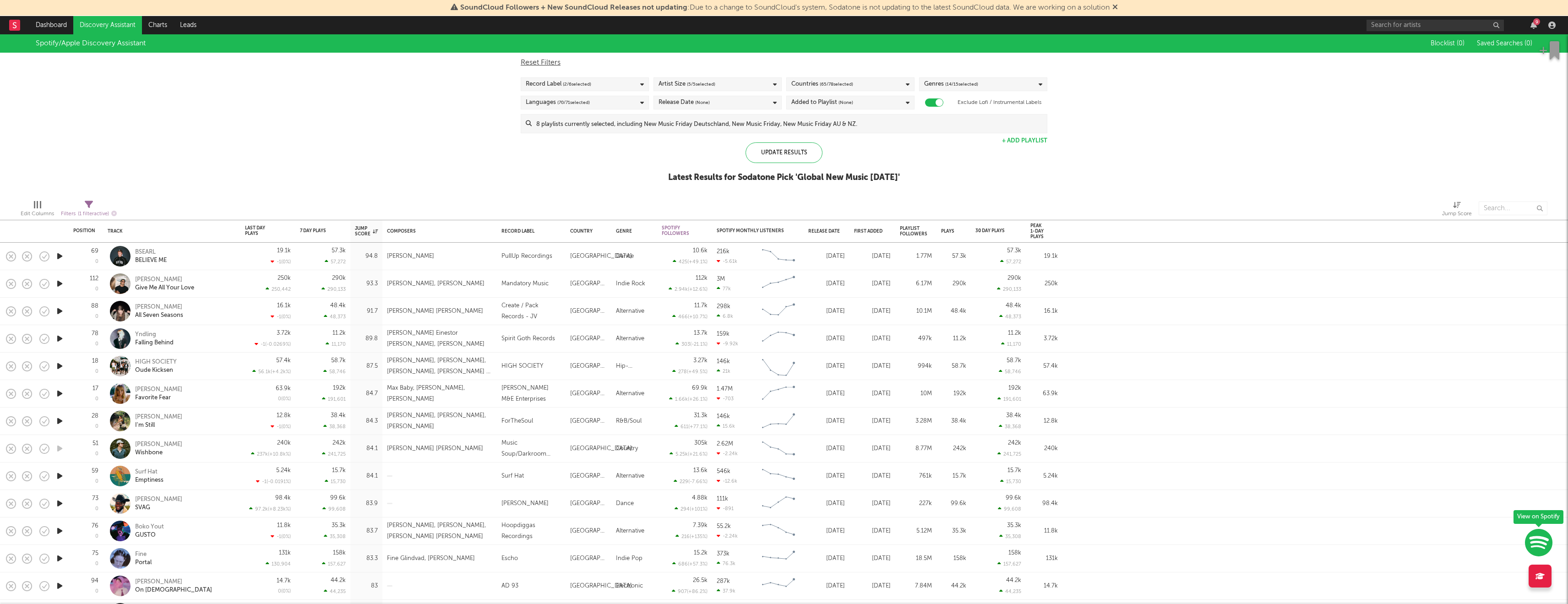
click at [101, 23] on link "Discovery Assistant" at bounding box center [107, 25] width 69 height 19
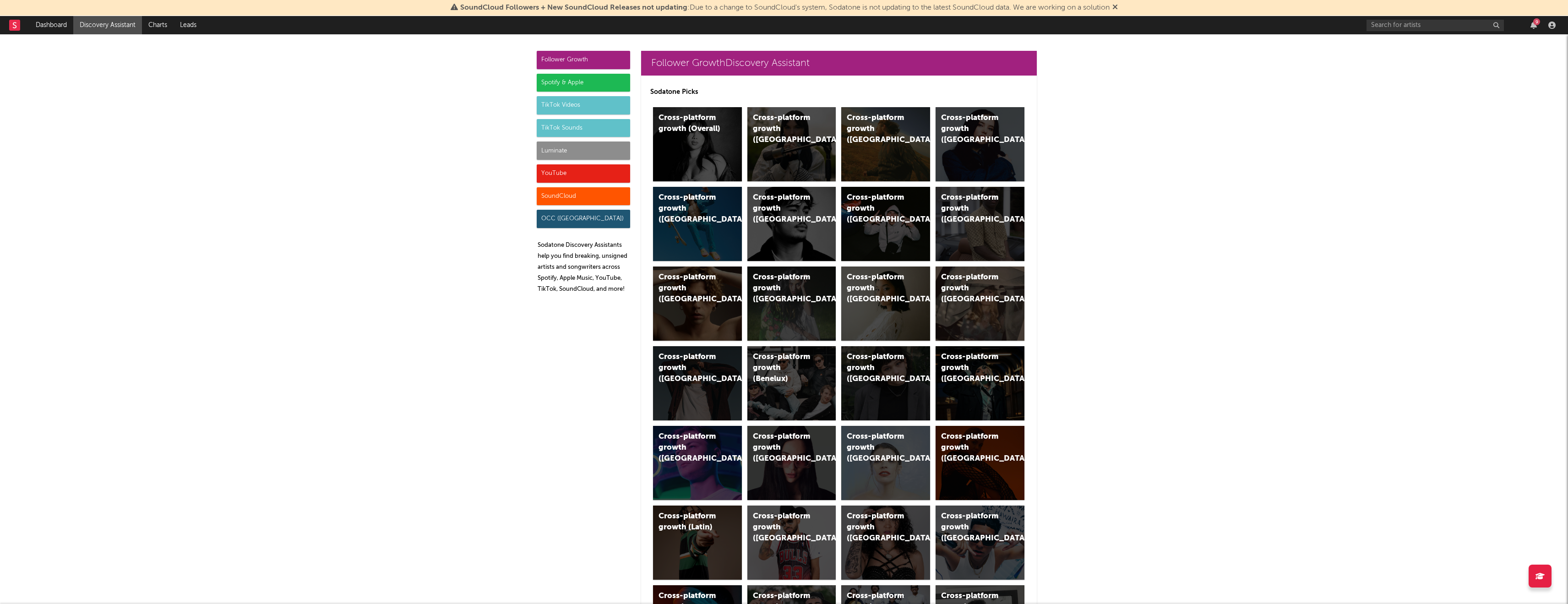
click at [618, 88] on div "Spotify & Apple" at bounding box center [584, 83] width 94 height 19
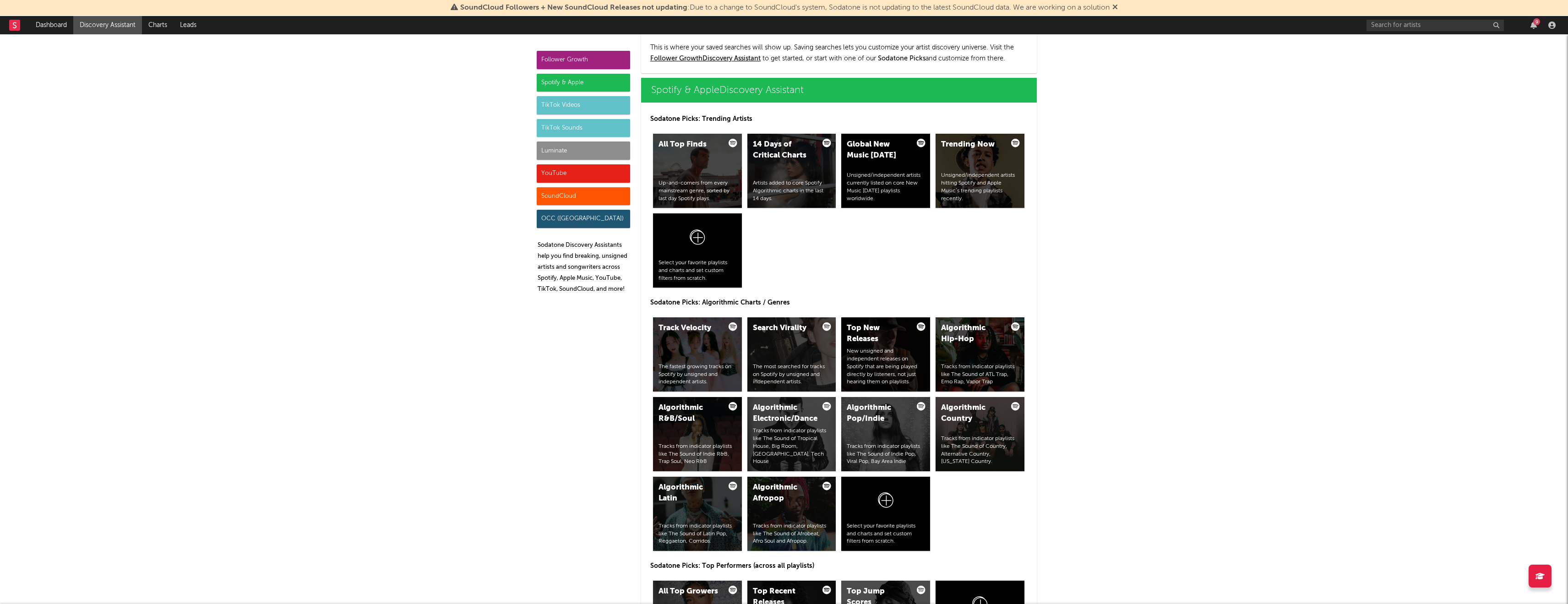
scroll to position [916, 0]
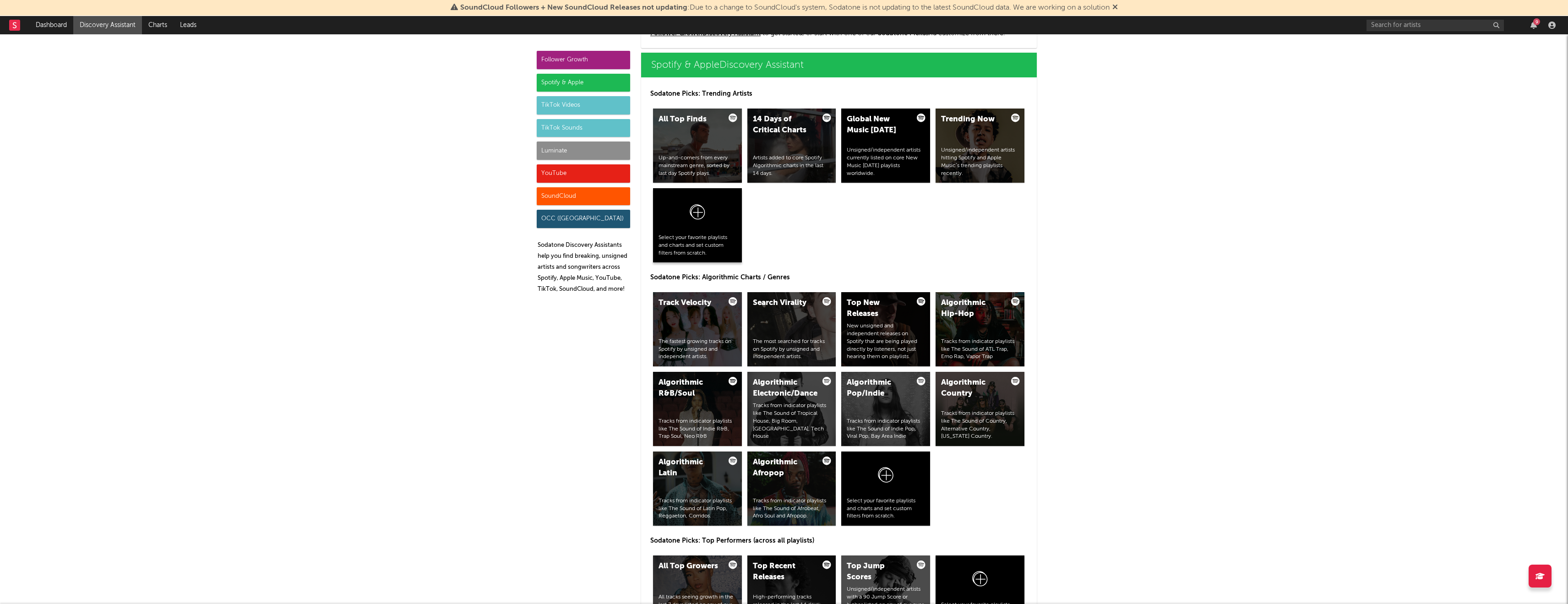
click at [718, 211] on div at bounding box center [697, 214] width 78 height 41
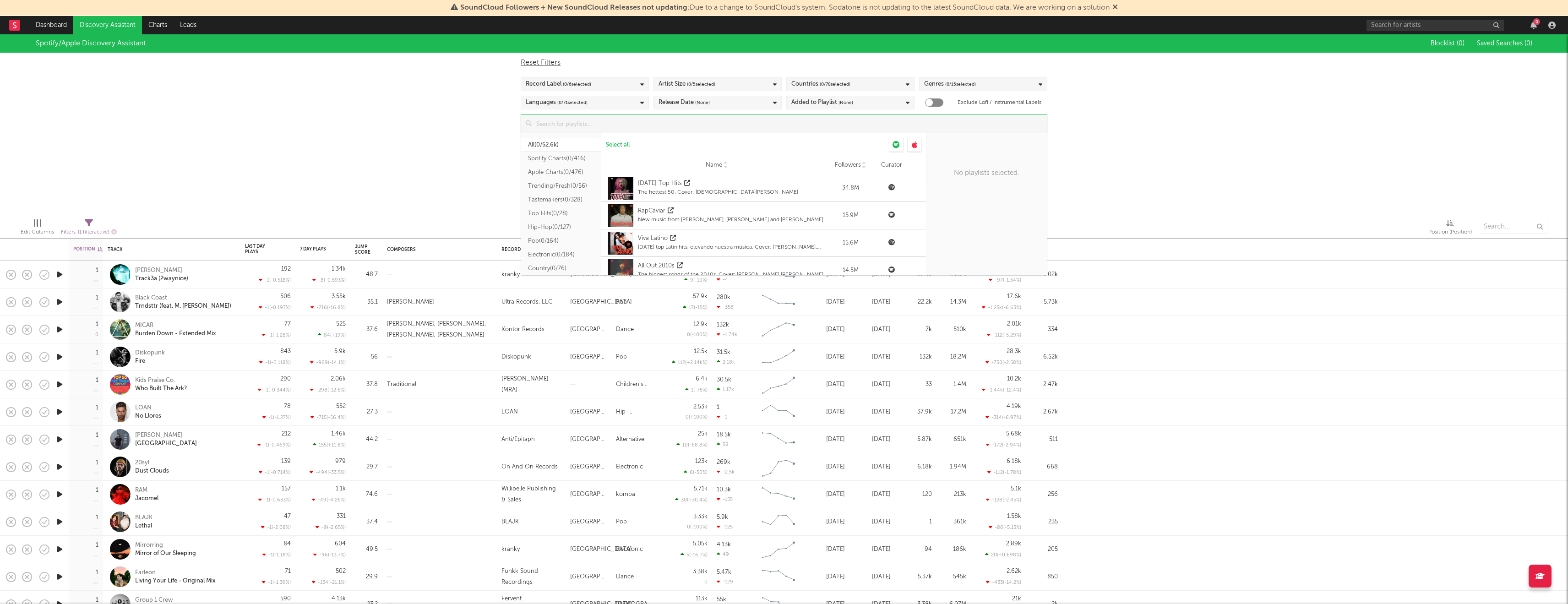
click at [548, 239] on button "Pop ( 0/164 )" at bounding box center [561, 241] width 80 height 14
click at [565, 214] on button "Top Hits ( 0/28 )" at bounding box center [561, 214] width 80 height 14
click at [568, 196] on button "Tastemakers ( 0/328 )" at bounding box center [561, 200] width 80 height 14
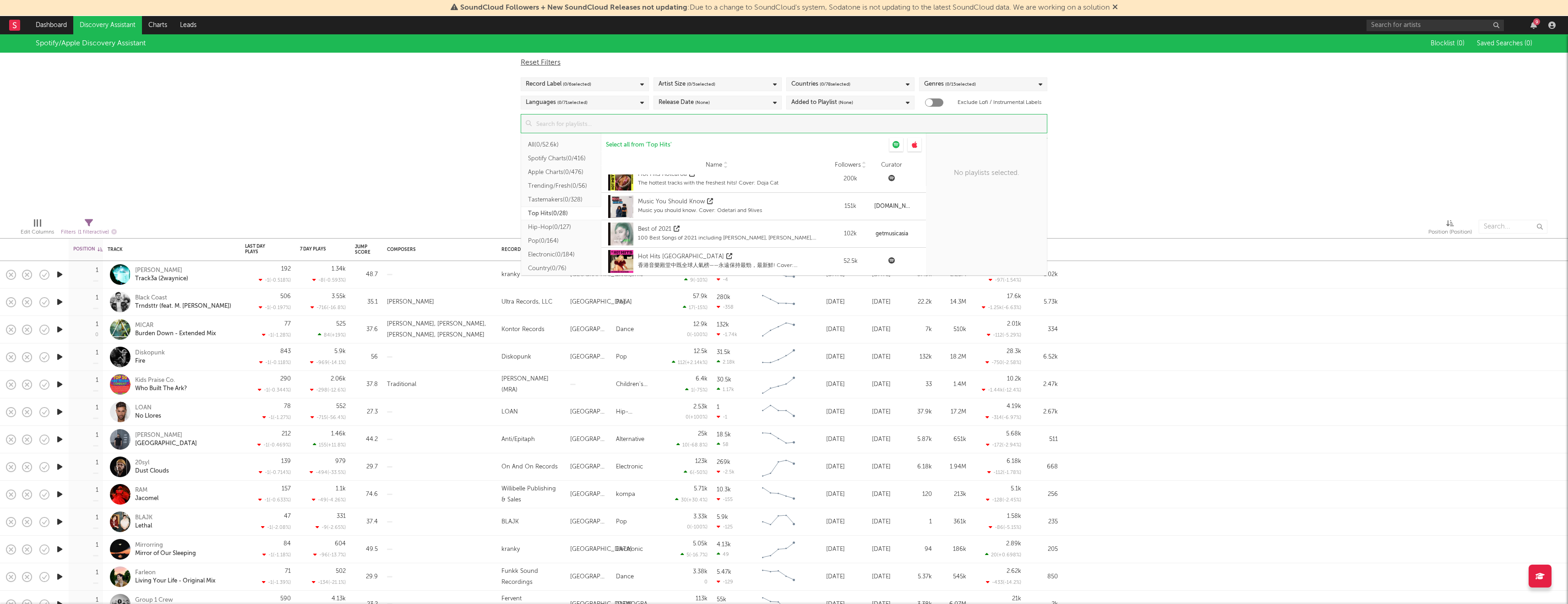
scroll to position [0, 0]
click at [565, 185] on button "Trending/Fresh ( 0/56 )" at bounding box center [561, 186] width 80 height 14
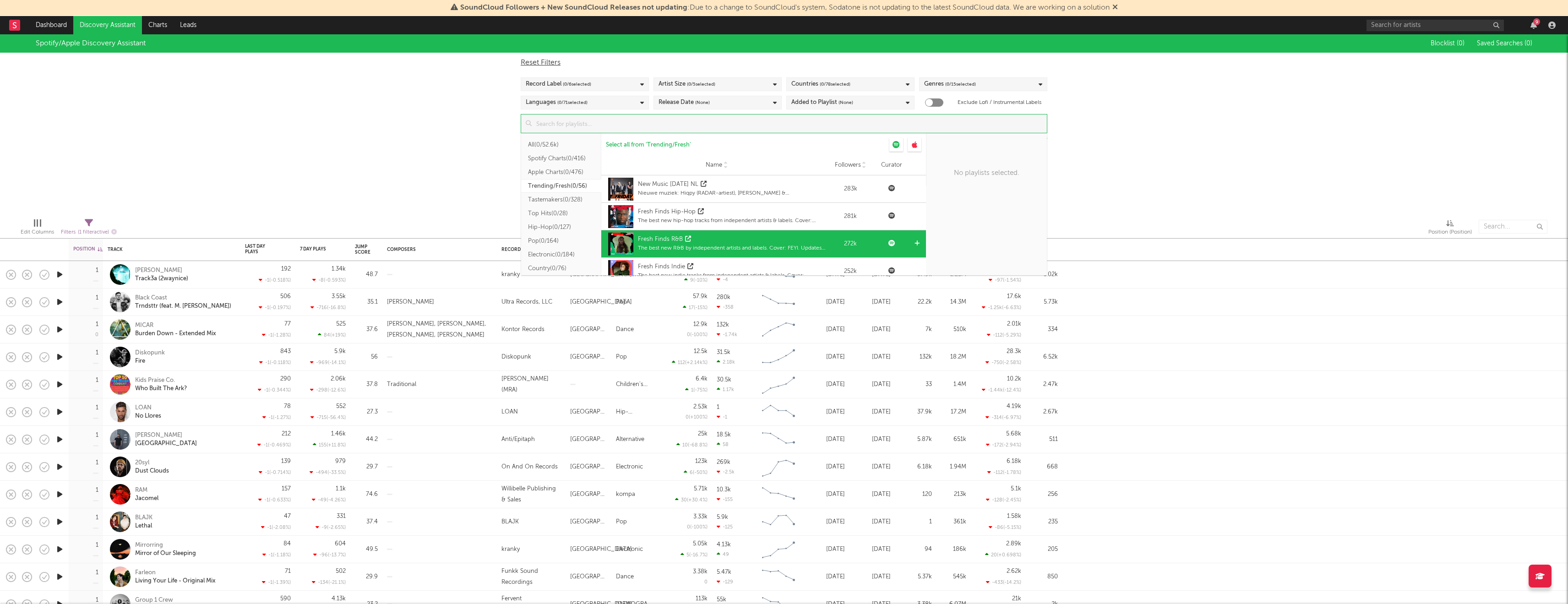
scroll to position [667, 0]
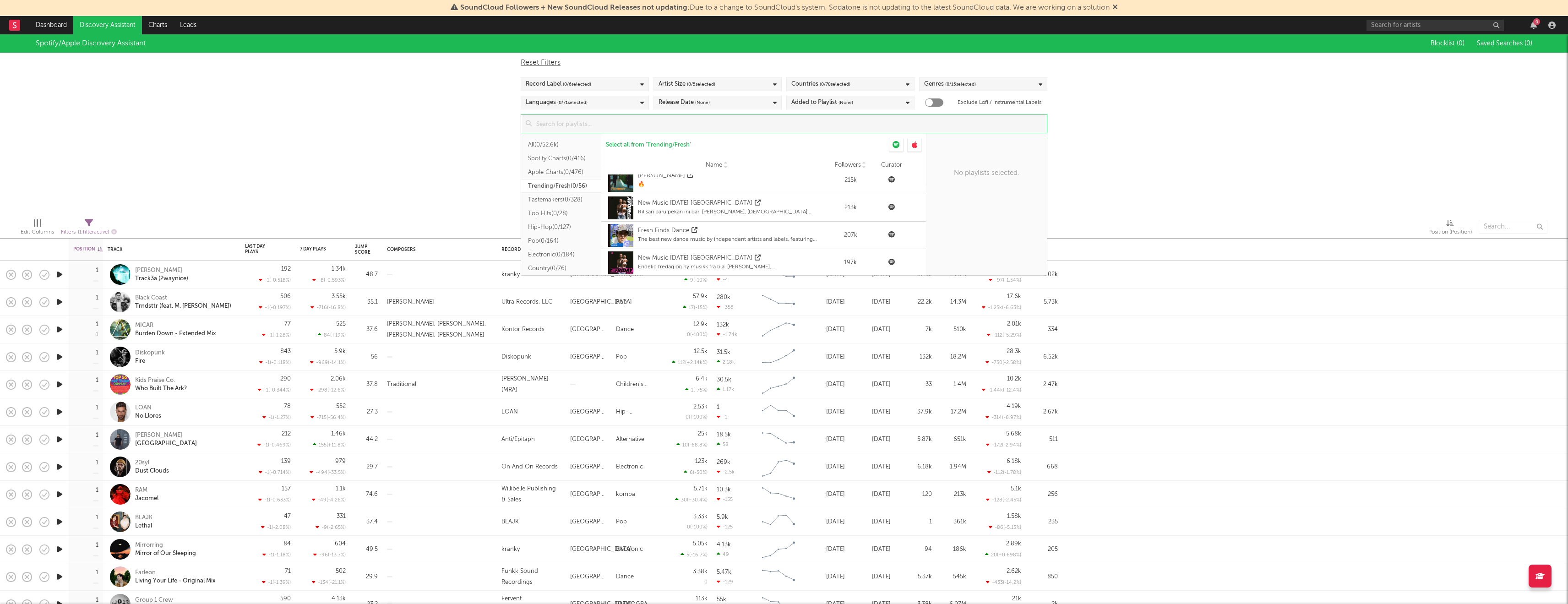
click at [569, 176] on button "Apple Charts ( 0/476 )" at bounding box center [561, 172] width 80 height 14
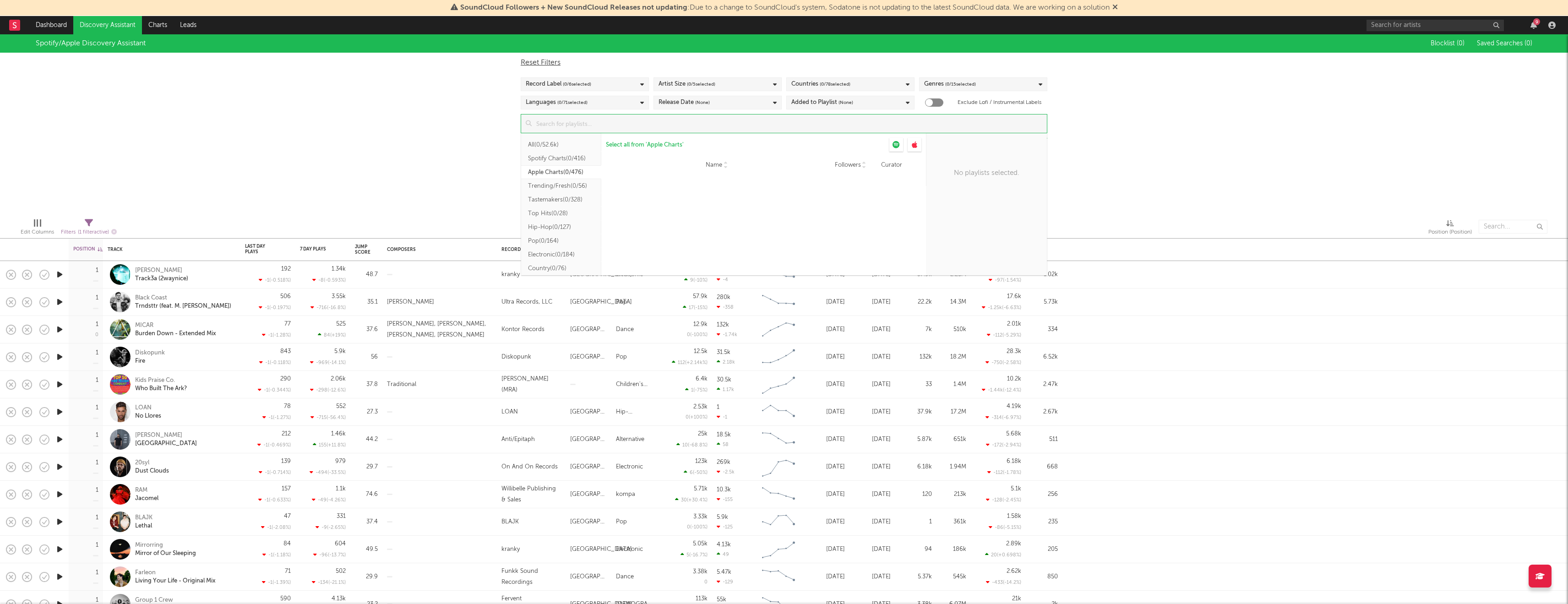
scroll to position [0, 0]
click at [565, 161] on button "Spotify Charts ( 0/416 )" at bounding box center [561, 158] width 80 height 14
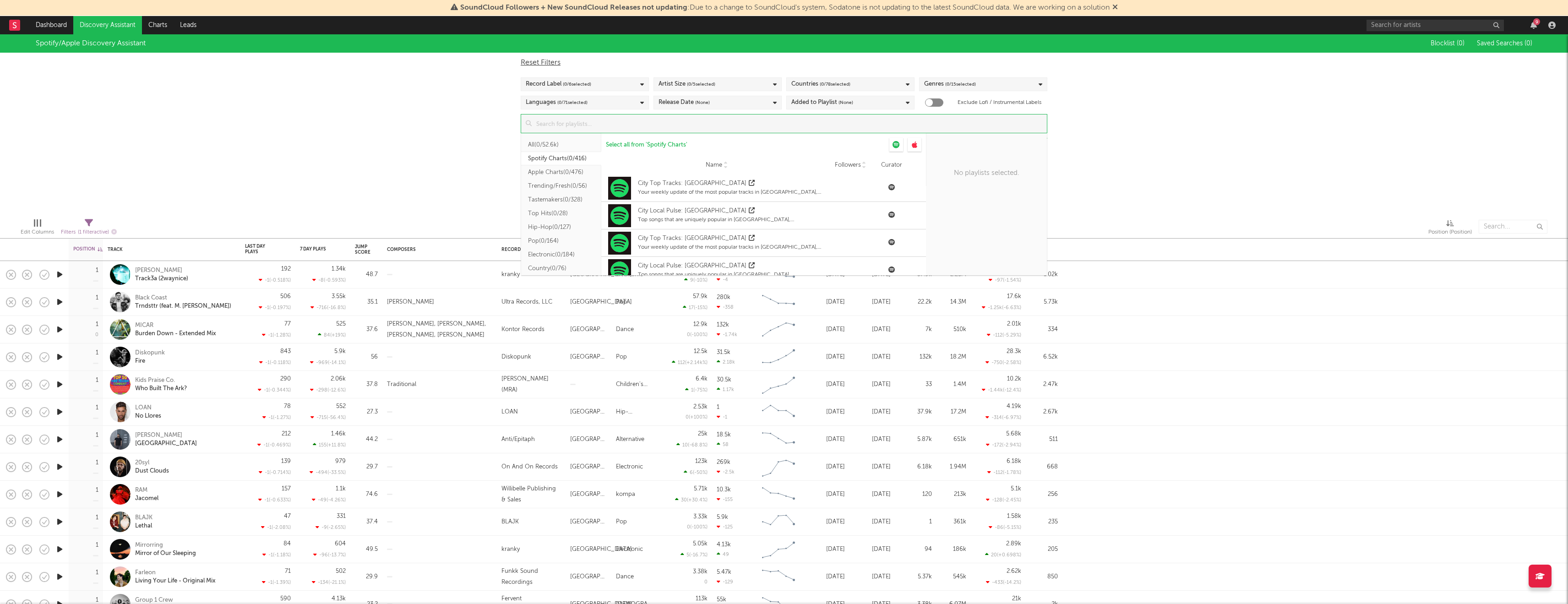
click at [532, 145] on button "All ( 0/52.6k )" at bounding box center [561, 145] width 80 height 14
click at [1123, 200] on div "Spotify/Apple Discovery Assistant Blocklist ( 0 ) Saved Searches ( 0 ) Reset Fi…" at bounding box center [784, 123] width 1568 height 176
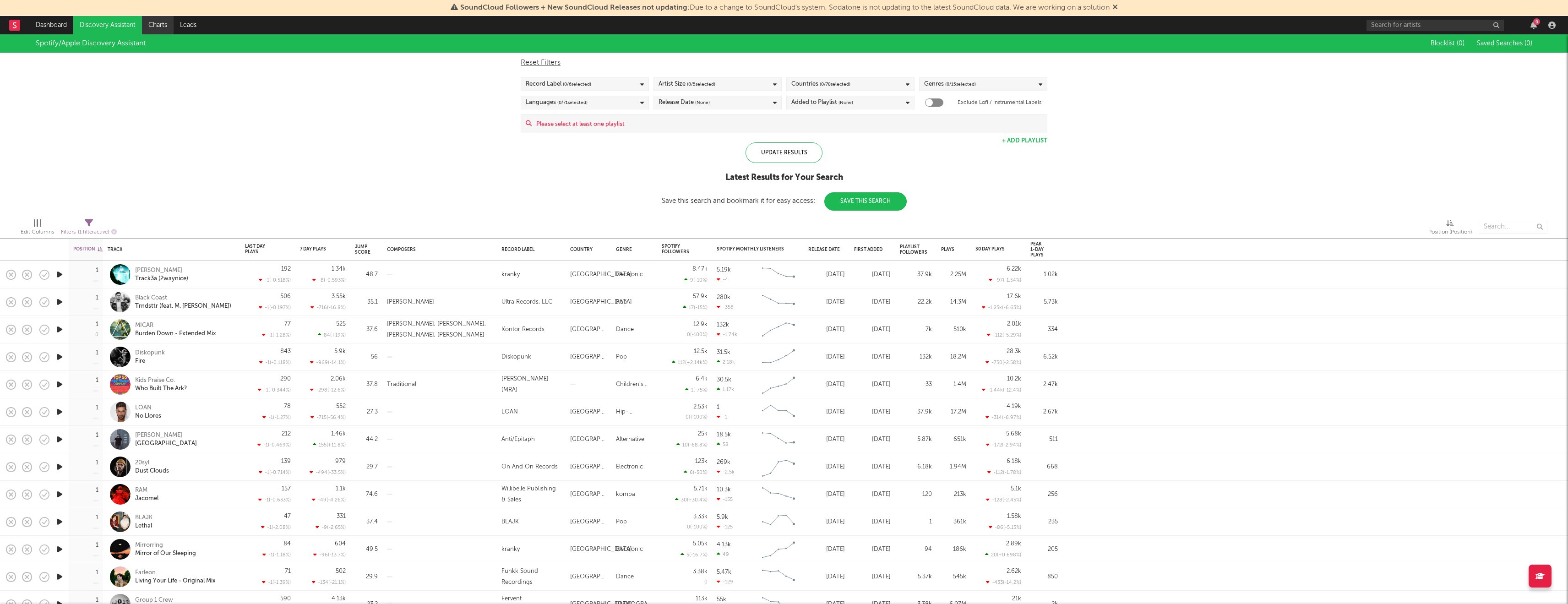
click at [163, 25] on link "Charts" at bounding box center [158, 25] width 32 height 19
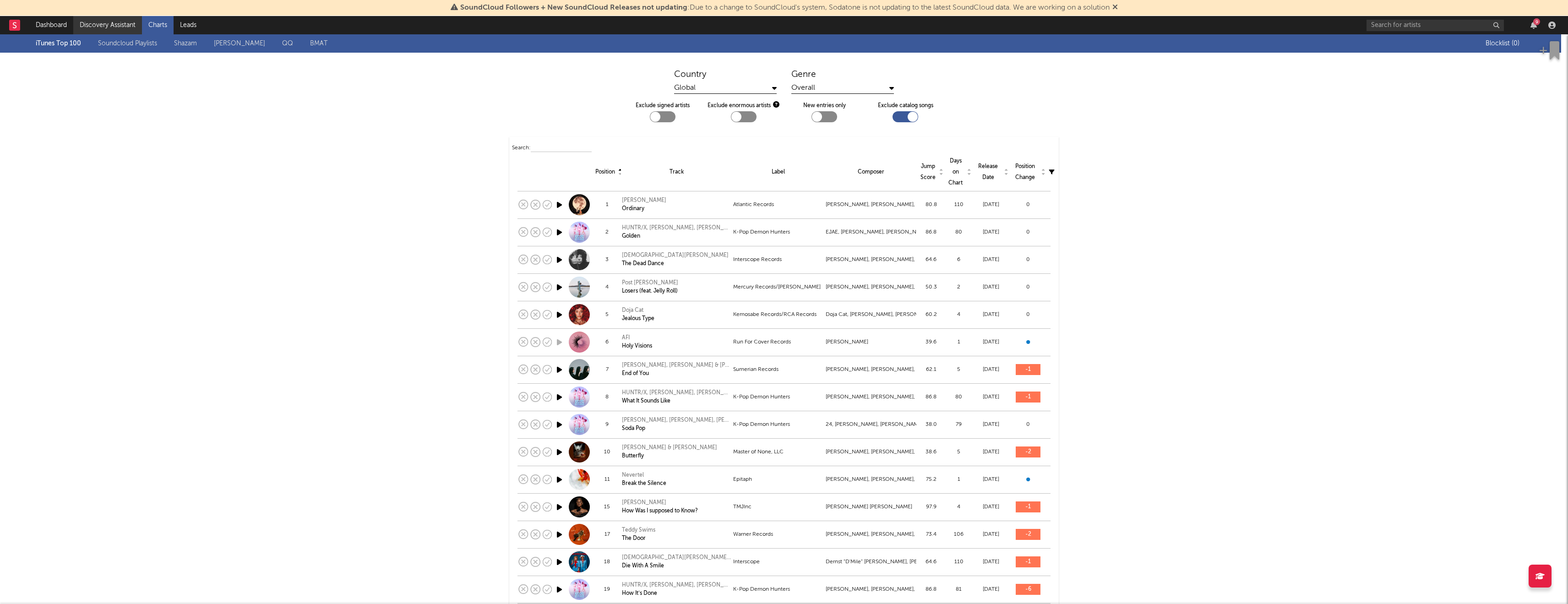
click at [127, 27] on link "Discovery Assistant" at bounding box center [107, 25] width 69 height 19
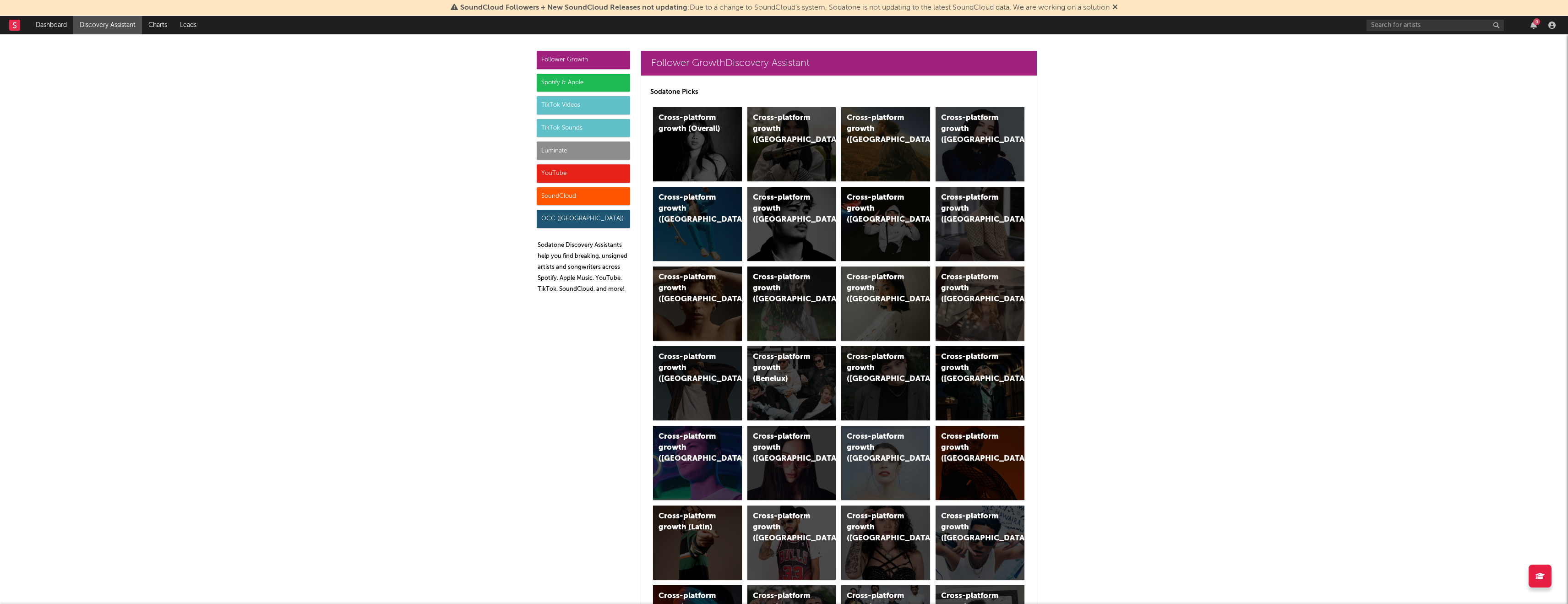
click at [572, 80] on div "Spotify & Apple" at bounding box center [584, 83] width 94 height 19
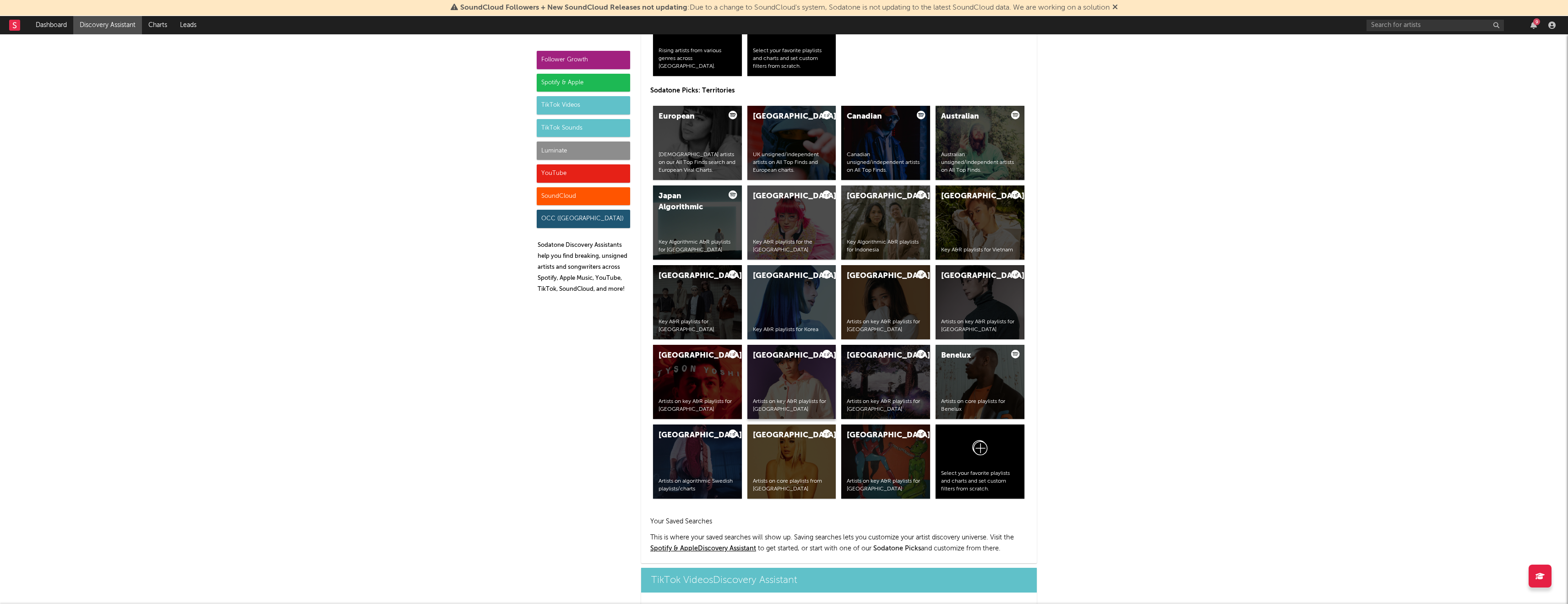
scroll to position [1576, 0]
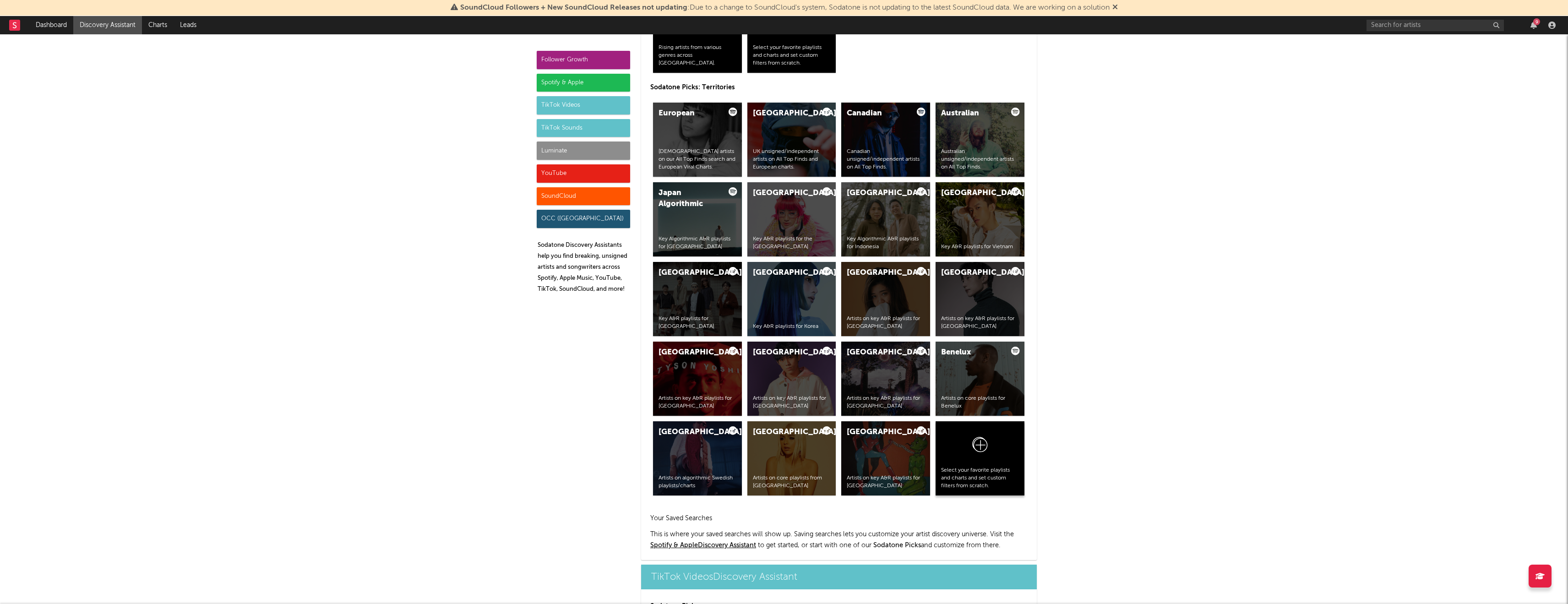
click at [979, 452] on icon at bounding box center [980, 445] width 15 height 15
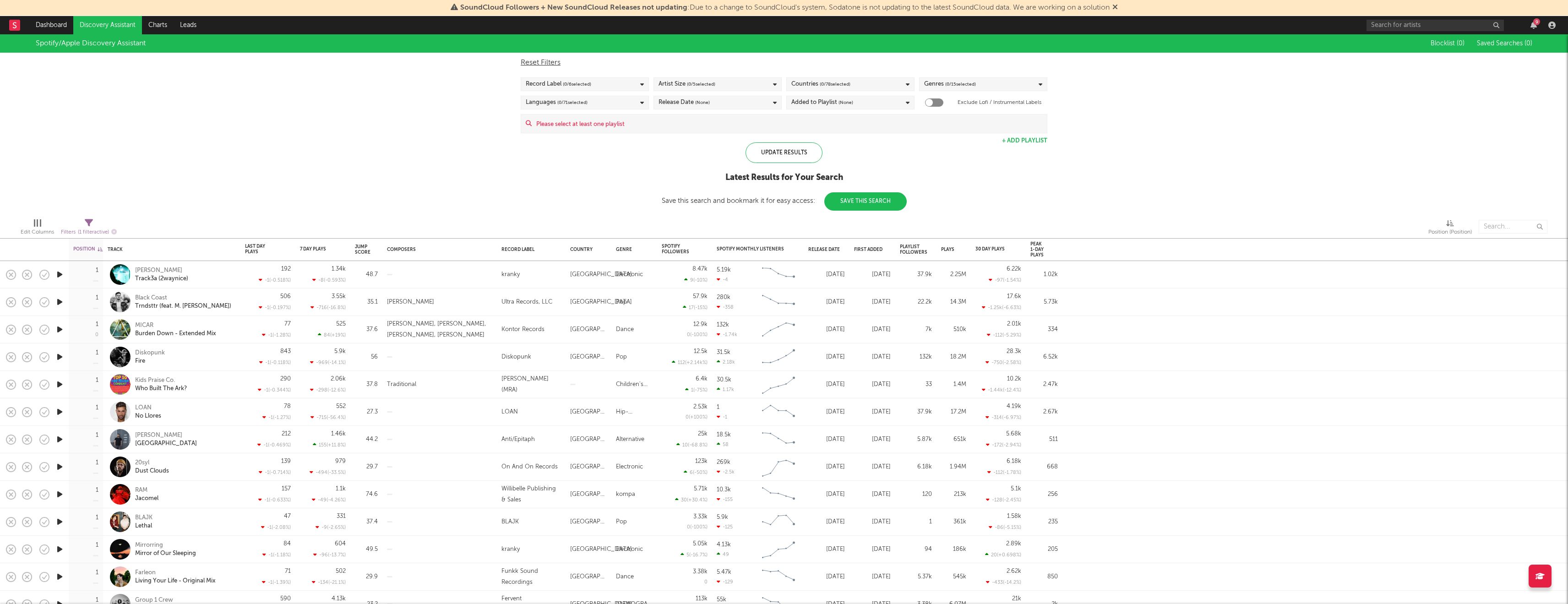
click at [824, 83] on span "( 0 / 78 selected)" at bounding box center [835, 84] width 31 height 11
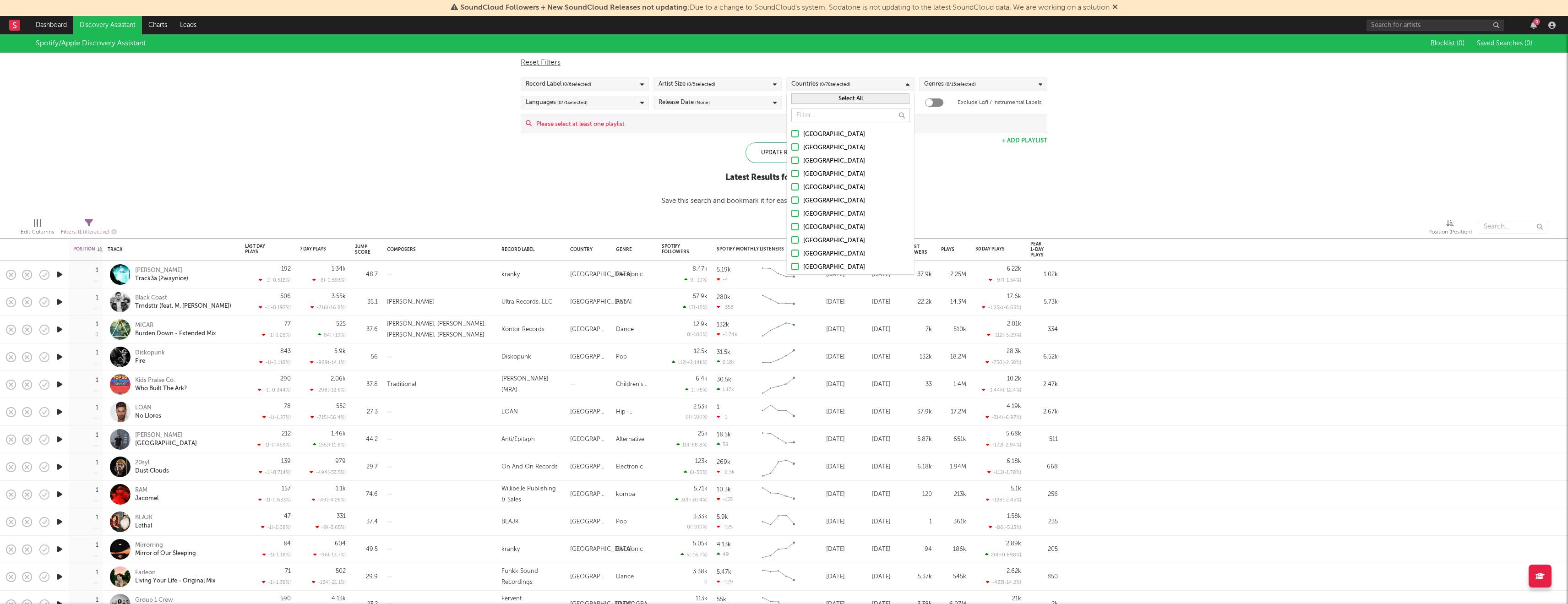
click at [834, 134] on div "[GEOGRAPHIC_DATA]" at bounding box center [857, 135] width 106 height 11
click at [791, 134] on input "[GEOGRAPHIC_DATA]" at bounding box center [791, 135] width 0 height 11
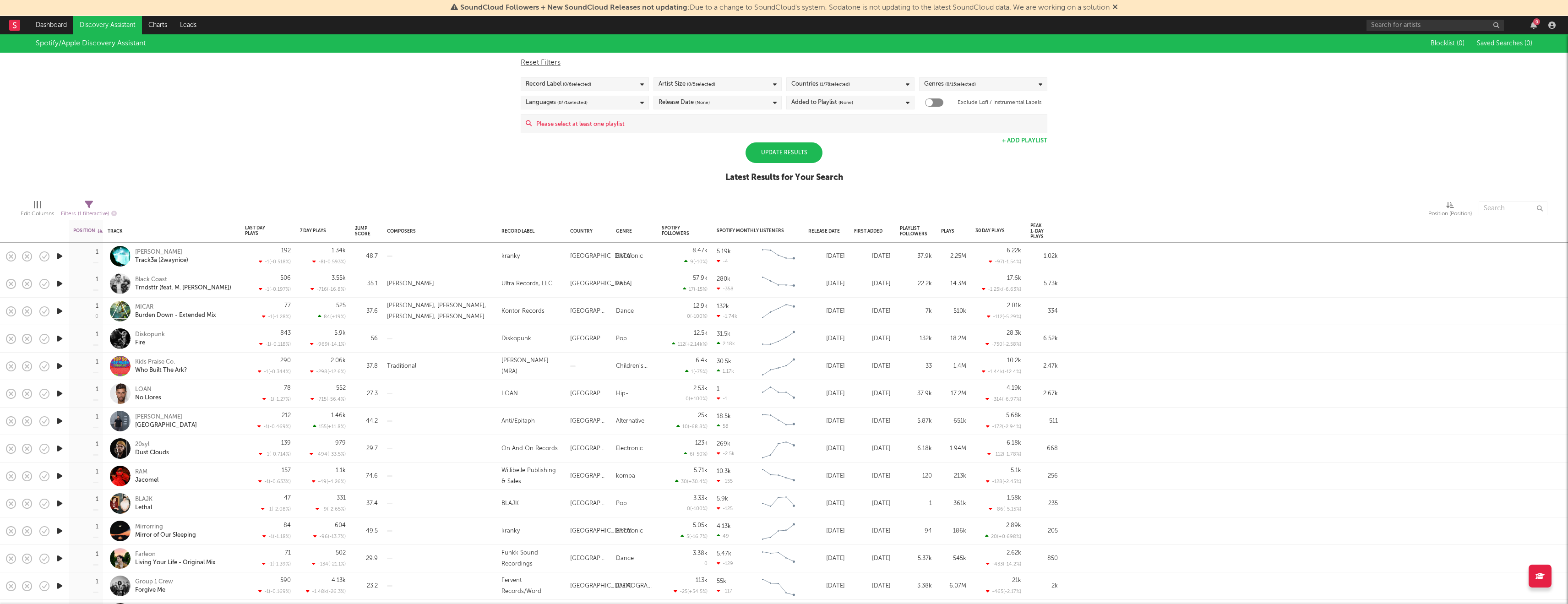
click at [705, 139] on div "Spotify/Apple Discovery Assistant Blocklist ( 0 ) Saved Searches ( 0 ) Reset Fi…" at bounding box center [784, 113] width 1568 height 158
click at [769, 158] on div "Update Results" at bounding box center [784, 153] width 77 height 21
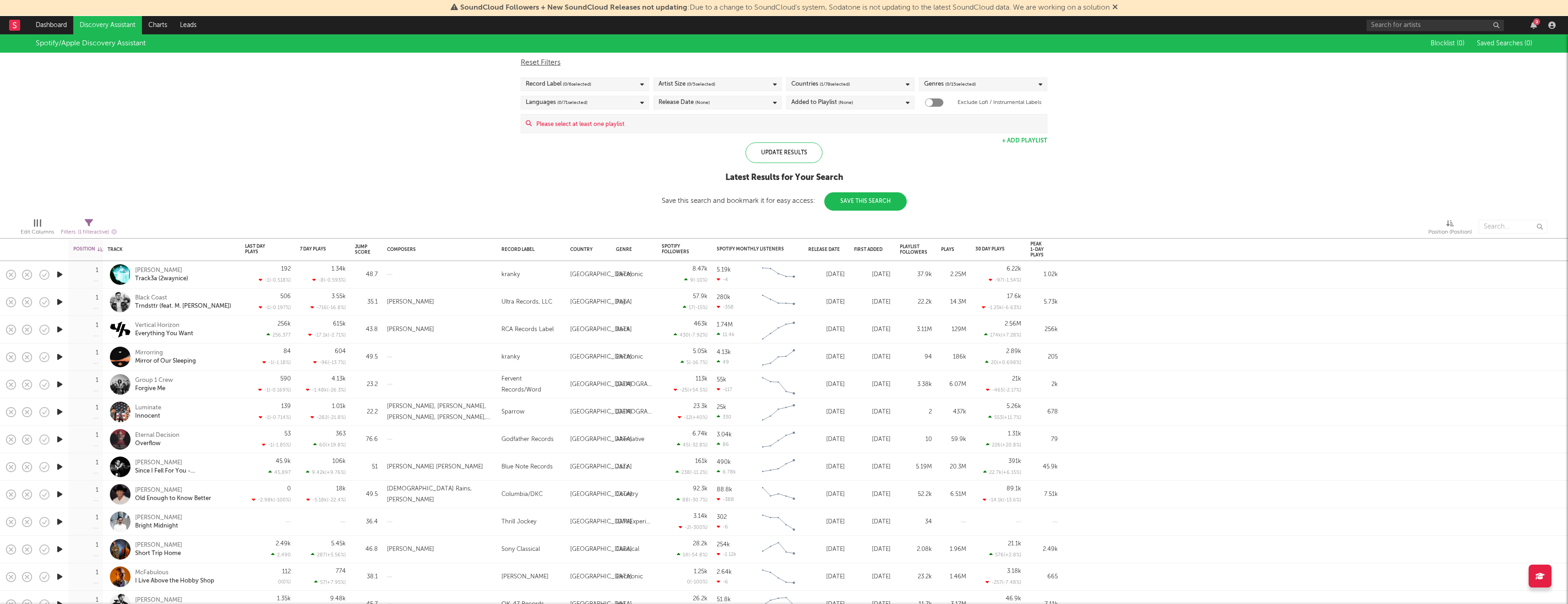
click at [769, 137] on div "Spotify/Apple Discovery Assistant Blocklist ( 0 ) Saved Searches ( 0 ) Reset Fi…" at bounding box center [784, 123] width 1568 height 176
click at [769, 157] on div "Update Results" at bounding box center [784, 153] width 77 height 21
click at [769, 156] on div "Update Results" at bounding box center [784, 153] width 77 height 21
click at [767, 154] on div "Update Results" at bounding box center [784, 153] width 77 height 21
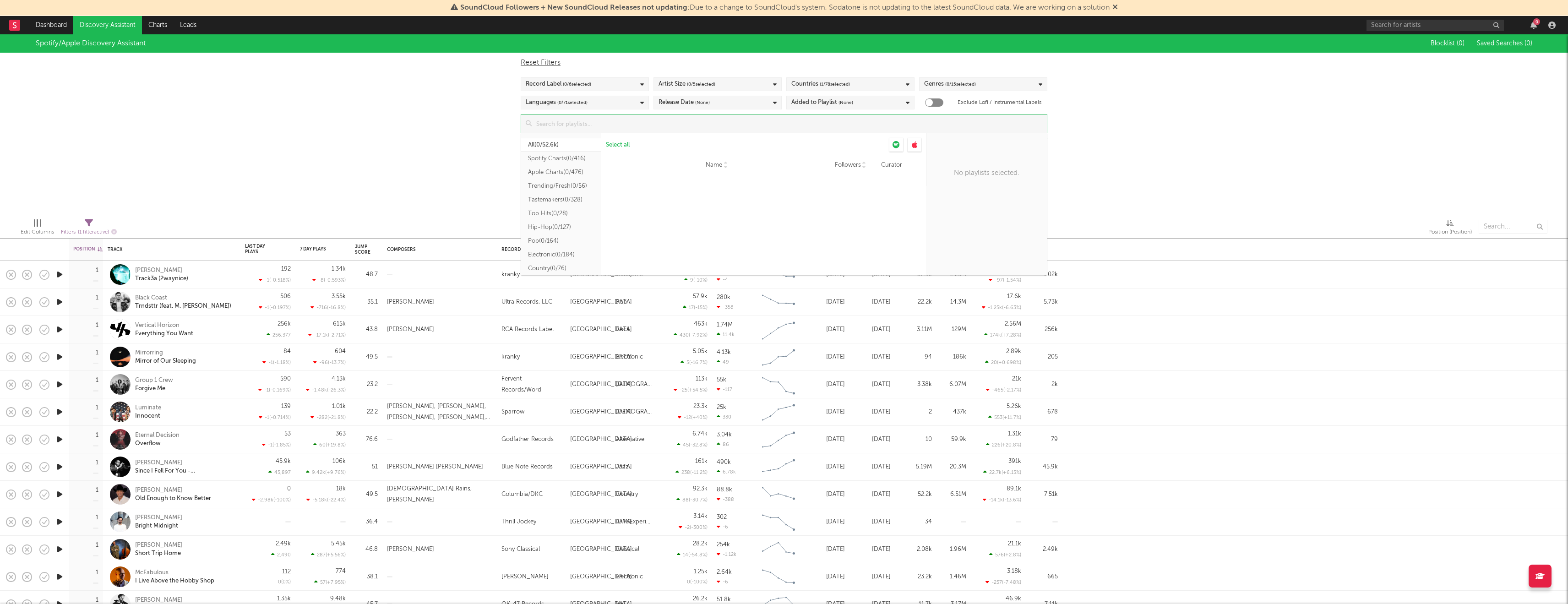
click at [660, 125] on input at bounding box center [789, 123] width 515 height 19
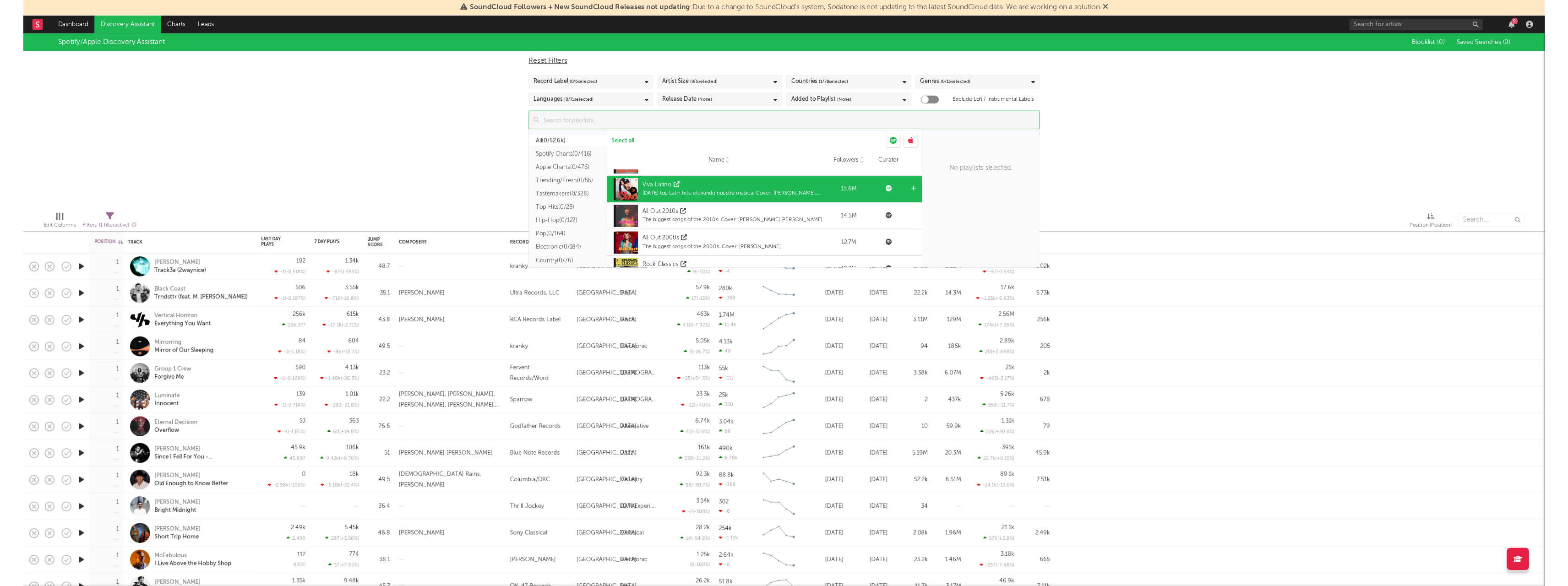
scroll to position [48, 0]
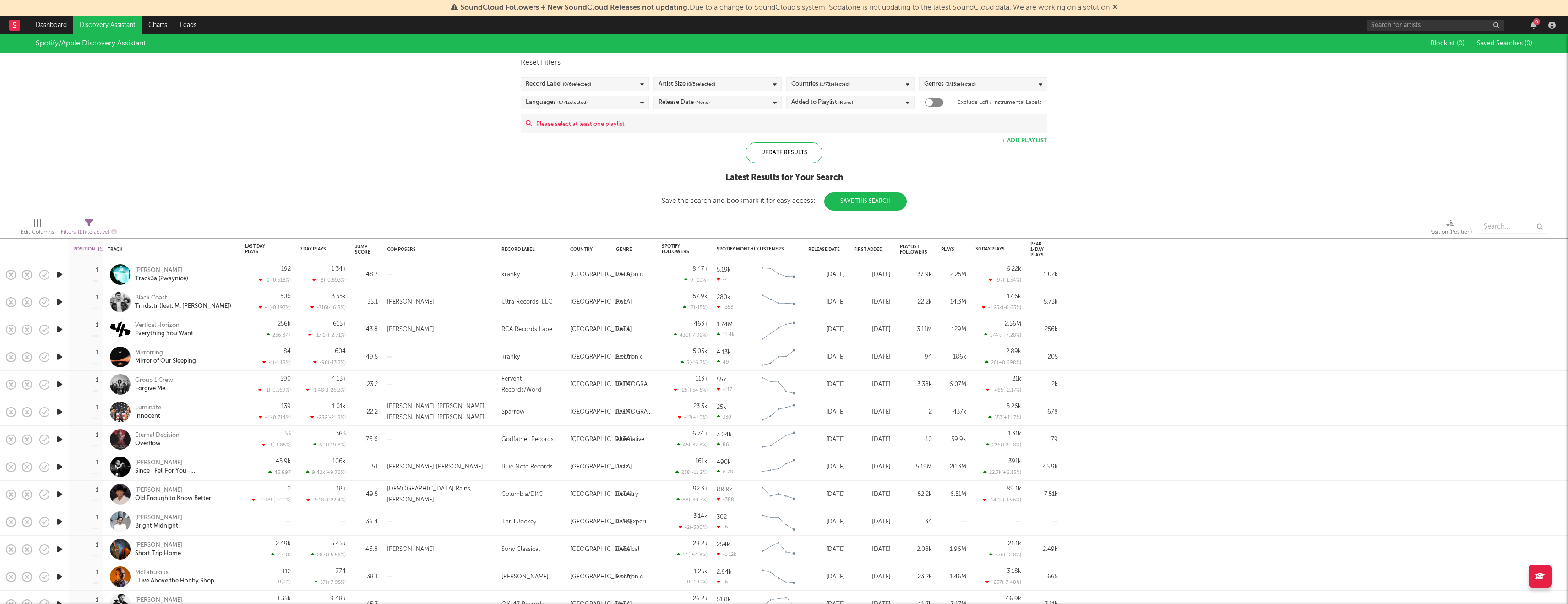
click at [406, 190] on div "Spotify/Apple Discovery Assistant Blocklist ( 0 ) Saved Searches ( 0 ) Reset Fi…" at bounding box center [784, 123] width 1568 height 176
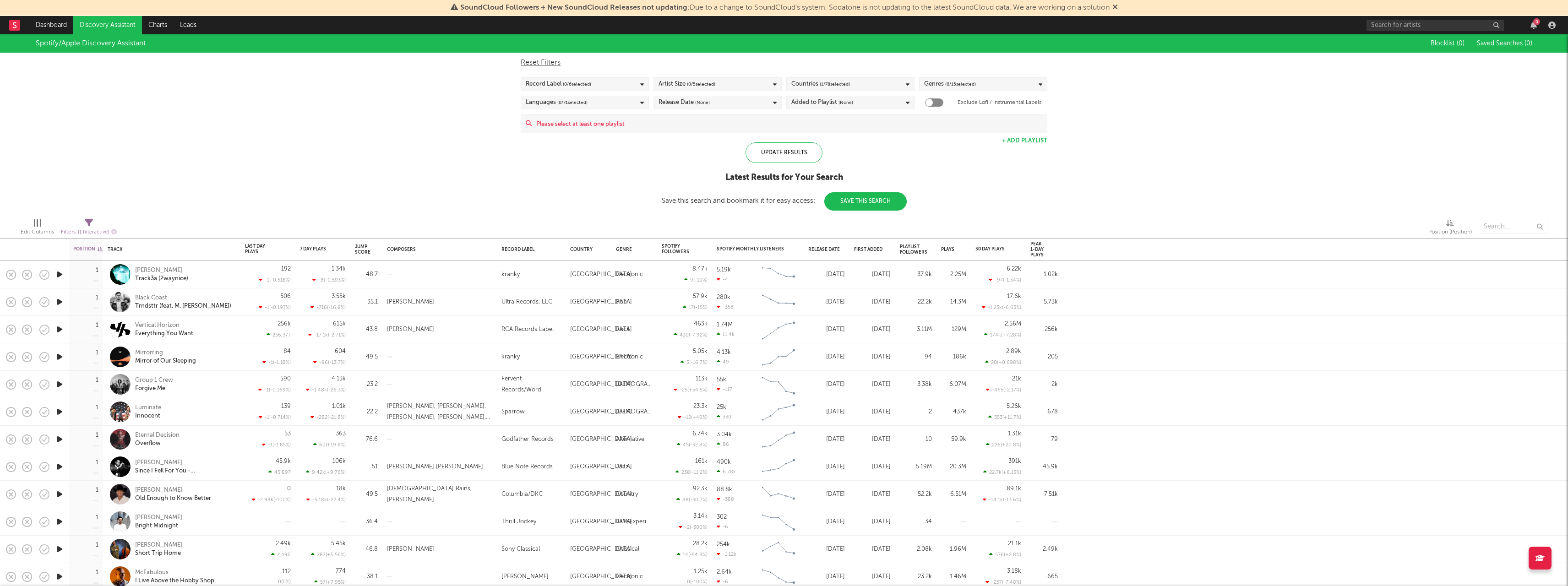
click at [656, 137] on div "Spotify/Apple Discovery Assistant Blocklist ( 0 ) Saved Searches ( 0 ) Reset Fi…" at bounding box center [784, 123] width 1568 height 176
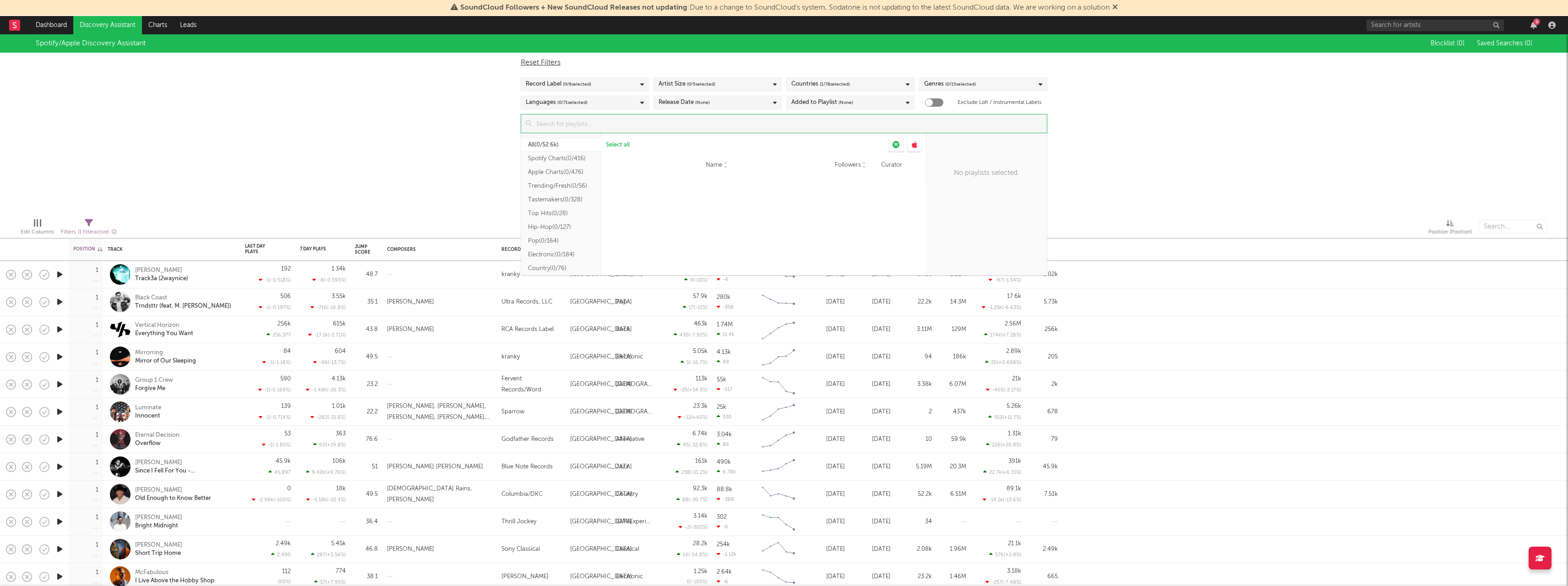
click at [660, 123] on input at bounding box center [789, 123] width 515 height 19
click at [542, 196] on button "Tastemakers ( 0/328 )" at bounding box center [561, 200] width 80 height 14
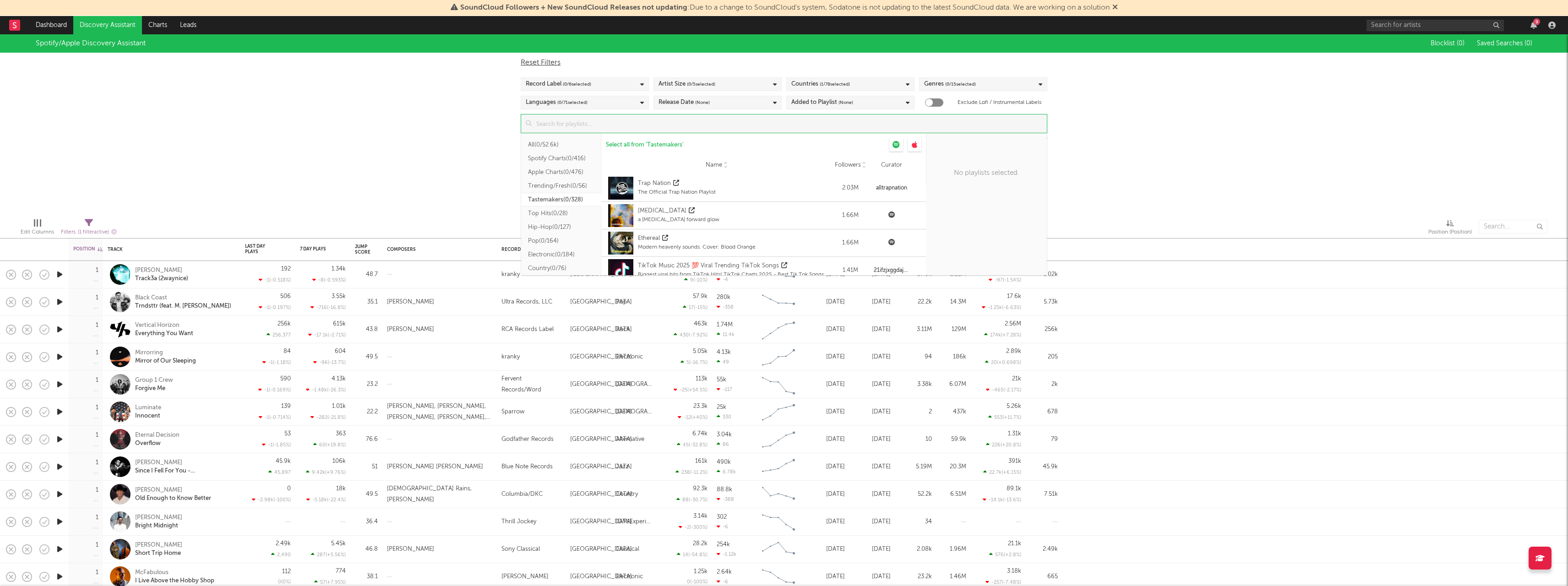
click at [543, 185] on button "Trending/Fresh ( 0/56 )" at bounding box center [561, 186] width 80 height 14
click at [545, 168] on button "Apple Charts ( 0/476 )" at bounding box center [561, 172] width 80 height 14
click at [565, 158] on button "Spotify Charts ( 0/416 )" at bounding box center [561, 158] width 80 height 14
click at [693, 143] on icon at bounding box center [692, 145] width 5 height 6
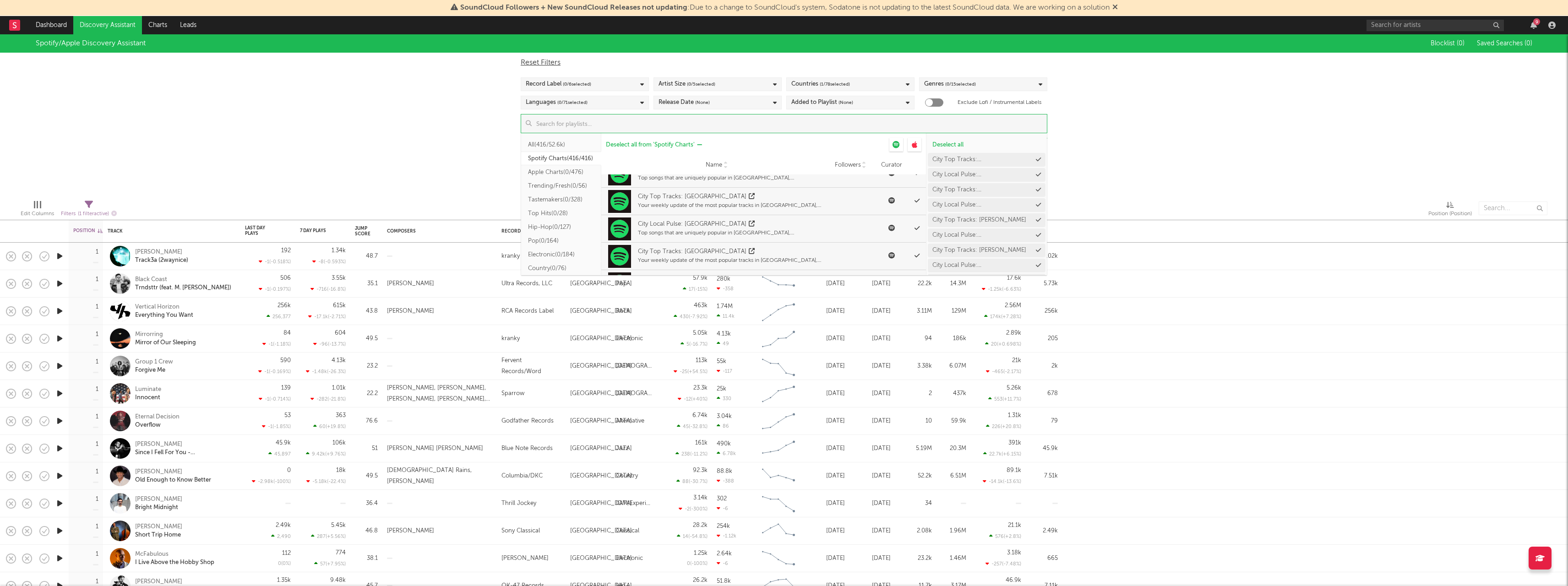
click at [701, 143] on icon at bounding box center [699, 145] width 5 height 6
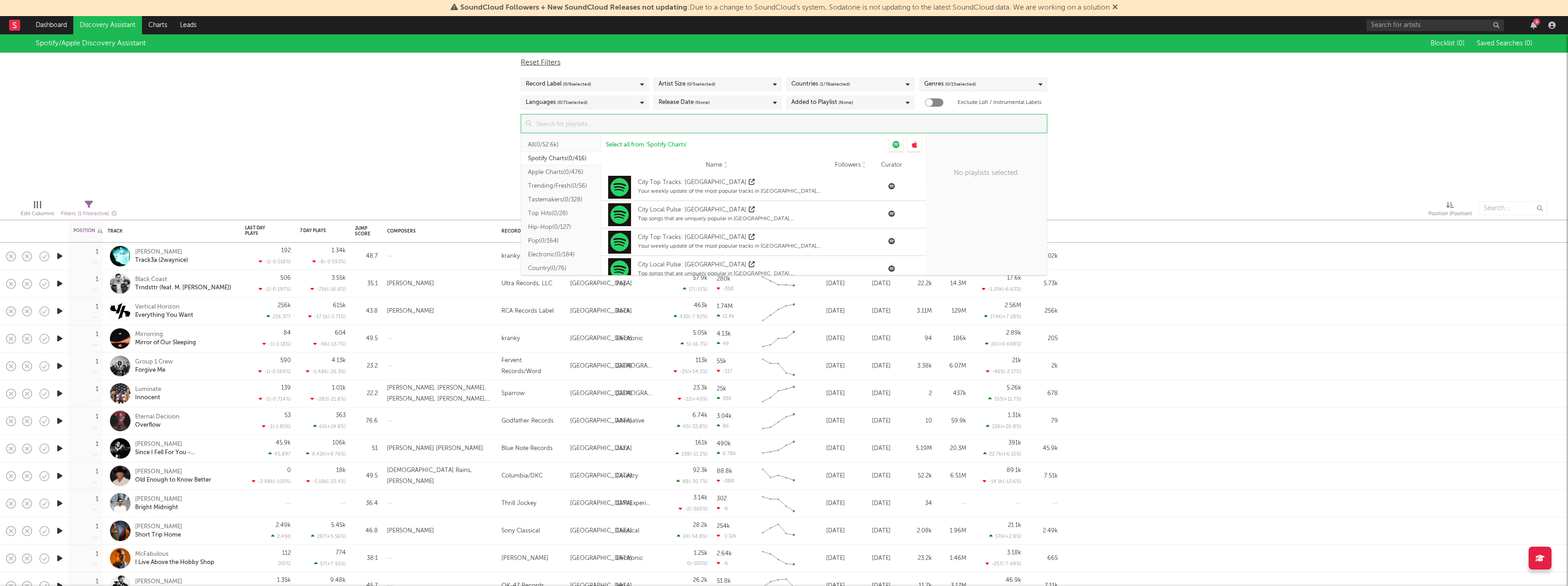
scroll to position [0, 0]
click at [1155, 189] on div "Spotify/Apple Discovery Assistant Blocklist ( 0 ) Saved Searches ( 0 ) Reset Fi…" at bounding box center [784, 113] width 1568 height 158
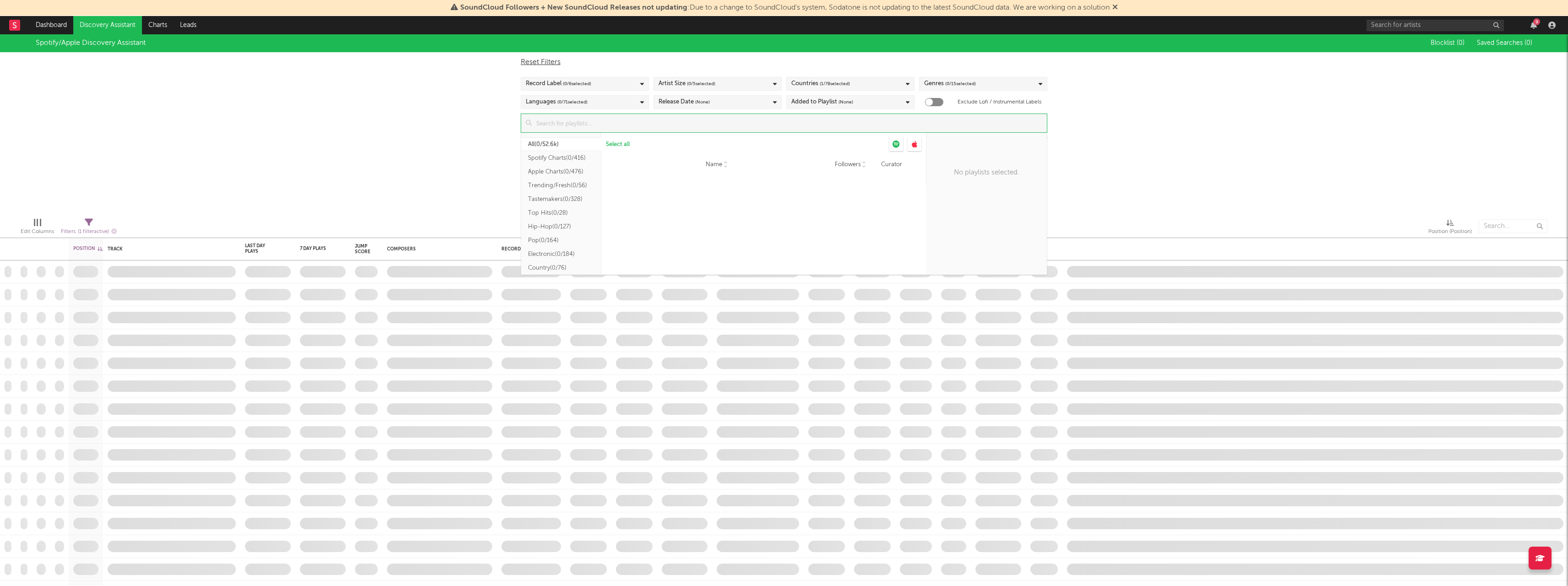
click at [595, 125] on input at bounding box center [789, 123] width 515 height 19
click at [561, 159] on button "Spotify Charts ( 0/416 )" at bounding box center [561, 158] width 80 height 14
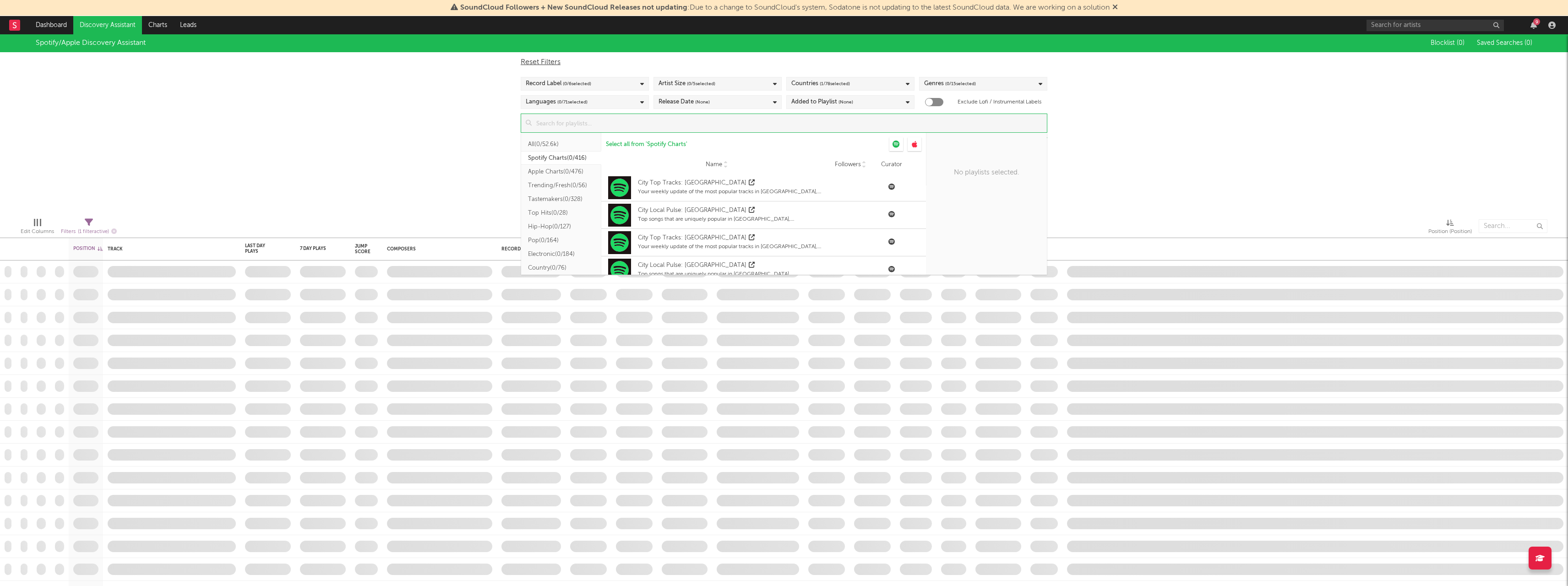
click at [561, 159] on button "Spotify Charts ( 0/416 )" at bounding box center [561, 158] width 80 height 14
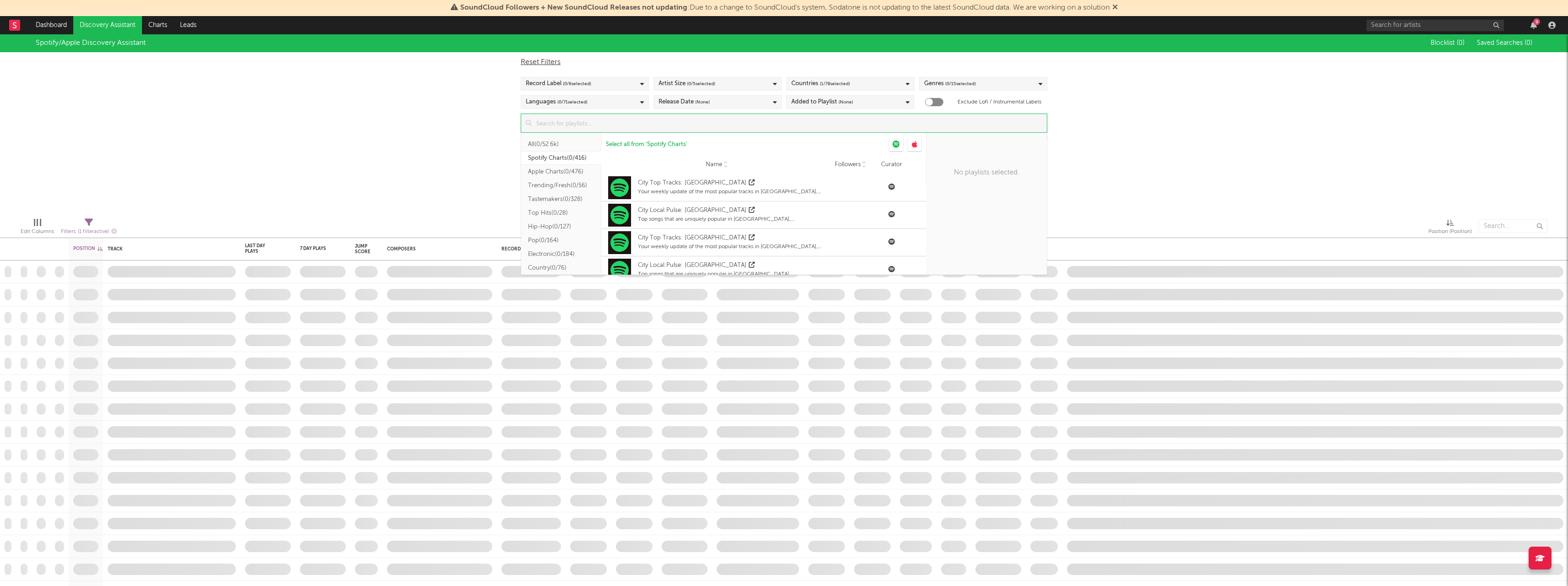
click at [561, 159] on button "Spotify Charts ( 0/416 )" at bounding box center [561, 158] width 80 height 14
click at [716, 165] on span "Name" at bounding box center [714, 165] width 17 height 8
click at [715, 164] on span "Name" at bounding box center [714, 165] width 17 height 8
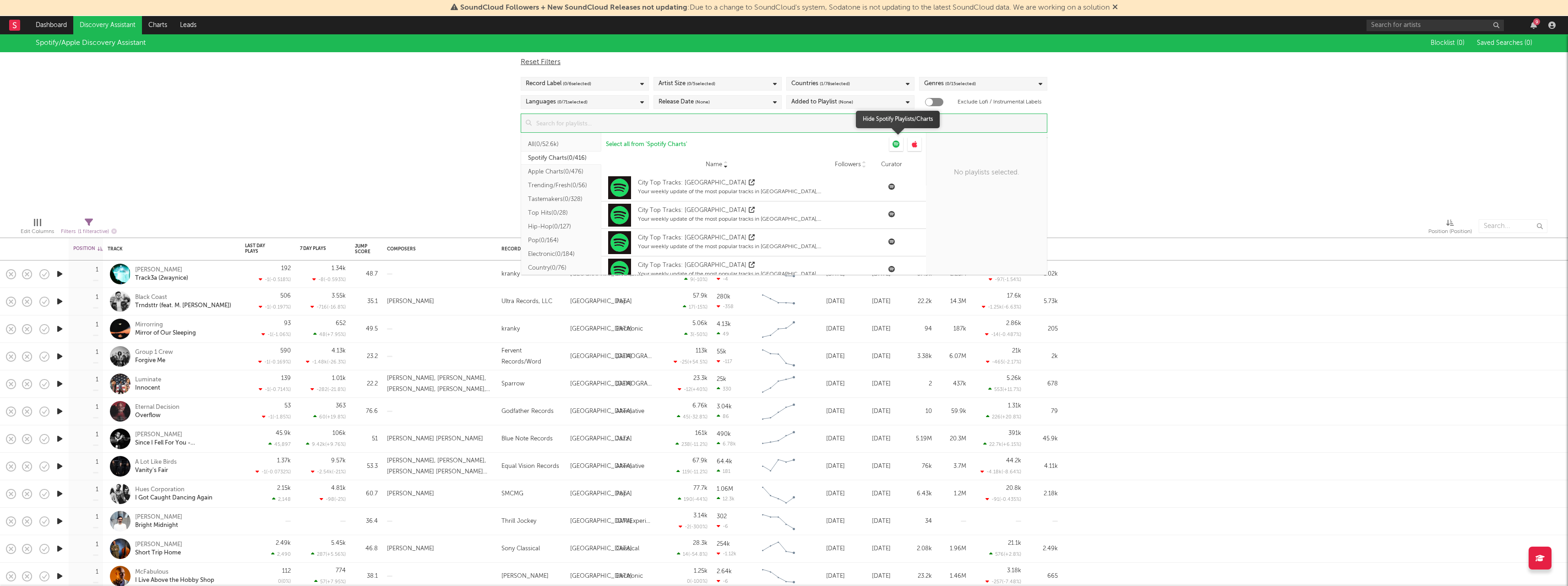
click at [899, 146] on icon at bounding box center [896, 144] width 8 height 8
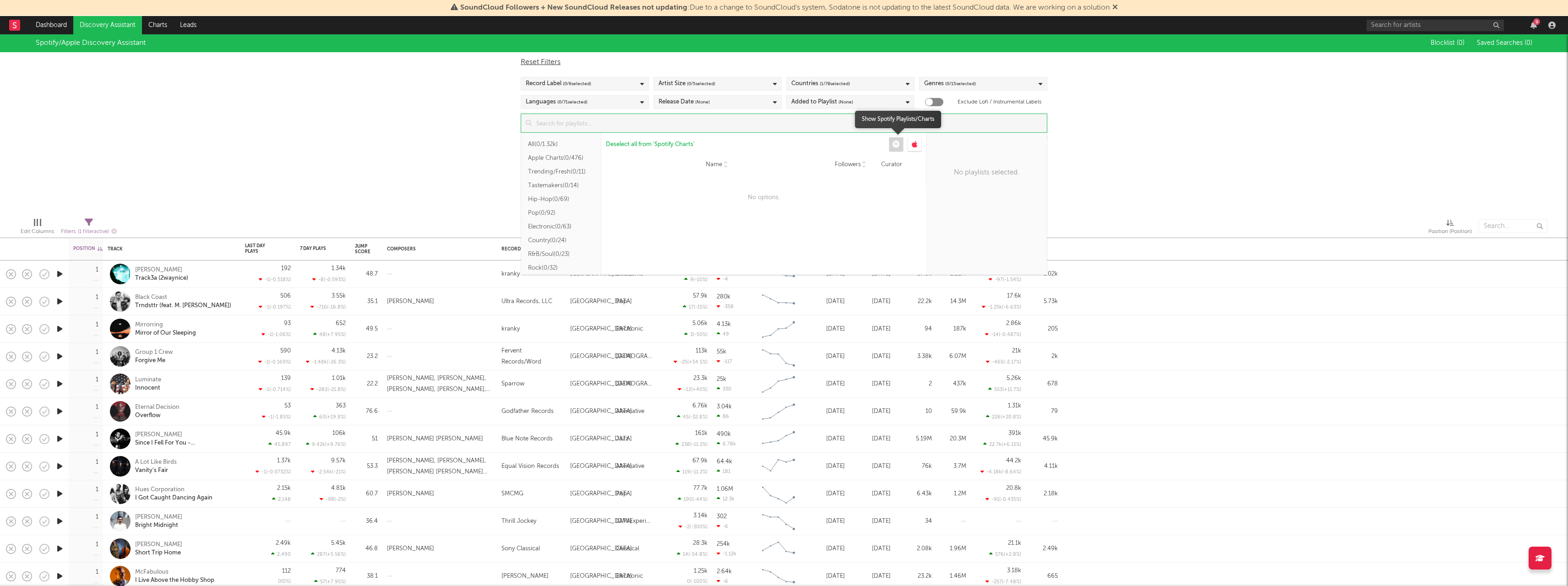
click at [899, 146] on icon at bounding box center [896, 144] width 8 height 8
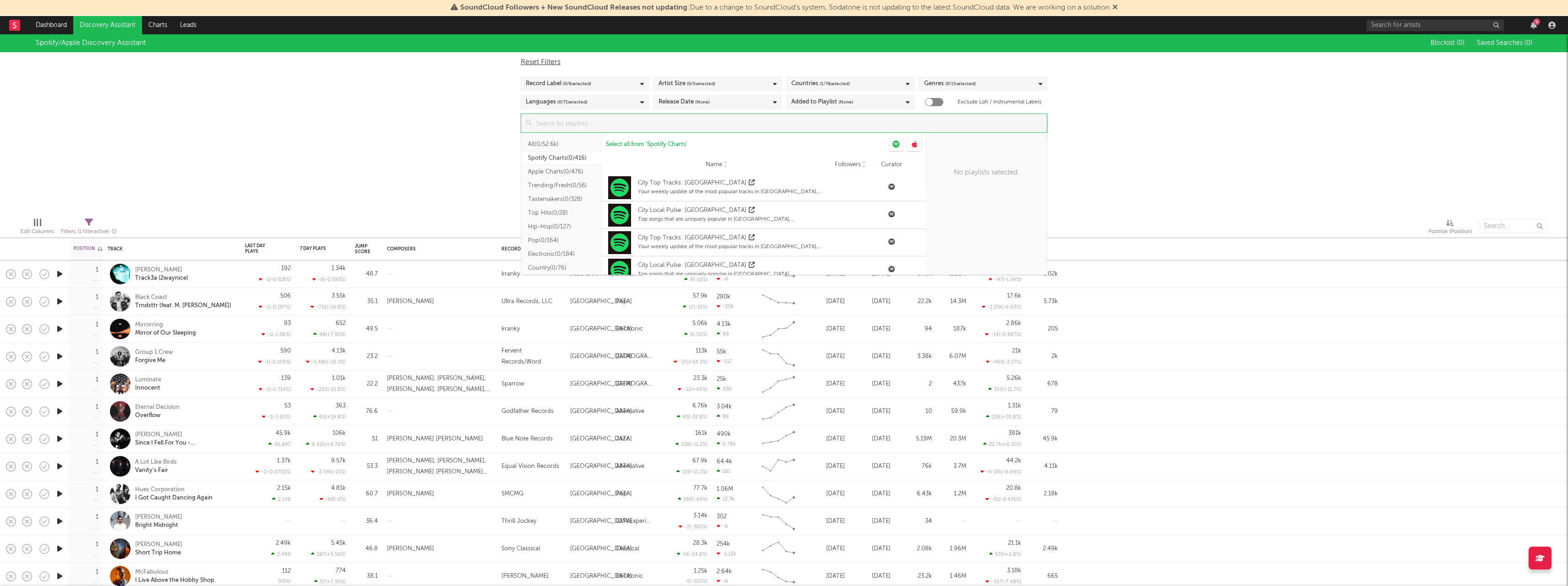
click at [554, 155] on button "Spotify Charts ( 0/416 )" at bounding box center [561, 158] width 80 height 14
click at [569, 147] on button "All ( 0/52.6k )" at bounding box center [561, 145] width 80 height 14
click at [575, 165] on button "Apple Charts ( 0/476 )" at bounding box center [561, 171] width 80 height 14
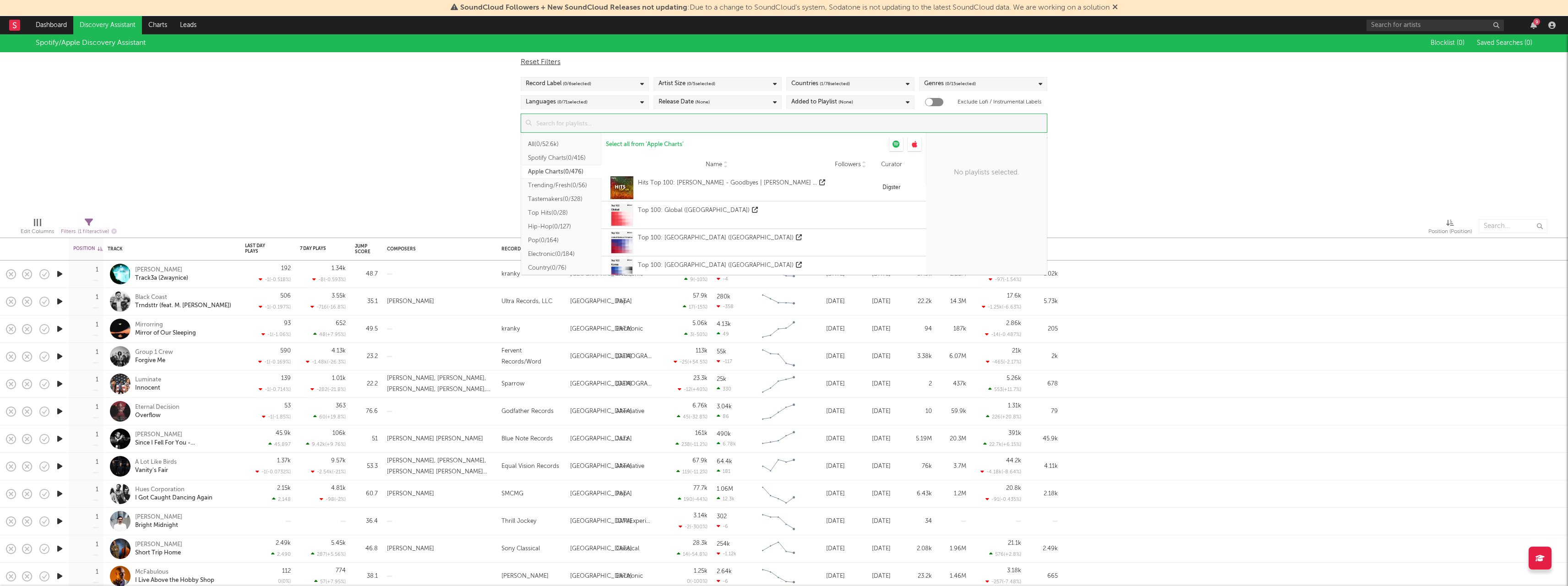
click at [576, 160] on button "Spotify Charts ( 0/416 )" at bounding box center [561, 158] width 80 height 14
click at [552, 141] on button "All ( 0/52.6k )" at bounding box center [561, 145] width 80 height 14
click at [488, 166] on div "Spotify/Apple Discovery Assistant Blocklist ( 0 ) Saved Searches ( 0 ) Reset Fi…" at bounding box center [784, 122] width 1568 height 176
